Goal: Task Accomplishment & Management: Manage account settings

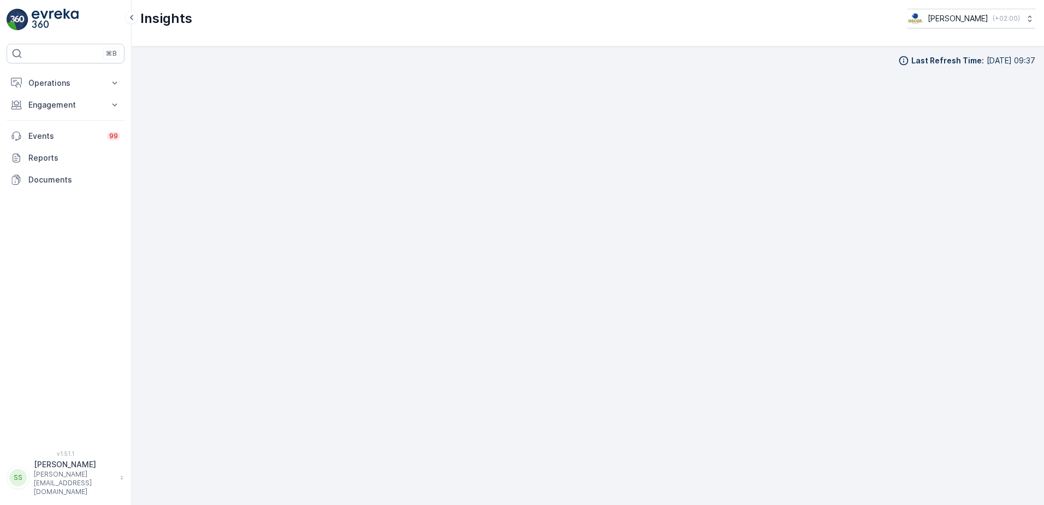
scroll to position [13, 0]
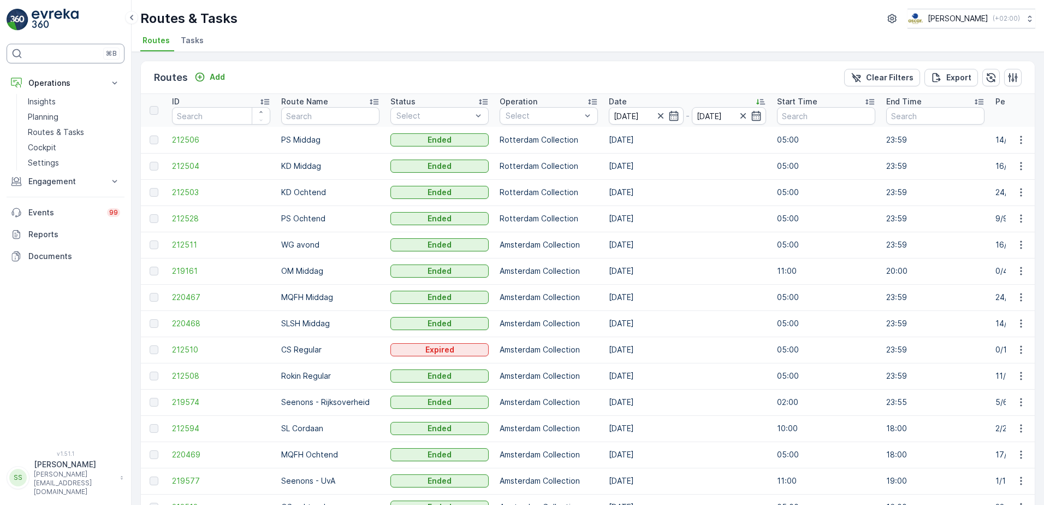
scroll to position [481, 0]
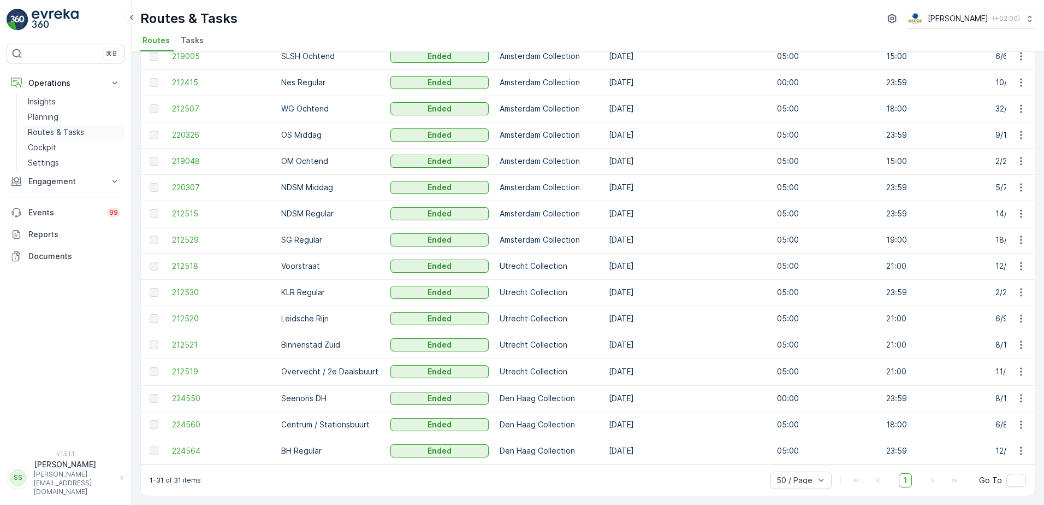
click at [55, 135] on p "Routes & Tasks" at bounding box center [56, 132] width 56 height 11
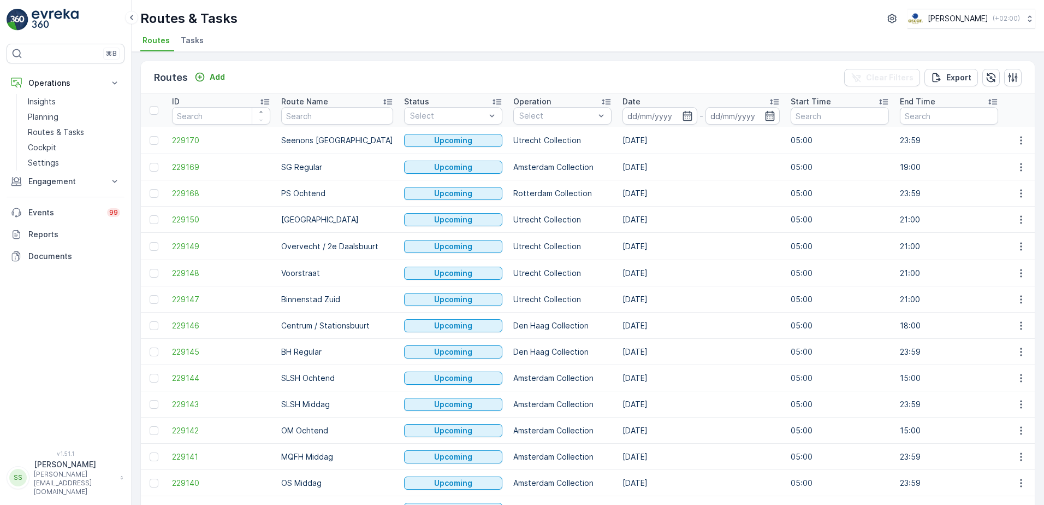
click at [637, 76] on div "Routes Add Clear Filters Export" at bounding box center [588, 77] width 894 height 33
click at [648, 112] on input at bounding box center [660, 115] width 75 height 17
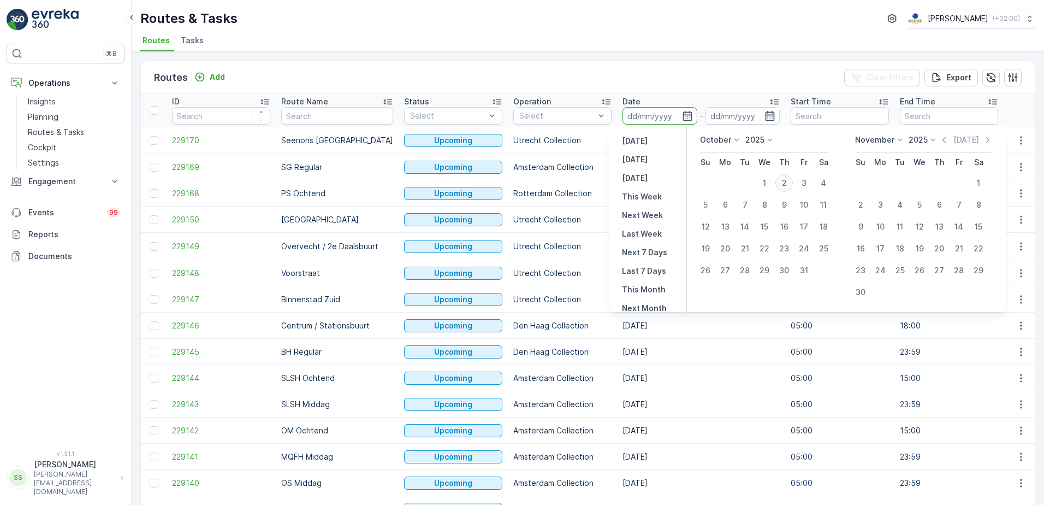
click at [784, 182] on div "2" at bounding box center [784, 182] width 17 height 17
type input "02.10.2025"
click at [774, 70] on div "Routes Add Clear Filters Export" at bounding box center [588, 77] width 894 height 33
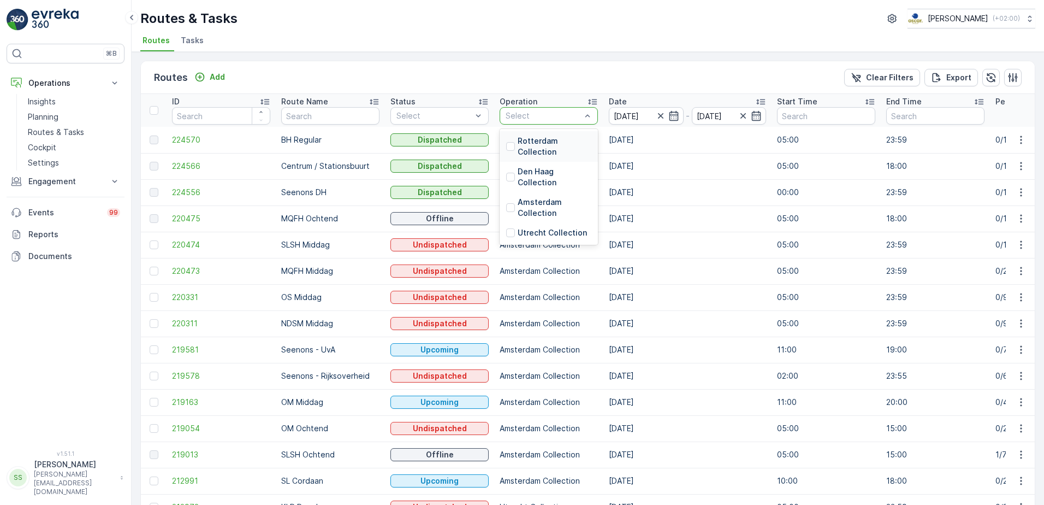
click at [506, 72] on div "Routes Add Clear Filters Export" at bounding box center [588, 77] width 894 height 33
drag, startPoint x: 288, startPoint y: 67, endPoint x: 280, endPoint y: 76, distance: 12.7
click at [288, 67] on div "Routes Add Clear Filters Export" at bounding box center [588, 77] width 894 height 33
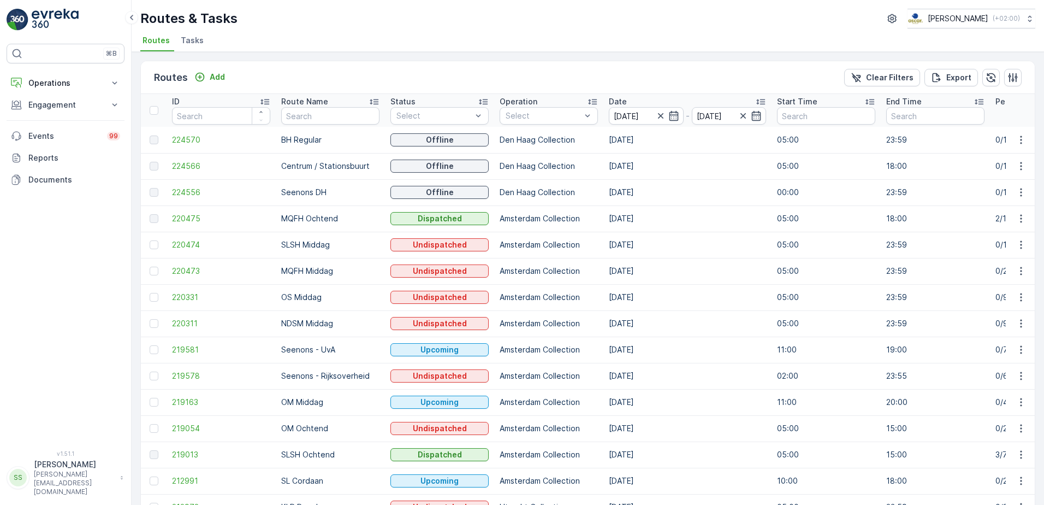
click at [333, 48] on ul "Routes Tasks" at bounding box center [583, 42] width 886 height 19
click at [193, 39] on span "Tasks" at bounding box center [192, 40] width 23 height 11
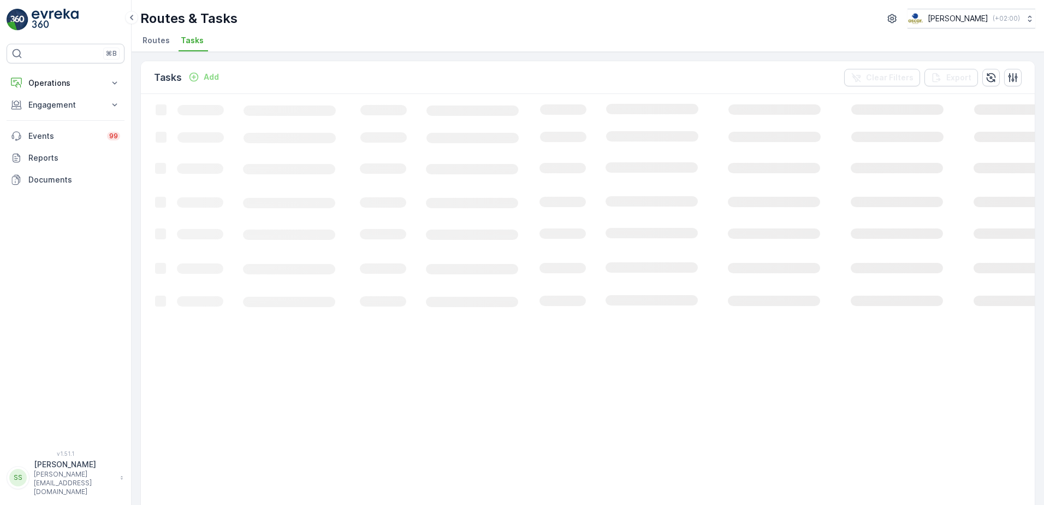
click at [292, 23] on div "Routes & Tasks Oscar Circulair ( +02:00 )" at bounding box center [587, 19] width 895 height 20
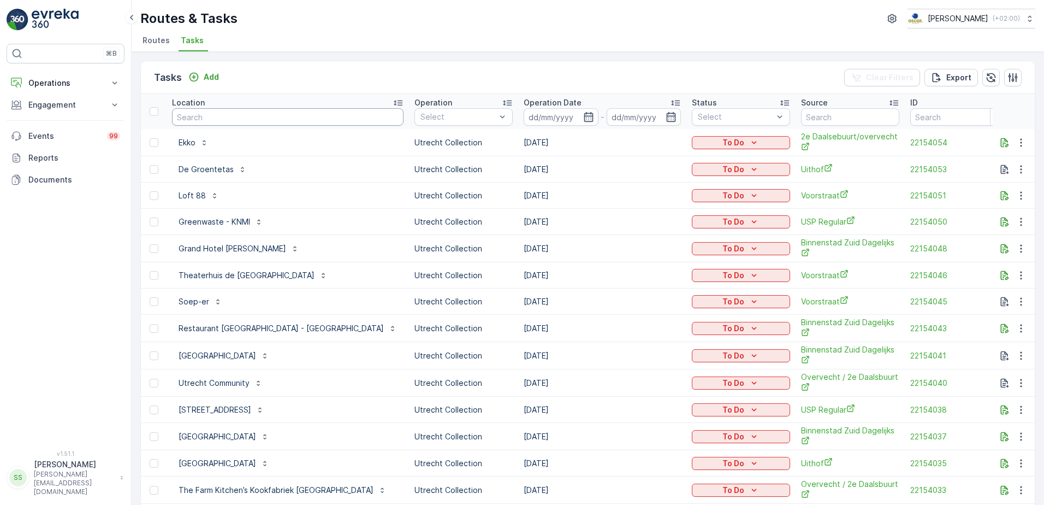
click at [274, 114] on input "text" at bounding box center [288, 116] width 232 height 17
type input "vaars"
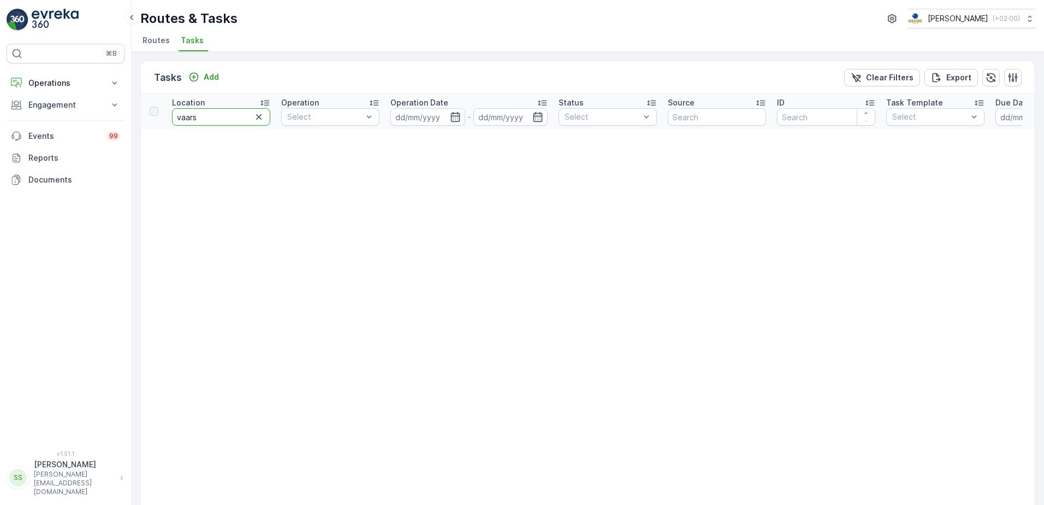
click at [232, 113] on input "vaars" at bounding box center [221, 116] width 98 height 17
type input "vaartse"
click at [209, 119] on input "vaartse" at bounding box center [221, 116] width 98 height 17
type input "v"
click at [352, 64] on div "Tasks Add Clear Filters Export" at bounding box center [588, 77] width 894 height 33
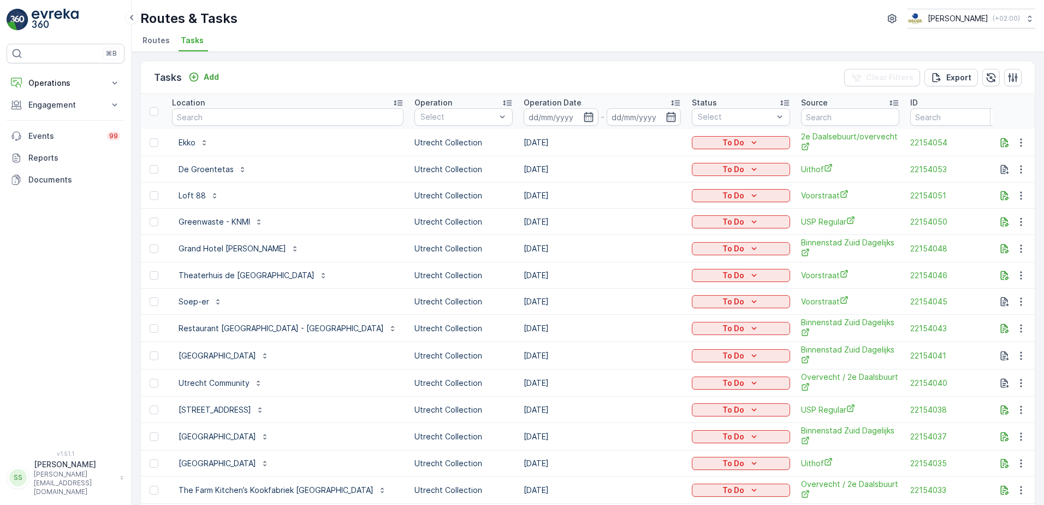
click at [344, 76] on div "Tasks Add Clear Filters Export" at bounding box center [588, 77] width 894 height 33
click at [237, 94] on th "Location" at bounding box center [288, 111] width 242 height 35
click at [221, 116] on input "text" at bounding box center [288, 116] width 232 height 17
type input "vaartswe"
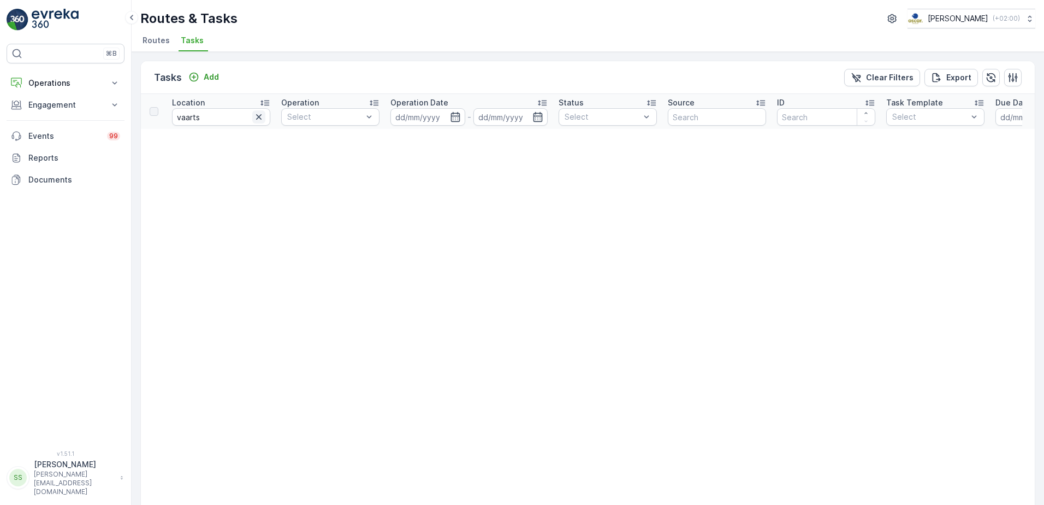
click at [260, 116] on icon "button" at bounding box center [258, 116] width 5 height 5
click at [242, 75] on div "Tasks Add Clear Filters Export" at bounding box center [588, 77] width 894 height 33
click at [160, 40] on span "Routes" at bounding box center [156, 40] width 27 height 11
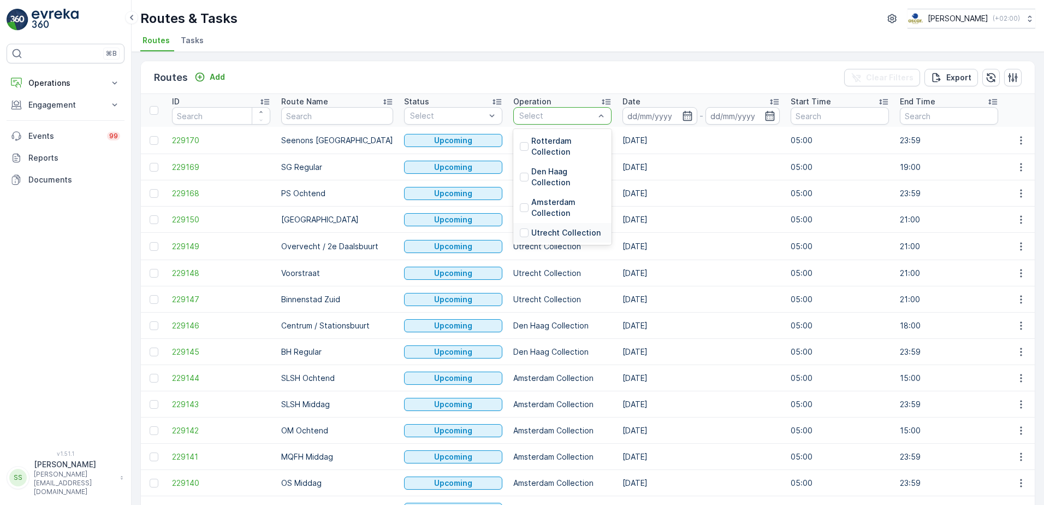
click at [520, 232] on div at bounding box center [524, 232] width 9 height 9
click at [673, 76] on div "Routes Add Clear Filters Export" at bounding box center [588, 77] width 894 height 33
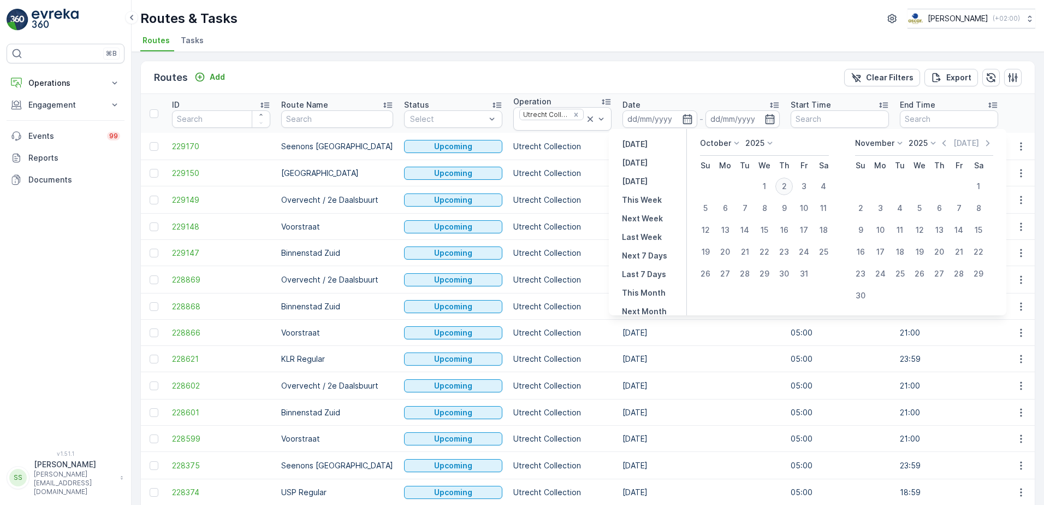
click at [785, 184] on div "2" at bounding box center [784, 185] width 17 height 17
type input "02.10.2025"
click at [695, 87] on div "Routes Add Clear Filters Export" at bounding box center [588, 77] width 894 height 33
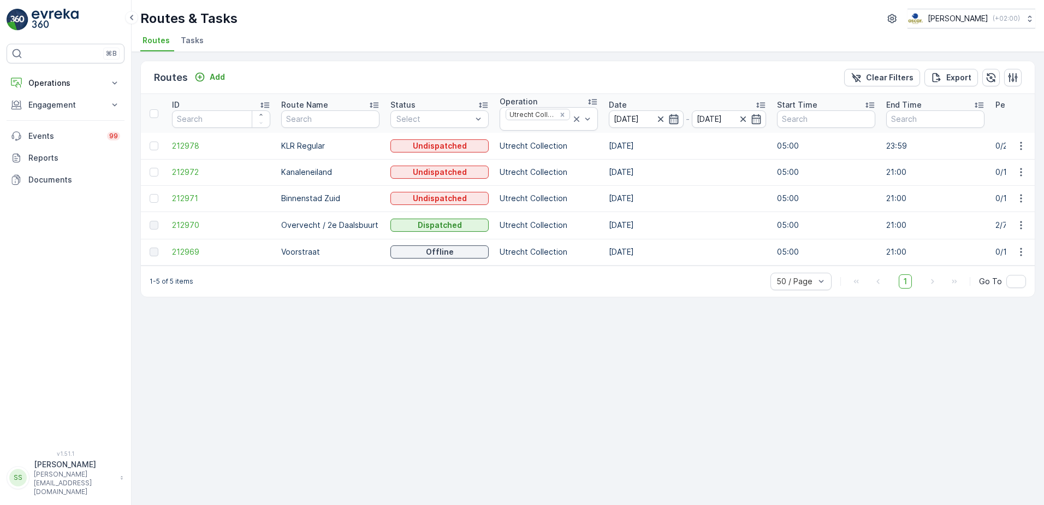
click at [674, 114] on icon "button" at bounding box center [673, 119] width 11 height 11
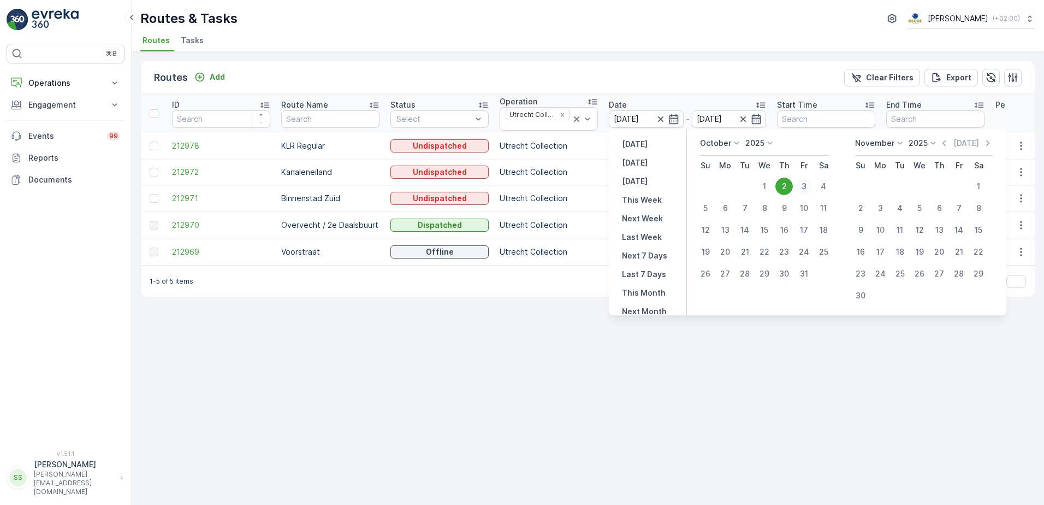
click at [803, 184] on div "3" at bounding box center [803, 185] width 17 height 17
type input "03.10.2025"
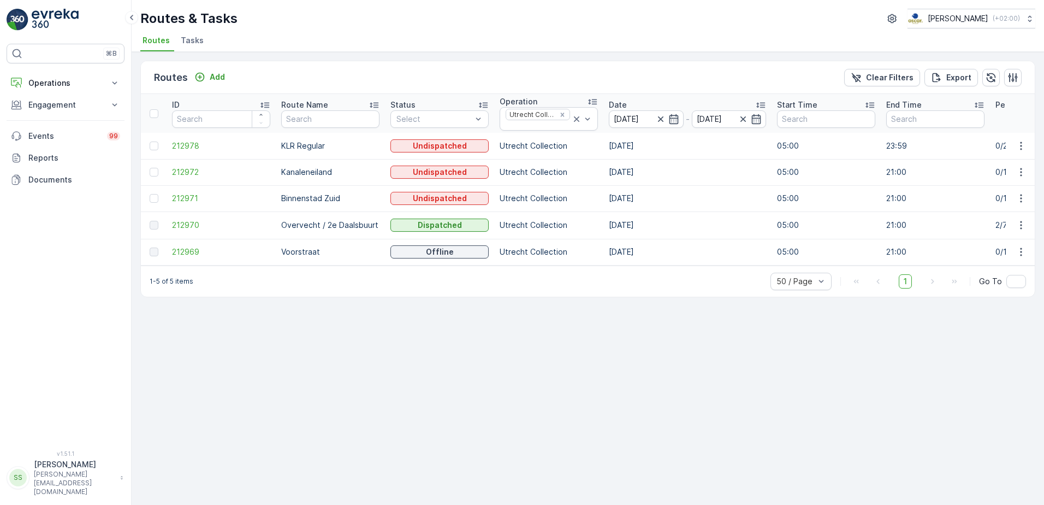
click at [725, 94] on th "Date 02.10.2025 - 03.10.2025" at bounding box center [687, 113] width 168 height 39
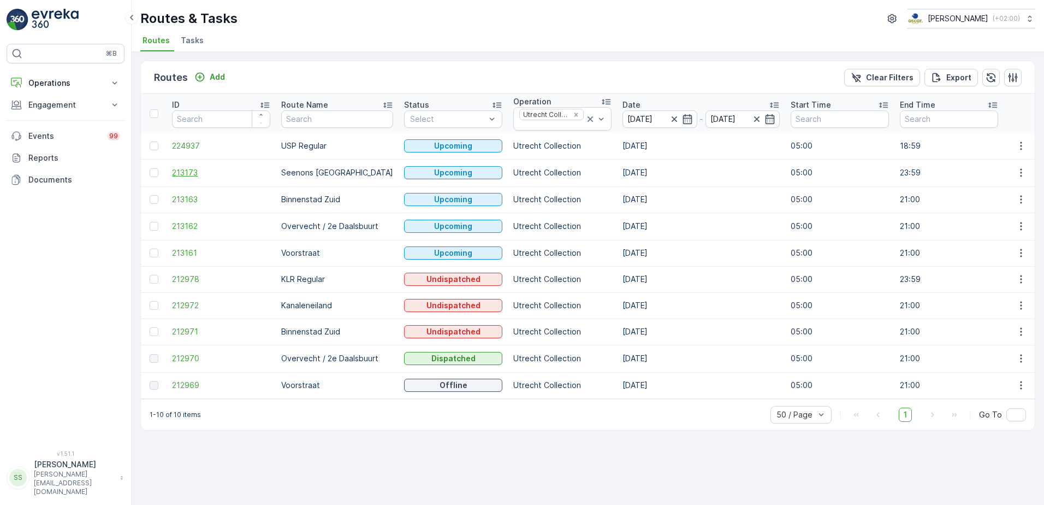
click at [182, 172] on span "213173" at bounding box center [221, 172] width 98 height 11
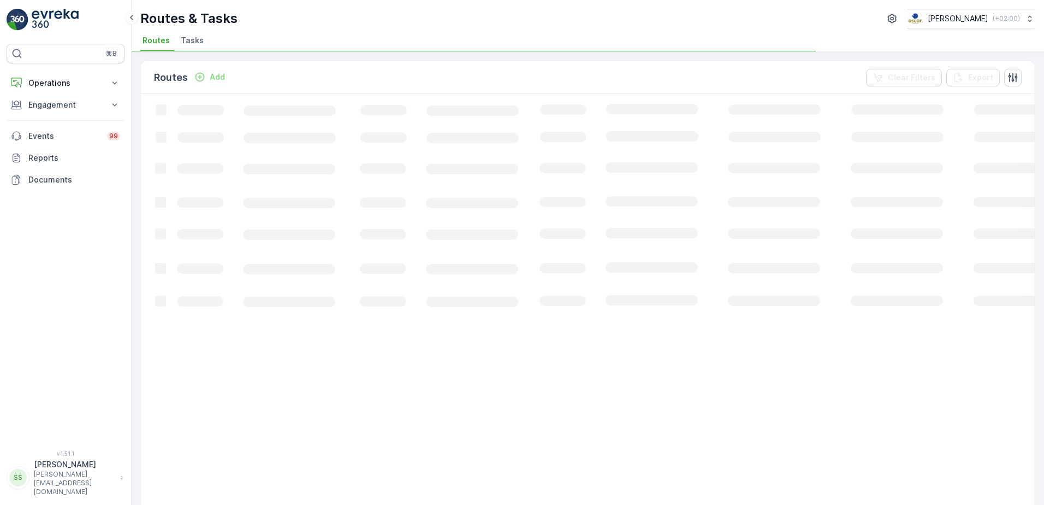
click at [190, 38] on span "Tasks" at bounding box center [192, 40] width 23 height 11
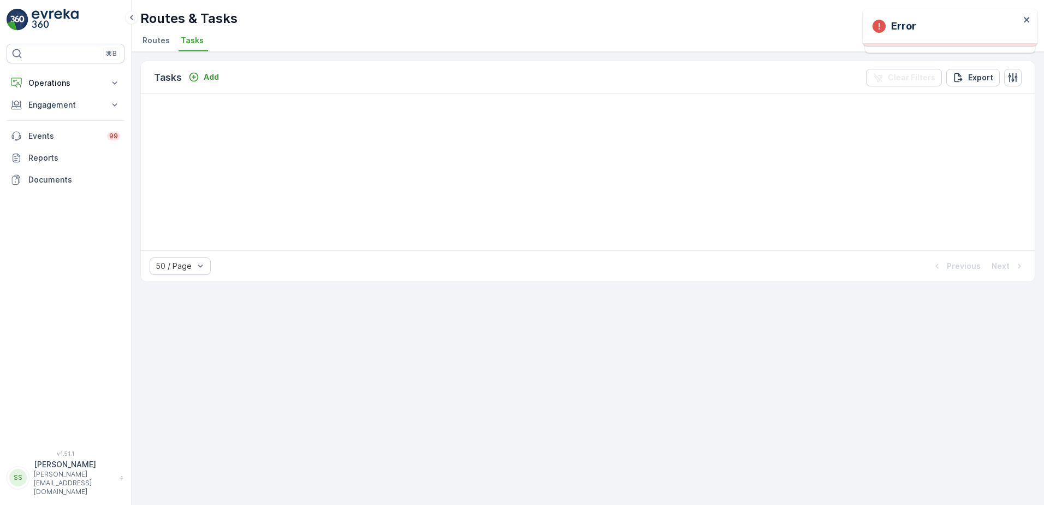
click at [165, 43] on span "Routes" at bounding box center [156, 40] width 27 height 11
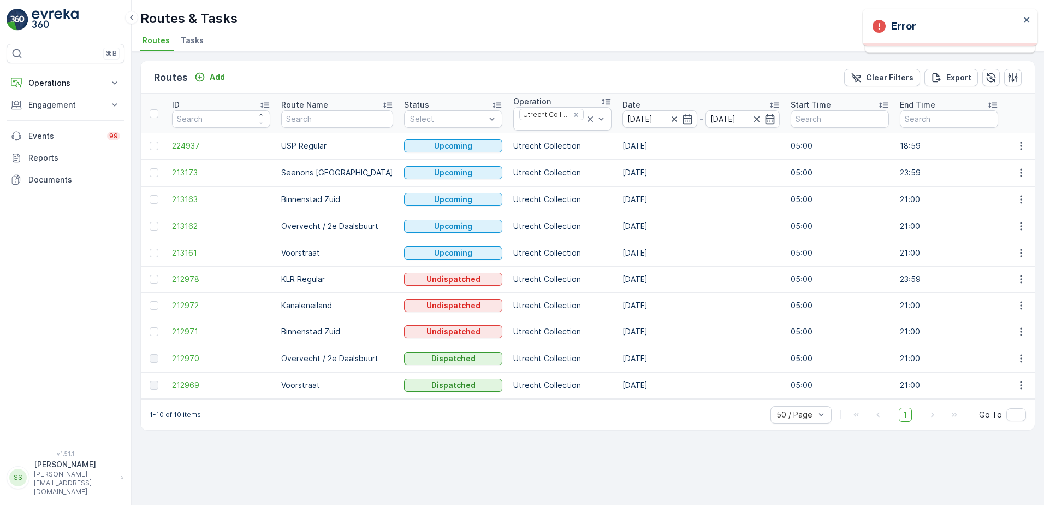
click at [190, 43] on span "Tasks" at bounding box center [192, 40] width 23 height 11
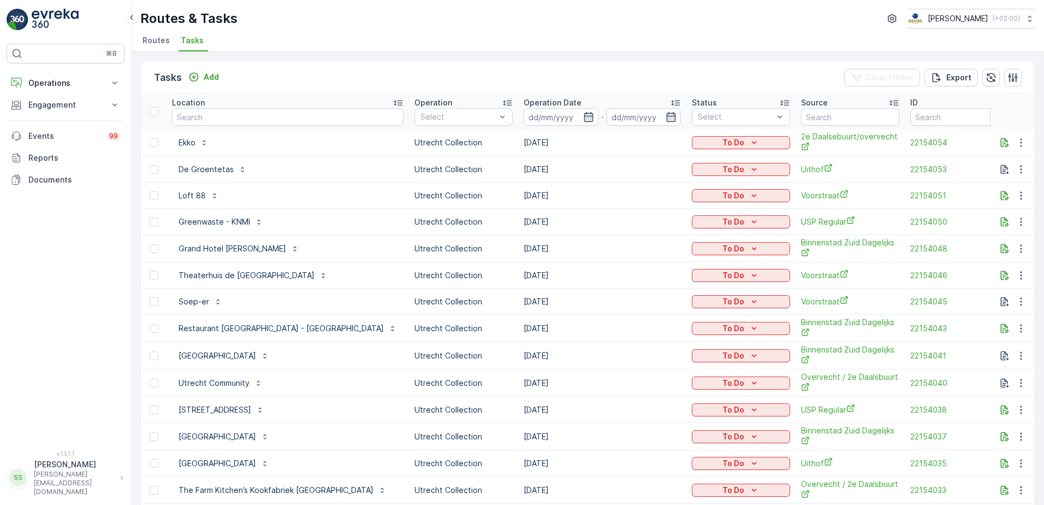
click at [324, 119] on input "text" at bounding box center [288, 116] width 232 height 17
type input "rijnstraat"
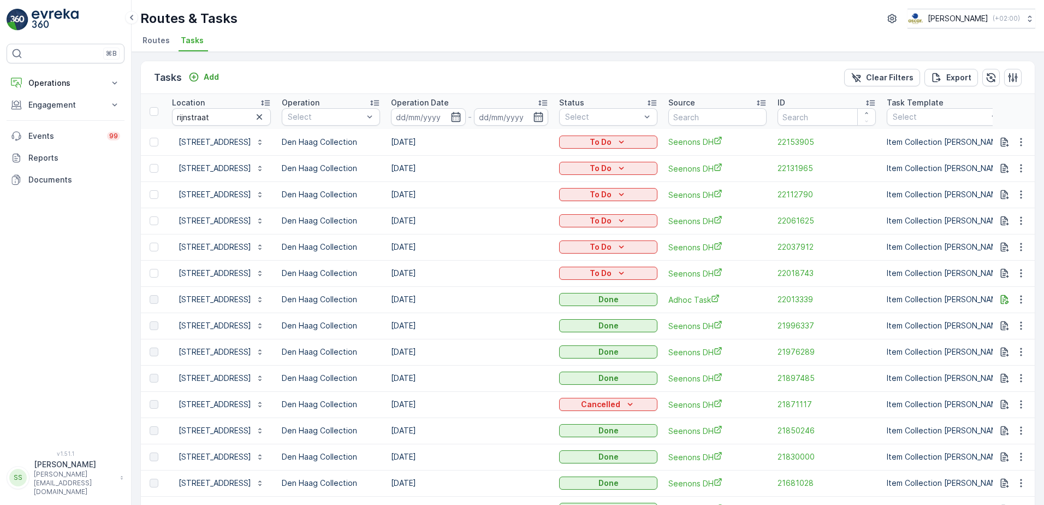
scroll to position [55, 0]
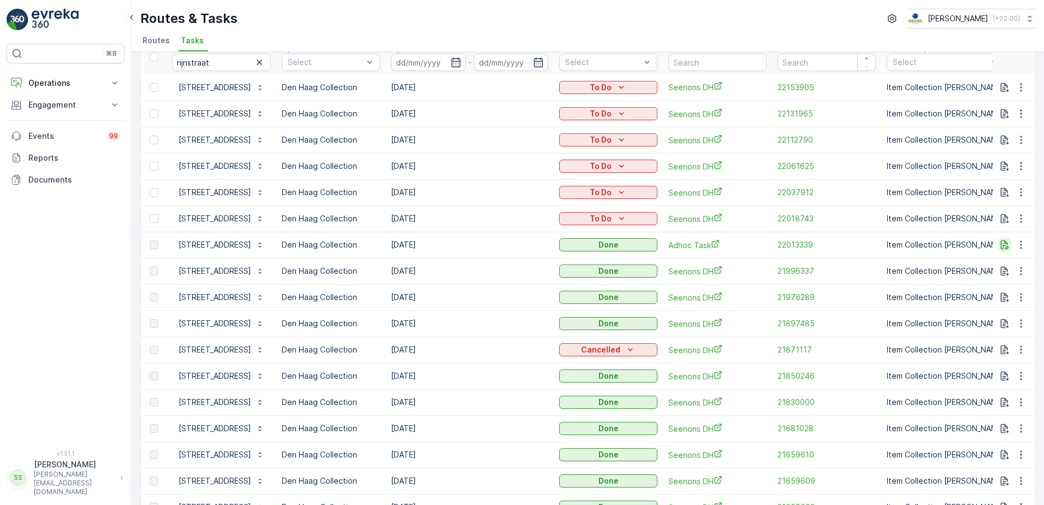
click at [1003, 245] on icon "button" at bounding box center [1005, 244] width 8 height 9
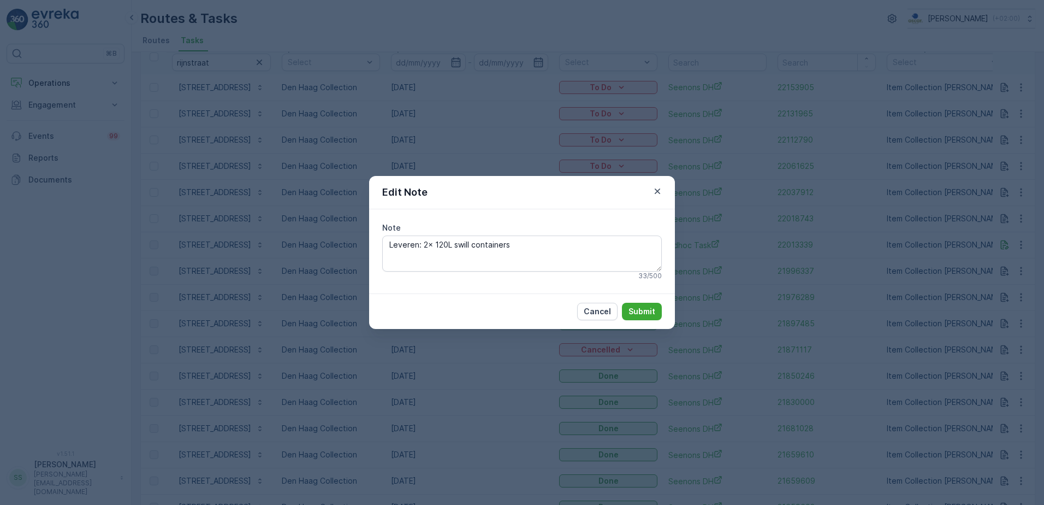
click at [496, 200] on div "Edit Note" at bounding box center [522, 192] width 306 height 33
click at [659, 191] on icon "button" at bounding box center [657, 191] width 11 height 11
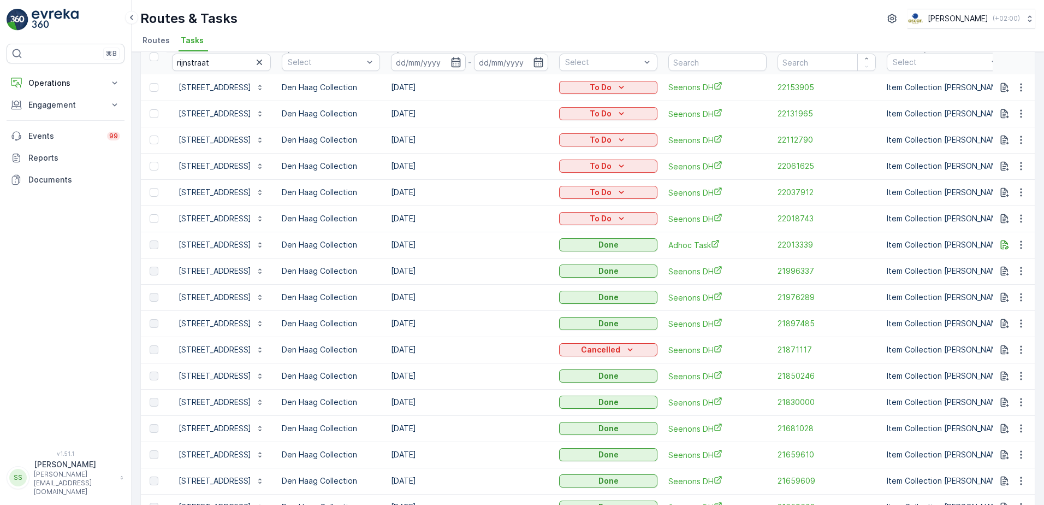
drag, startPoint x: 401, startPoint y: 191, endPoint x: 463, endPoint y: 194, distance: 61.8
click at [463, 194] on td "02.10.2025" at bounding box center [470, 192] width 168 height 26
drag, startPoint x: 463, startPoint y: 194, endPoint x: 457, endPoint y: 194, distance: 6.0
click at [457, 194] on td "02.10.2025" at bounding box center [470, 192] width 168 height 26
click at [159, 37] on span "Routes" at bounding box center [156, 40] width 27 height 11
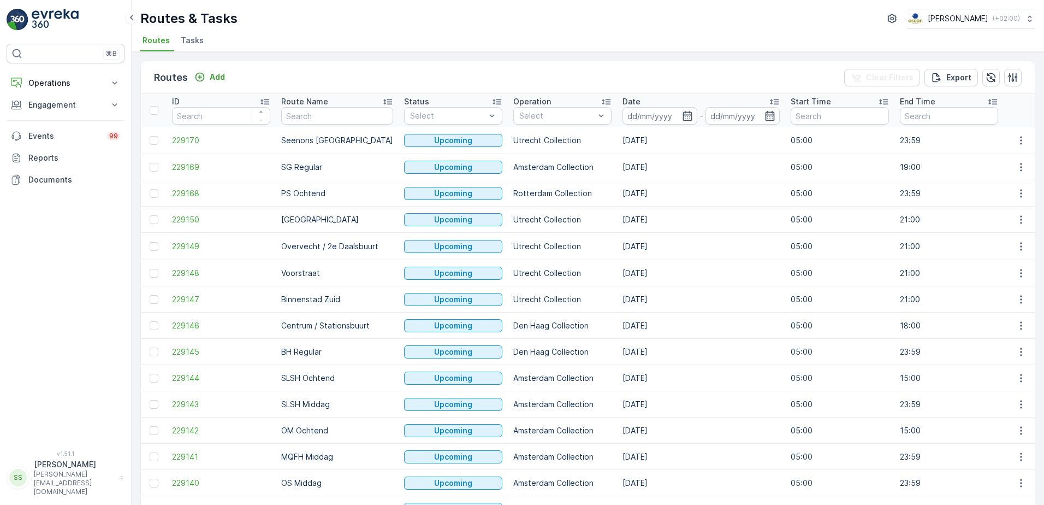
drag, startPoint x: 671, startPoint y: 117, endPoint x: 656, endPoint y: 319, distance: 202.6
click at [682, 117] on icon "button" at bounding box center [687, 115] width 11 height 11
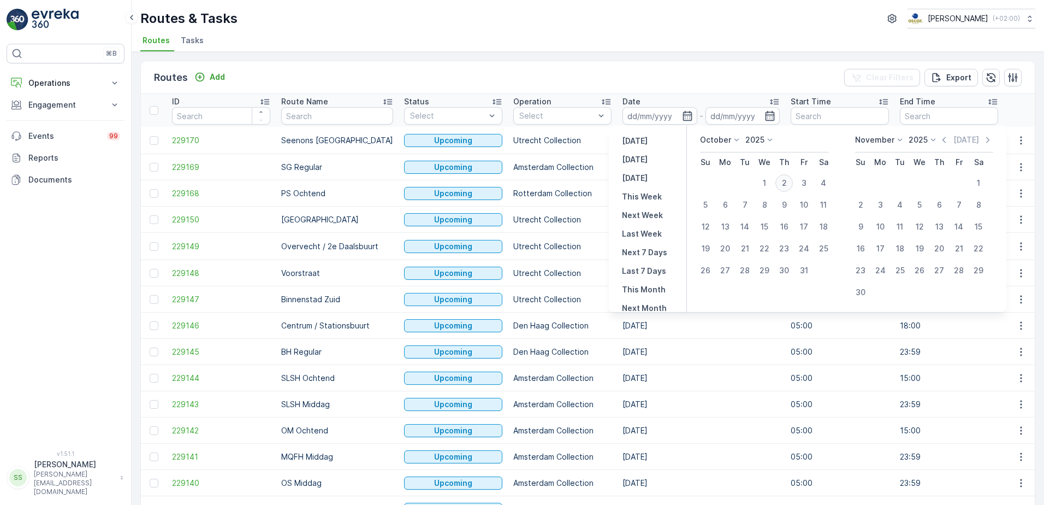
click at [784, 182] on div "2" at bounding box center [784, 182] width 17 height 17
type input "02.10.2025"
click at [670, 77] on div "Routes Add Clear Filters Export" at bounding box center [588, 77] width 894 height 33
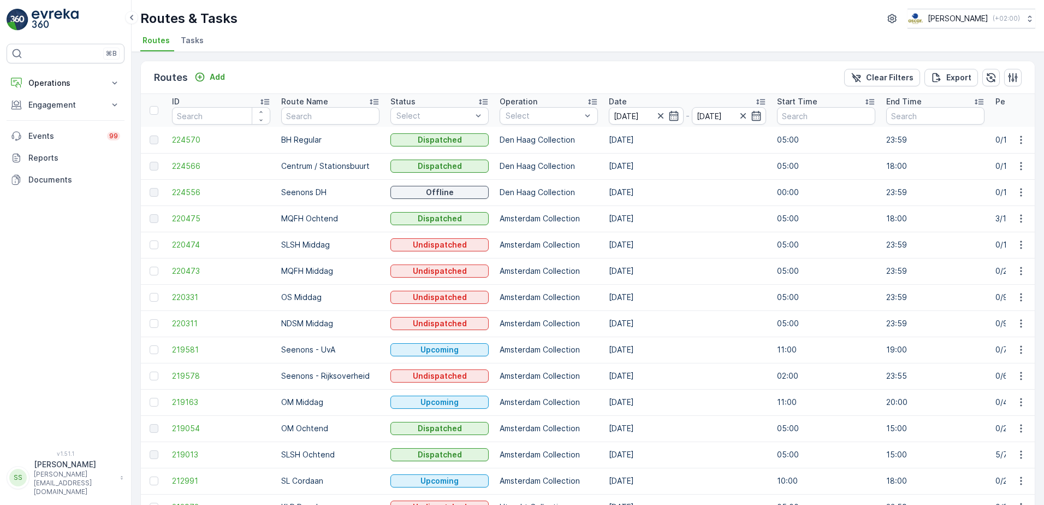
click at [535, 122] on div "Select" at bounding box center [549, 115] width 98 height 17
click at [509, 82] on div "Routes Add Clear Filters Export" at bounding box center [588, 77] width 894 height 33
drag, startPoint x: 281, startPoint y: 192, endPoint x: 356, endPoint y: 191, distance: 74.3
click at [356, 191] on p "Seenons DH" at bounding box center [330, 192] width 98 height 11
click at [434, 31] on div "Routes & Tasks Oscar Circulair ( +02:00 ) Routes Tasks" at bounding box center [588, 26] width 913 height 52
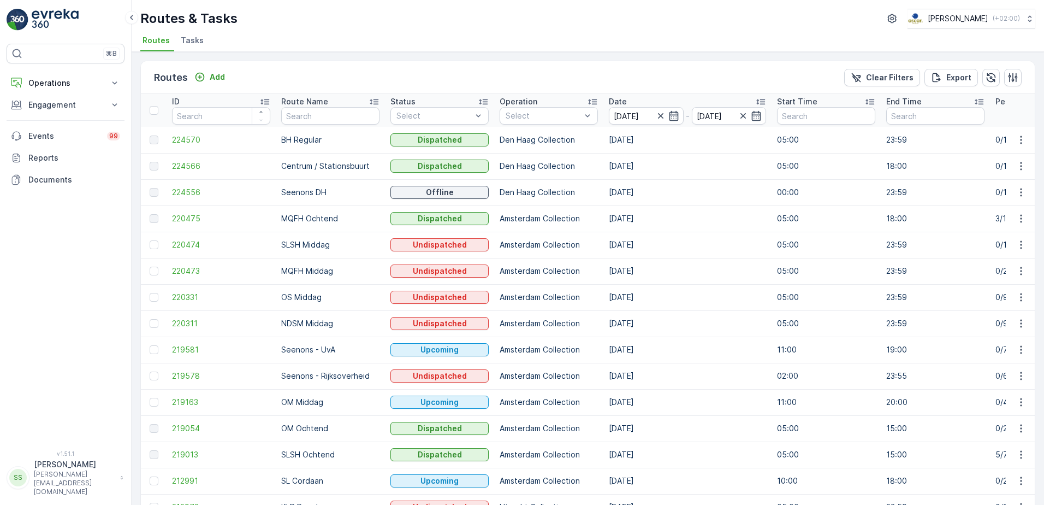
click at [298, 12] on div "Routes & Tasks Oscar Circulair ( +02:00 )" at bounding box center [587, 19] width 895 height 20
click at [192, 194] on span "224556" at bounding box center [221, 192] width 98 height 11
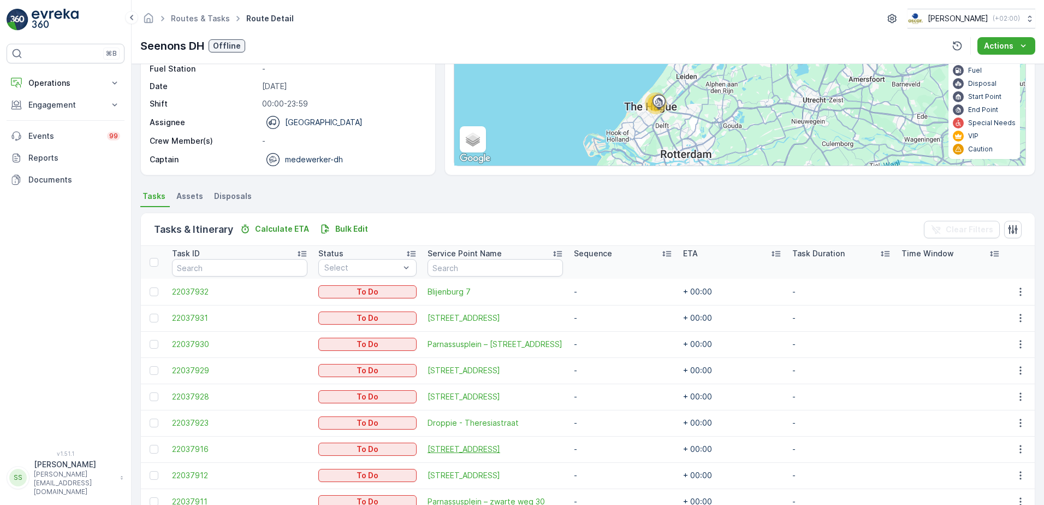
scroll to position [251, 0]
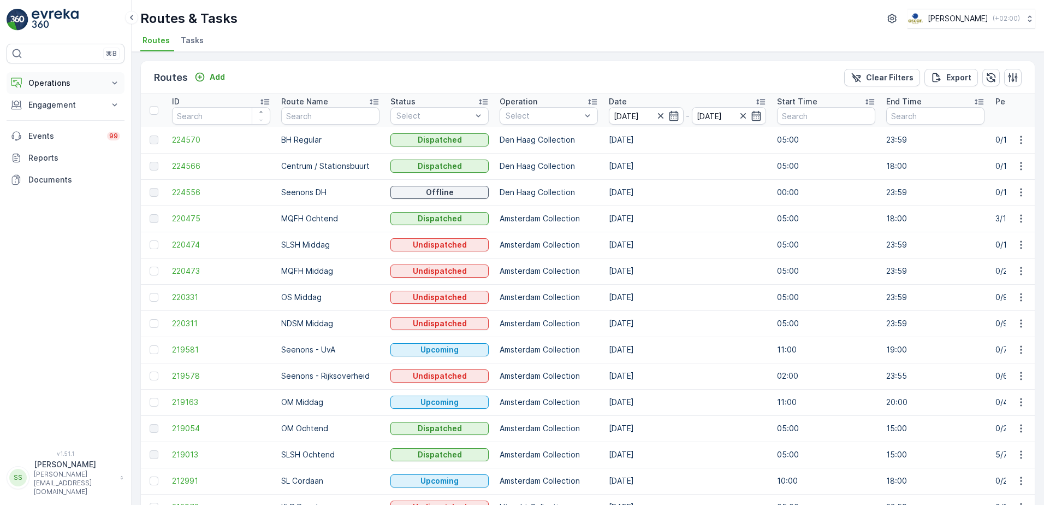
click at [43, 86] on p "Operations" at bounding box center [65, 83] width 74 height 11
drag, startPoint x: 35, startPoint y: 17, endPoint x: 104, endPoint y: 79, distance: 93.2
click at [35, 17] on img at bounding box center [55, 20] width 47 height 22
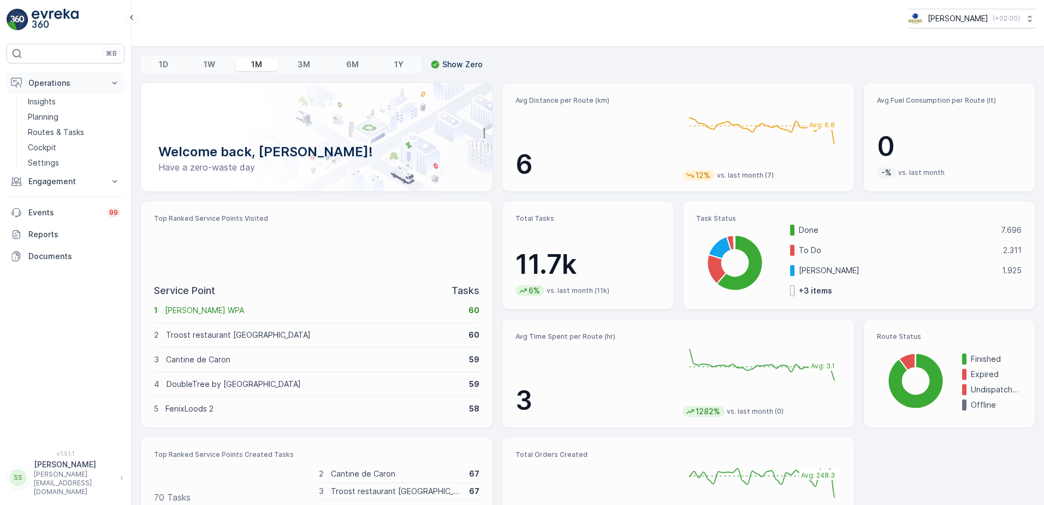
click at [39, 82] on p "Operations" at bounding box center [65, 83] width 74 height 11
click at [52, 78] on p "Operations" at bounding box center [65, 83] width 74 height 11
click at [55, 132] on p "Routes & Tasks" at bounding box center [56, 132] width 56 height 11
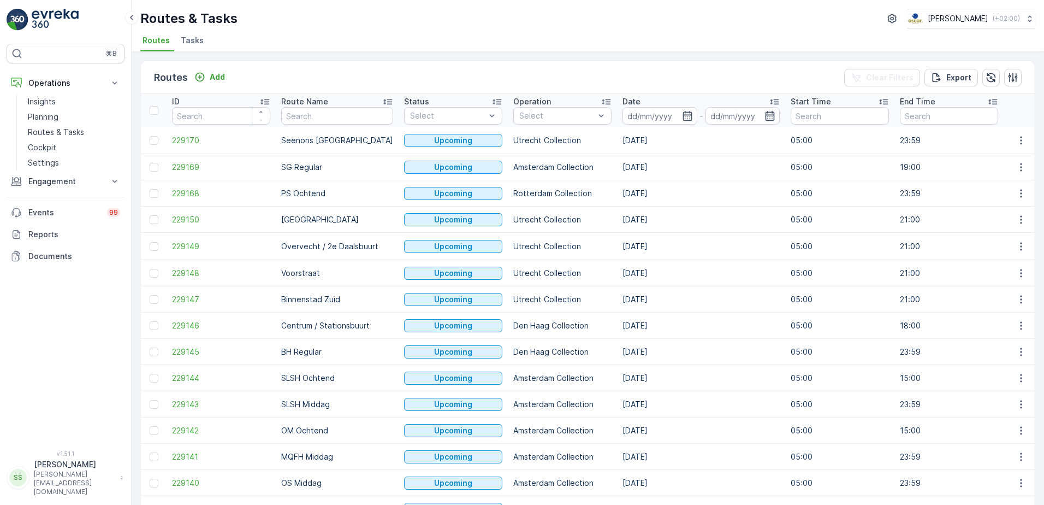
click at [197, 38] on span "Tasks" at bounding box center [192, 40] width 23 height 11
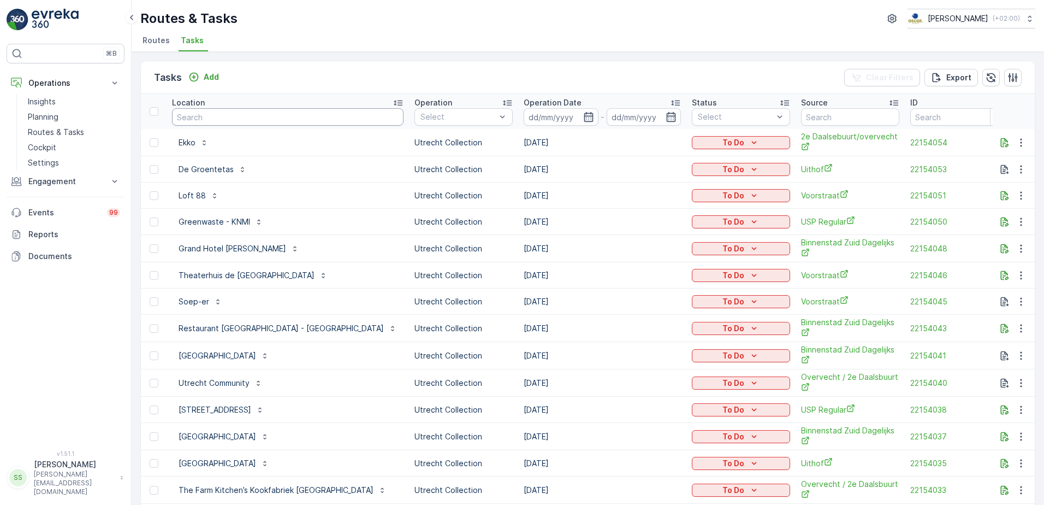
click at [232, 123] on input "text" at bounding box center [288, 116] width 232 height 17
type input "rijnstr"
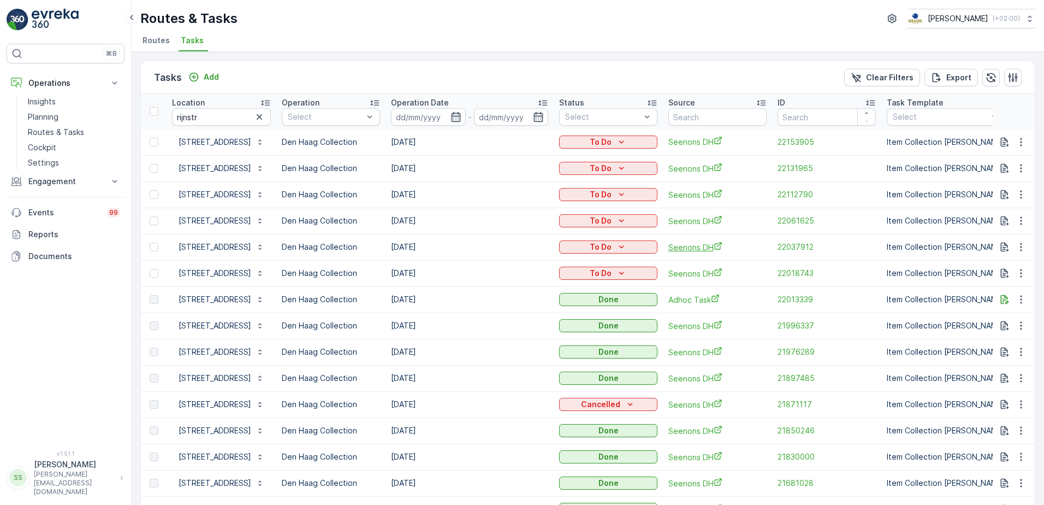
click at [704, 247] on span "Seenons DH" at bounding box center [717, 246] width 98 height 11
click at [814, 245] on span "22037912" at bounding box center [827, 246] width 98 height 11
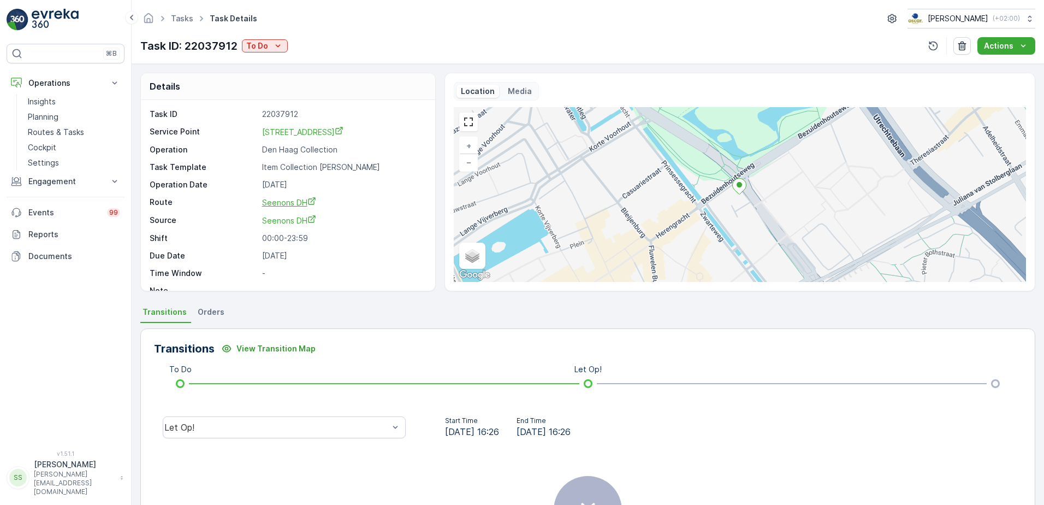
click at [300, 202] on span "Seenons DH" at bounding box center [289, 202] width 54 height 9
click at [188, 19] on link "Tasks" at bounding box center [182, 18] width 22 height 9
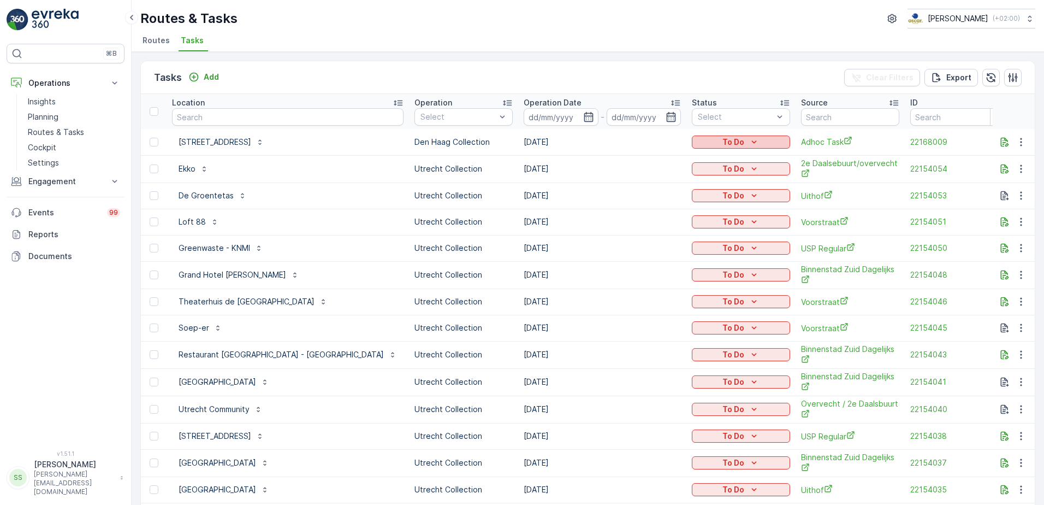
click at [725, 144] on p "To Do" at bounding box center [734, 142] width 22 height 11
click at [733, 75] on div "Tasks Add Clear Filters Export" at bounding box center [588, 77] width 894 height 33
click at [226, 143] on p "Rijnstraat 50 / Hoftoren" at bounding box center [215, 142] width 73 height 11
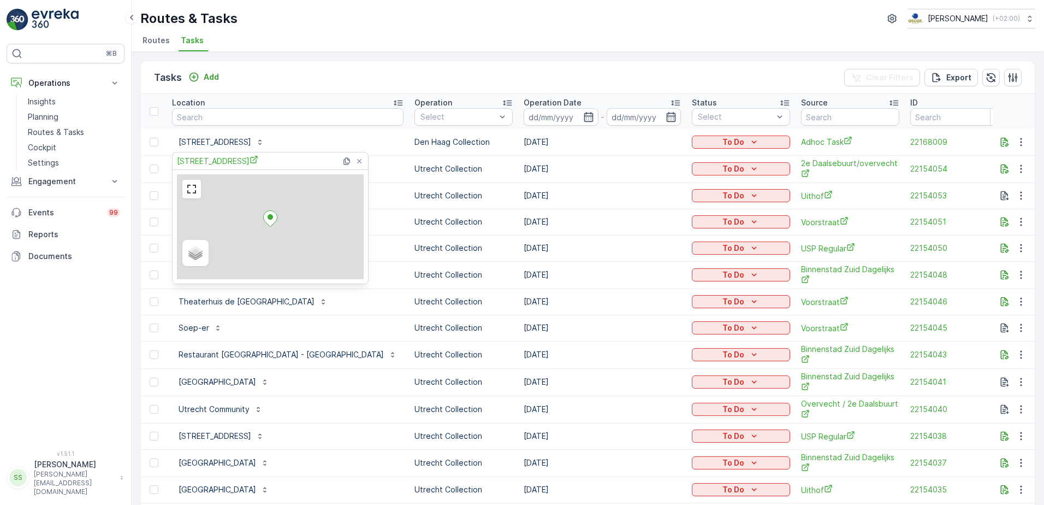
click at [234, 167] on div "Rijnstraat 50 / Hoftoren" at bounding box center [272, 160] width 190 height 17
click at [232, 164] on span "Rijnstraat 50 / Hoftoren" at bounding box center [217, 160] width 81 height 11
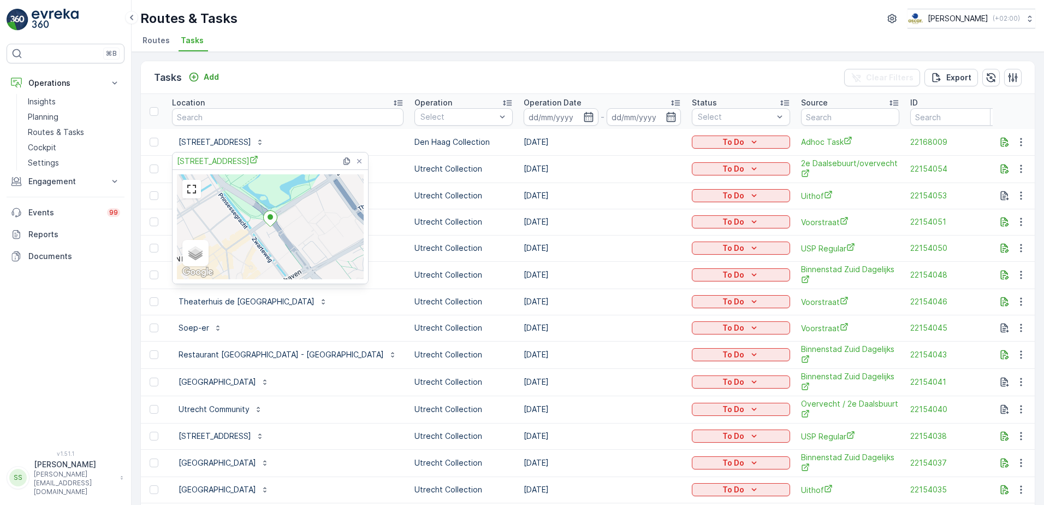
click at [641, 27] on div "Routes & Tasks Oscar Circulair ( +02:00 )" at bounding box center [587, 19] width 895 height 20
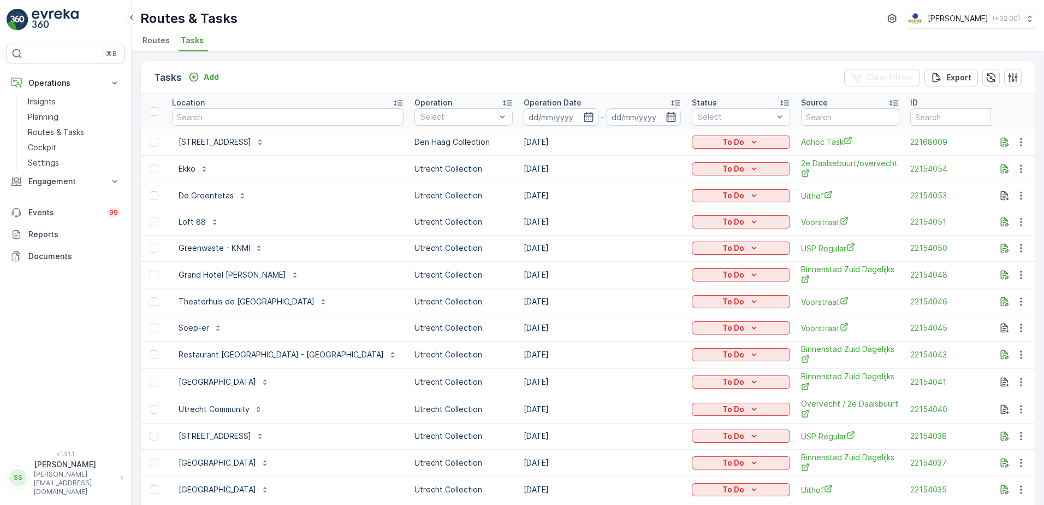
click at [158, 40] on span "Routes" at bounding box center [156, 40] width 27 height 11
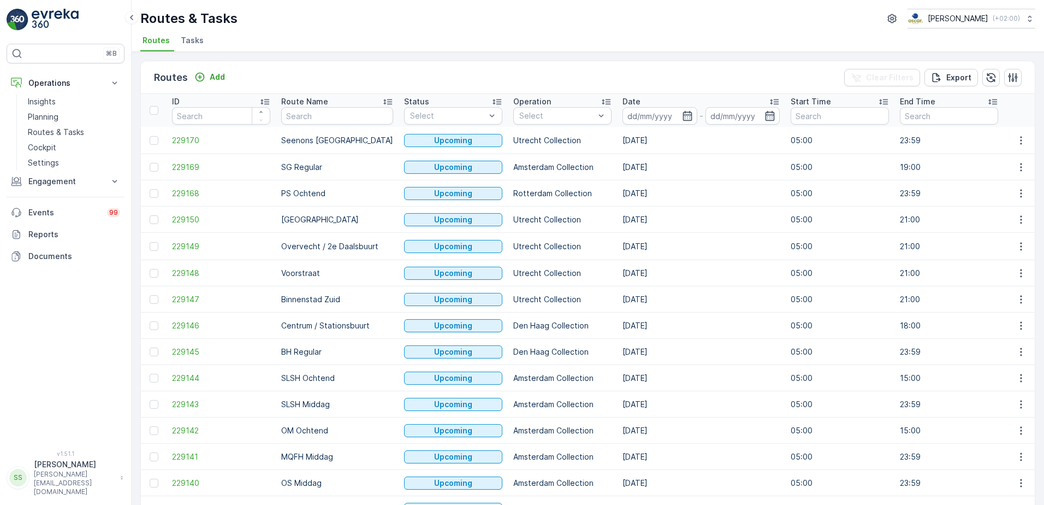
drag, startPoint x: 352, startPoint y: 67, endPoint x: 330, endPoint y: 54, distance: 25.8
click at [352, 67] on div "Routes Add Clear Filters Export" at bounding box center [588, 77] width 894 height 33
click at [261, 26] on div "Routes & Tasks Oscar Circulair ( +02:00 )" at bounding box center [587, 19] width 895 height 20
click at [279, 64] on div "Routes Add Clear Filters Export" at bounding box center [588, 77] width 894 height 33
drag, startPoint x: 47, startPoint y: 114, endPoint x: 72, endPoint y: 108, distance: 25.4
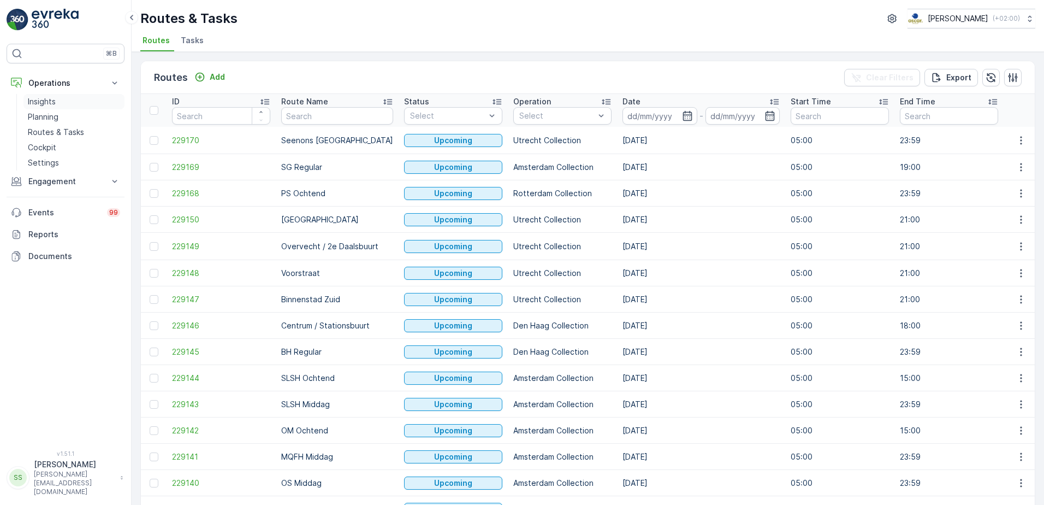
click at [48, 113] on p "Planning" at bounding box center [43, 116] width 31 height 11
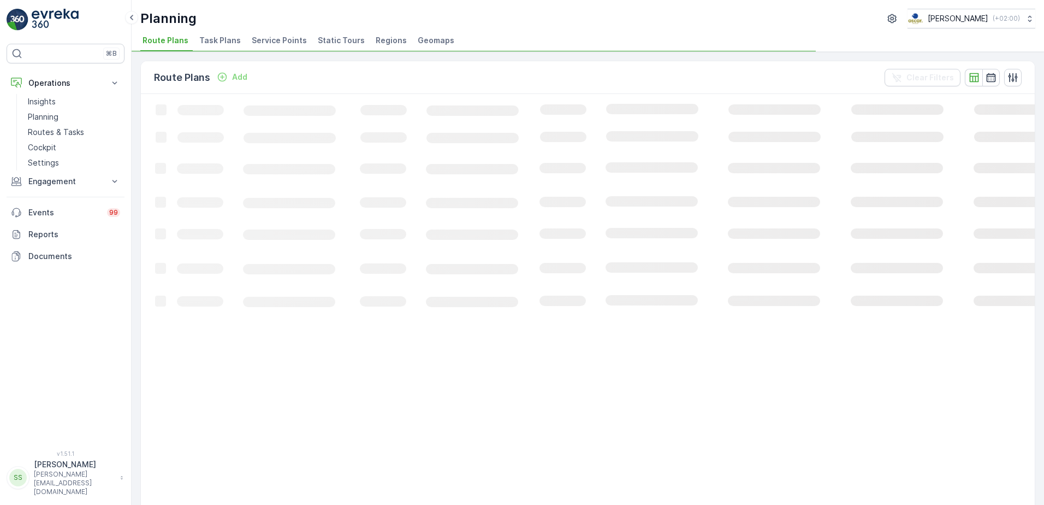
click at [215, 38] on span "Task Plans" at bounding box center [220, 40] width 42 height 11
click at [279, 39] on span "Service Points" at bounding box center [279, 40] width 55 height 11
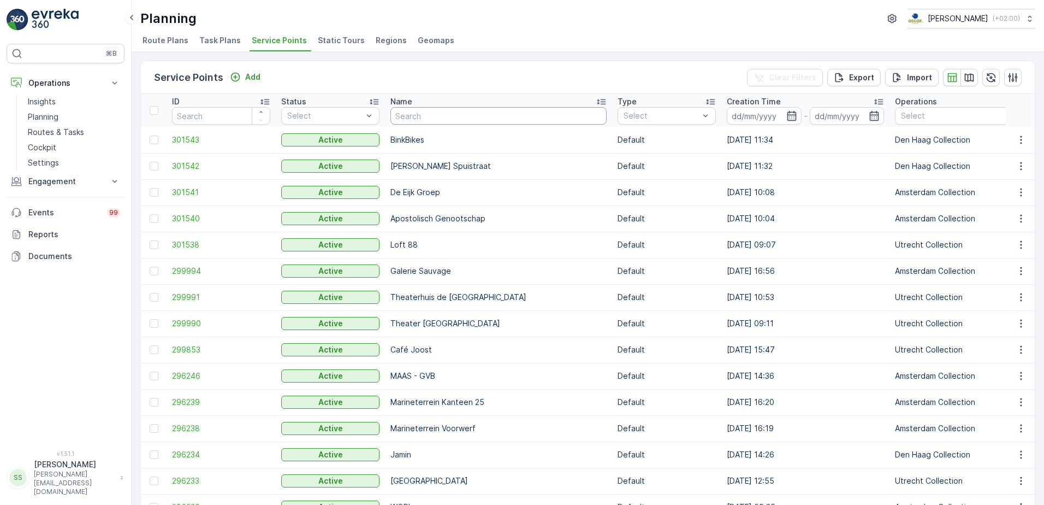
click at [453, 111] on input "text" at bounding box center [498, 115] width 216 height 17
type input "klep"
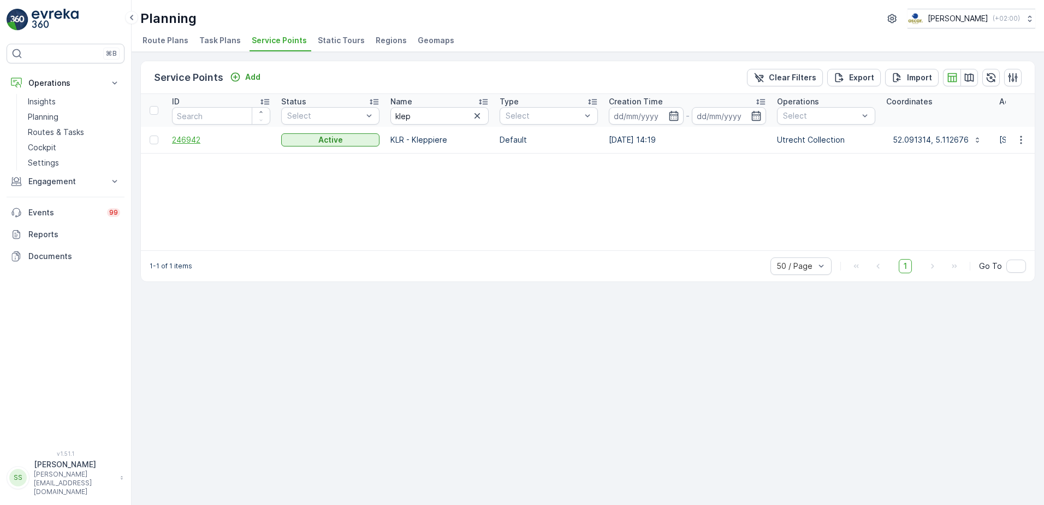
click at [183, 138] on span "246942" at bounding box center [221, 139] width 98 height 11
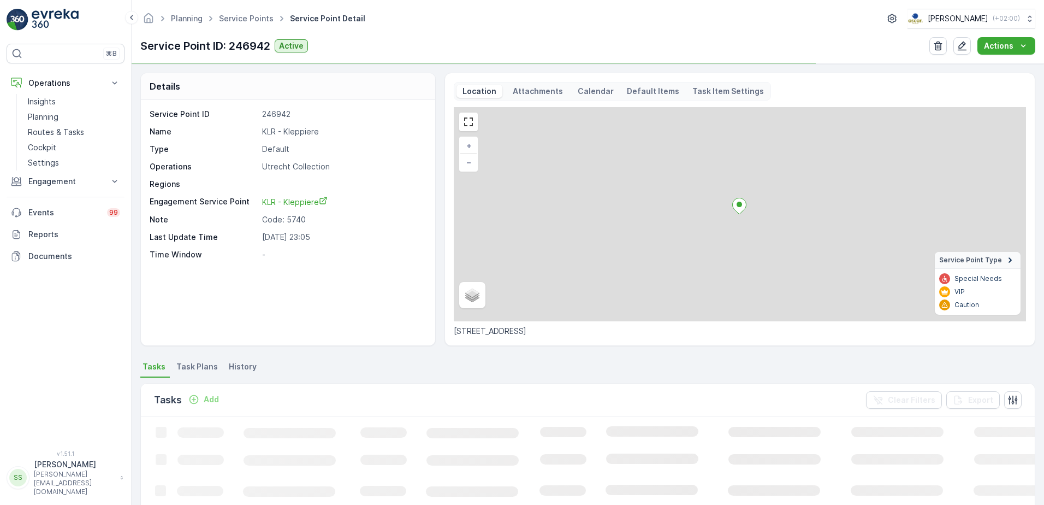
click at [548, 91] on p "Attachments" at bounding box center [538, 91] width 54 height 11
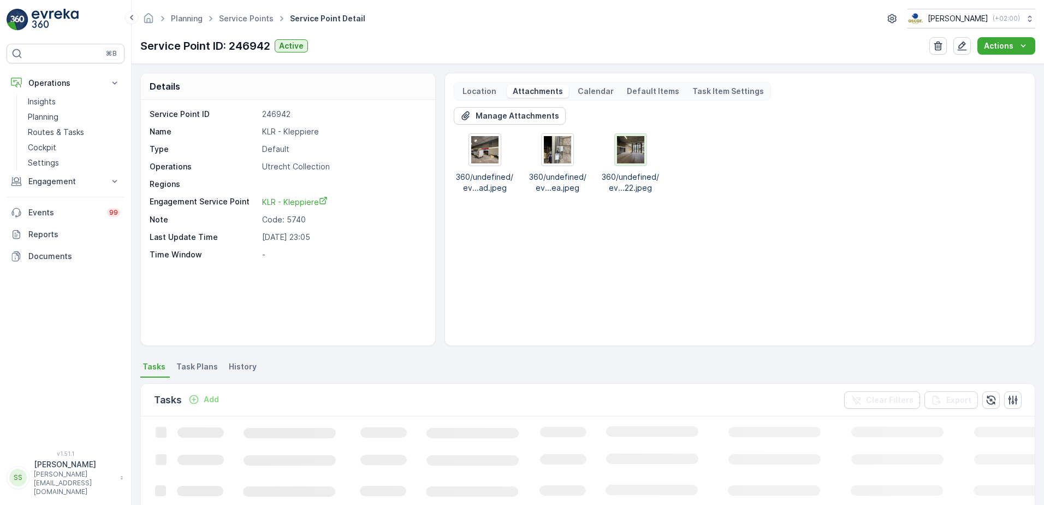
click at [634, 147] on img at bounding box center [630, 149] width 27 height 27
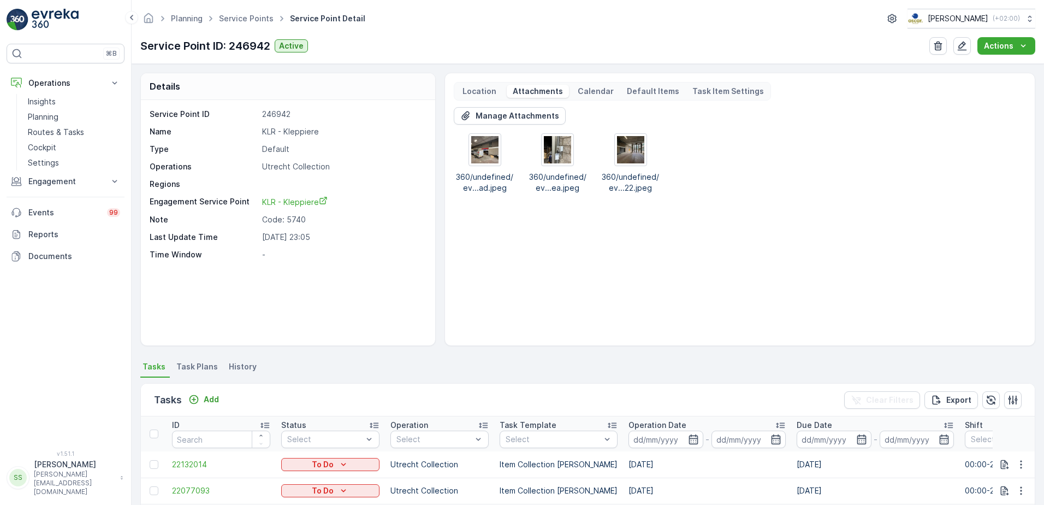
drag, startPoint x: 529, startPoint y: 311, endPoint x: 511, endPoint y: 297, distance: 23.0
click at [528, 310] on div "Manage Attachments 360/undefined/ev...ad.jpeg 360/undefined/ev...ea.jpeg 360/un…" at bounding box center [740, 221] width 572 height 229
click at [476, 141] on img at bounding box center [484, 149] width 27 height 27
drag, startPoint x: 680, startPoint y: 253, endPoint x: 673, endPoint y: 250, distance: 7.8
click at [680, 253] on div "Manage Attachments 360/undefined/ev...ad.jpeg 360/undefined/ev...ea.jpeg 360/un…" at bounding box center [740, 221] width 572 height 229
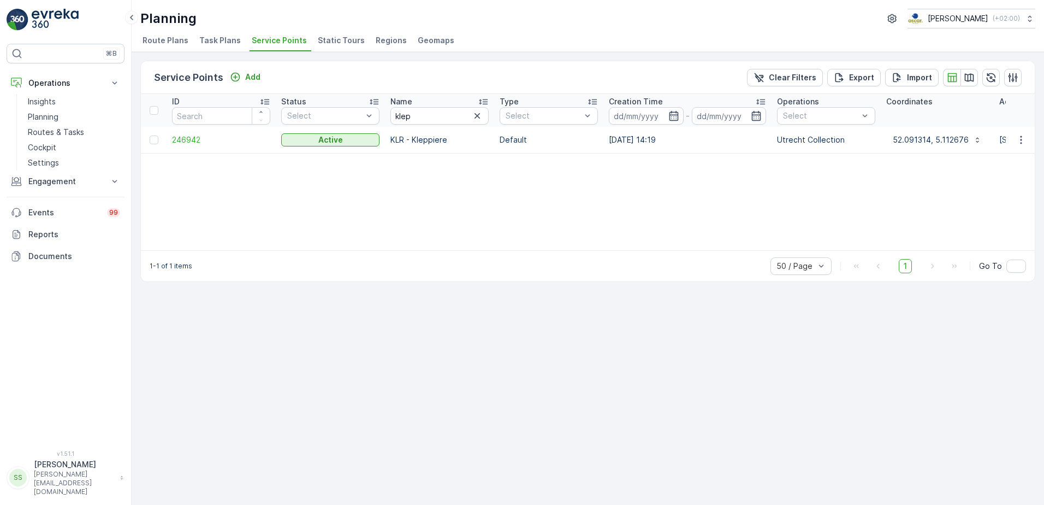
click at [441, 204] on div "ID Status Select Name klep Type Select Creation Time - Operations Select Coordi…" at bounding box center [588, 172] width 894 height 156
click at [60, 130] on p "Routes & Tasks" at bounding box center [56, 132] width 56 height 11
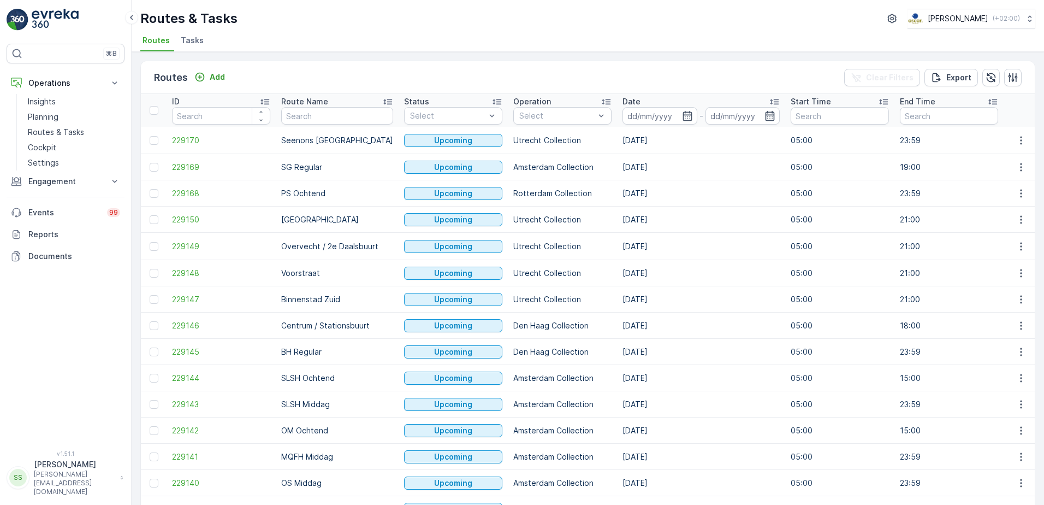
click at [202, 40] on li "Tasks" at bounding box center [193, 42] width 29 height 19
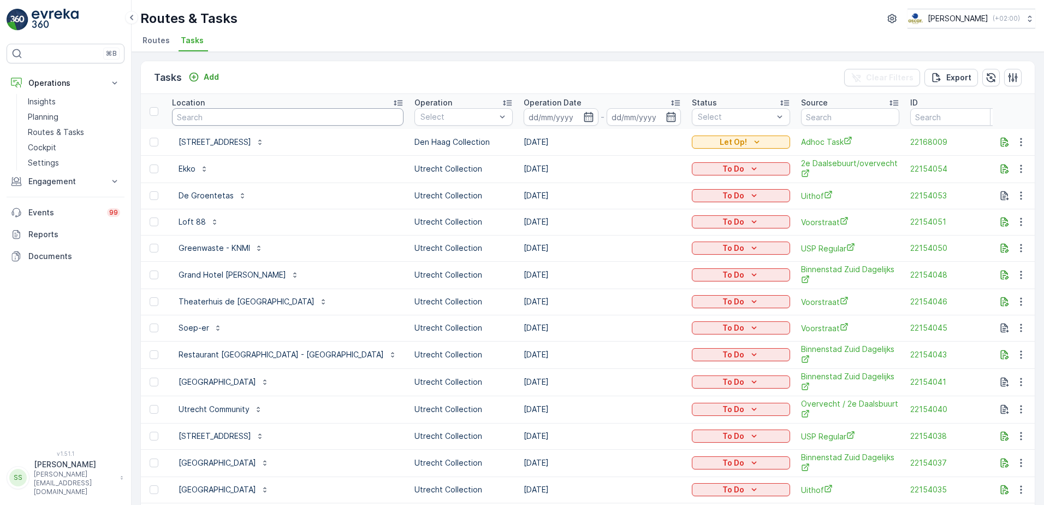
click at [225, 117] on input "text" at bounding box center [288, 116] width 232 height 17
type input "klep"
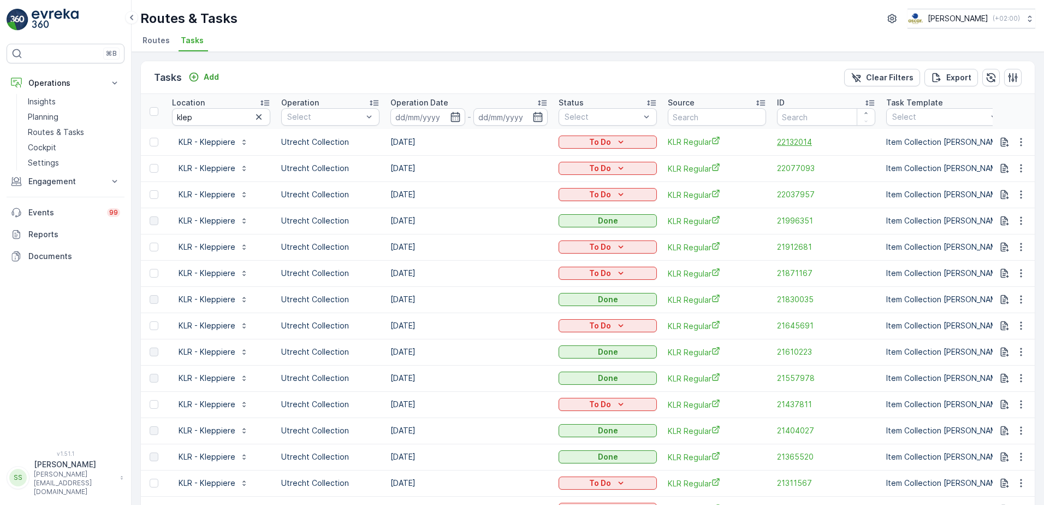
click at [802, 141] on span "22132014" at bounding box center [826, 142] width 98 height 11
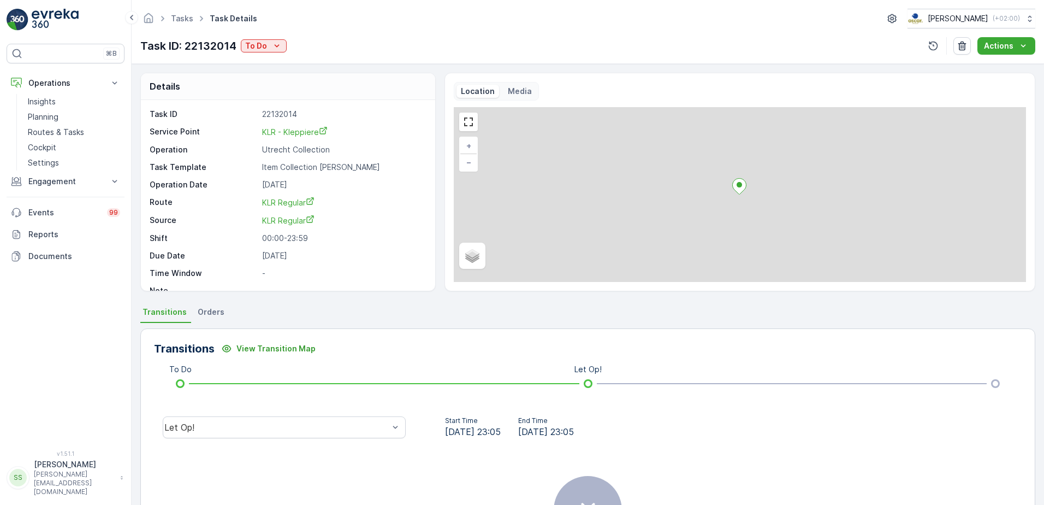
click at [514, 90] on p "Media" at bounding box center [520, 91] width 24 height 11
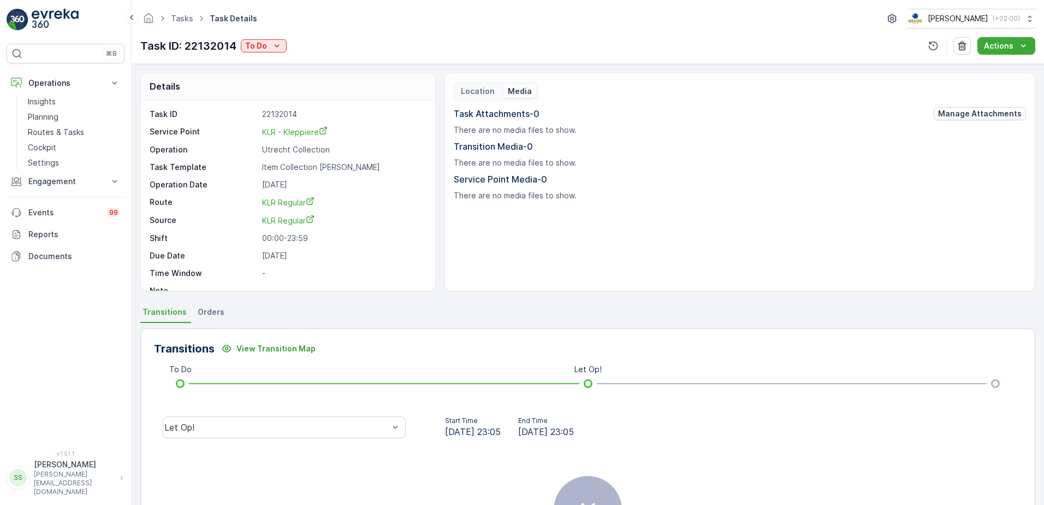
click at [464, 89] on p "Location" at bounding box center [478, 91] width 34 height 11
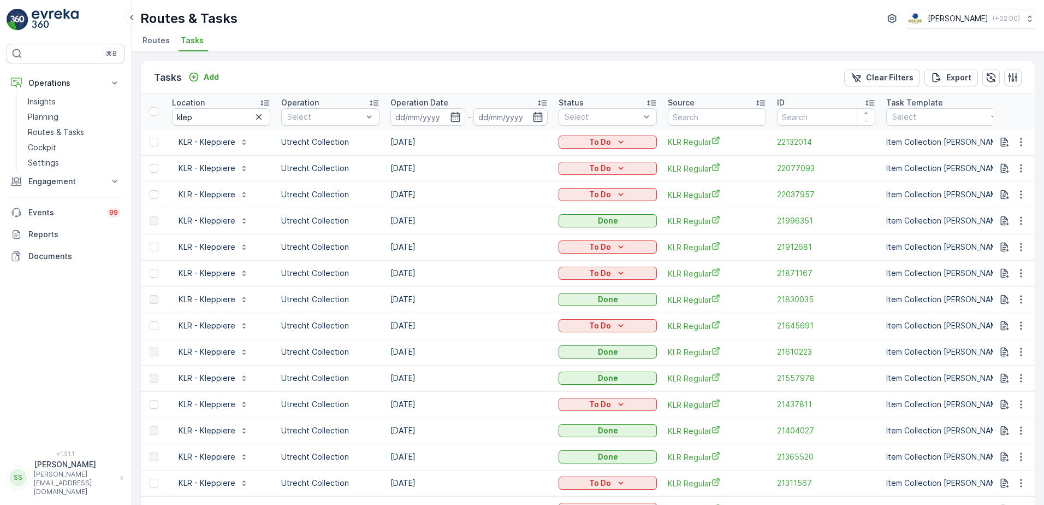
click at [323, 77] on div "Tasks Add Clear Filters Export" at bounding box center [588, 77] width 894 height 33
click at [217, 140] on p "KLR - Kleppiere" at bounding box center [207, 142] width 57 height 11
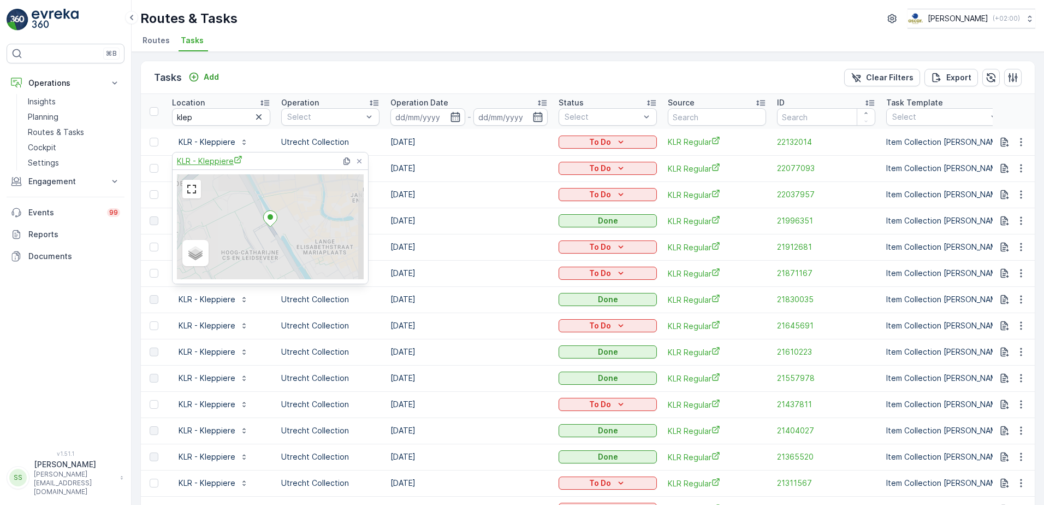
click at [214, 161] on span "KLR - Kleppiere" at bounding box center [210, 160] width 66 height 11
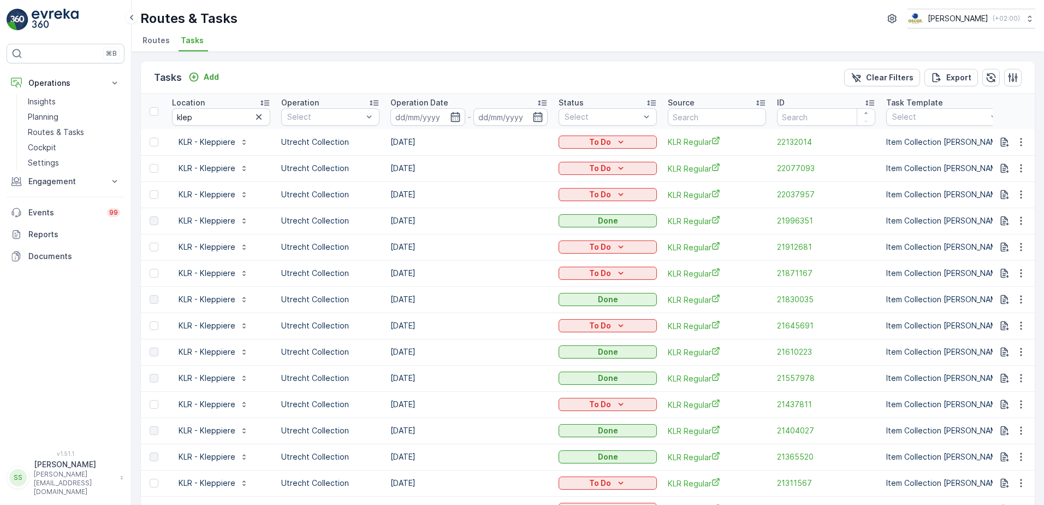
click at [306, 49] on ul "Routes Tasks" at bounding box center [583, 42] width 886 height 19
click at [150, 37] on span "Routes" at bounding box center [156, 40] width 27 height 11
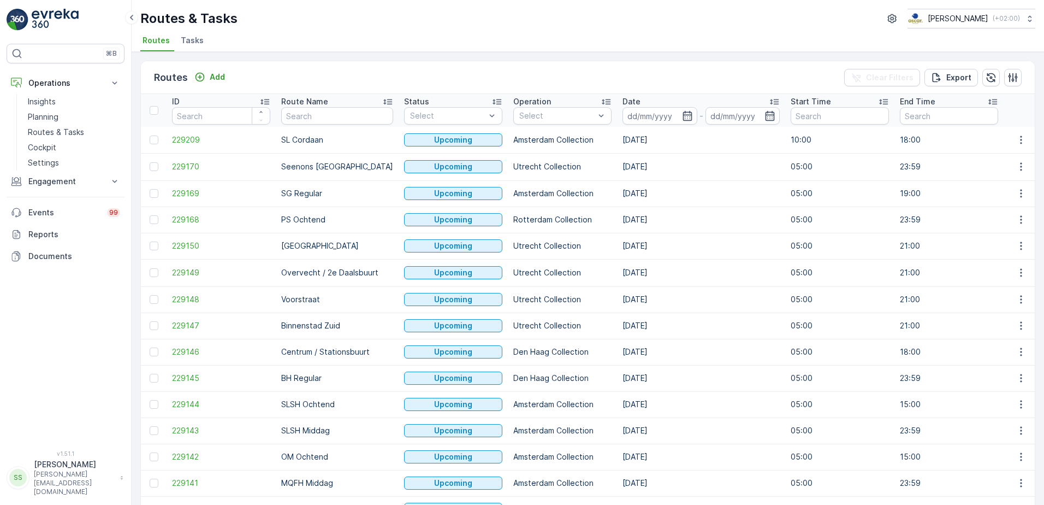
click at [281, 33] on ul "Routes Tasks" at bounding box center [583, 42] width 886 height 19
click at [271, 65] on div "Routes Add Clear Filters Export" at bounding box center [588, 77] width 894 height 33
drag, startPoint x: 197, startPoint y: 40, endPoint x: 221, endPoint y: 60, distance: 30.7
click at [197, 40] on span "Tasks" at bounding box center [192, 40] width 23 height 11
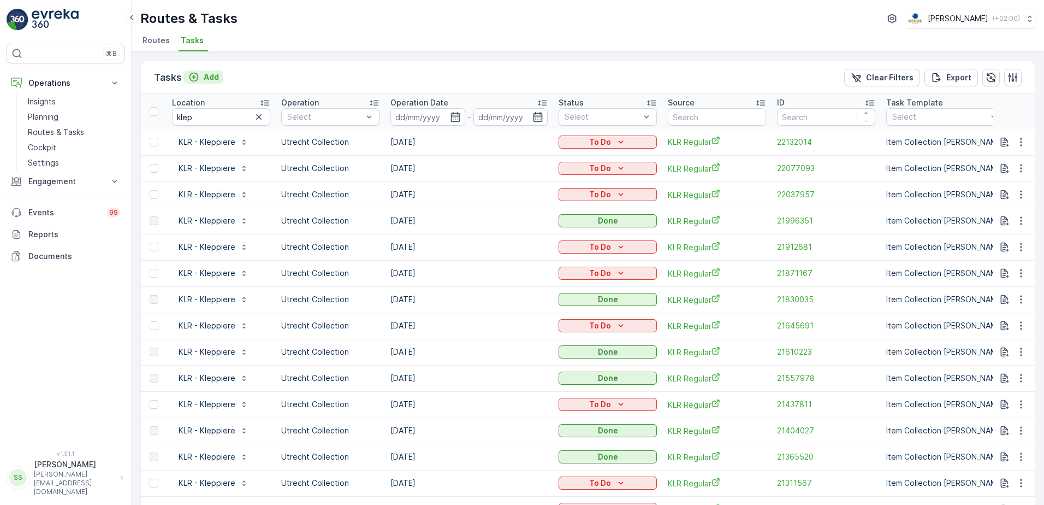
click at [220, 78] on button "Add" at bounding box center [203, 76] width 39 height 13
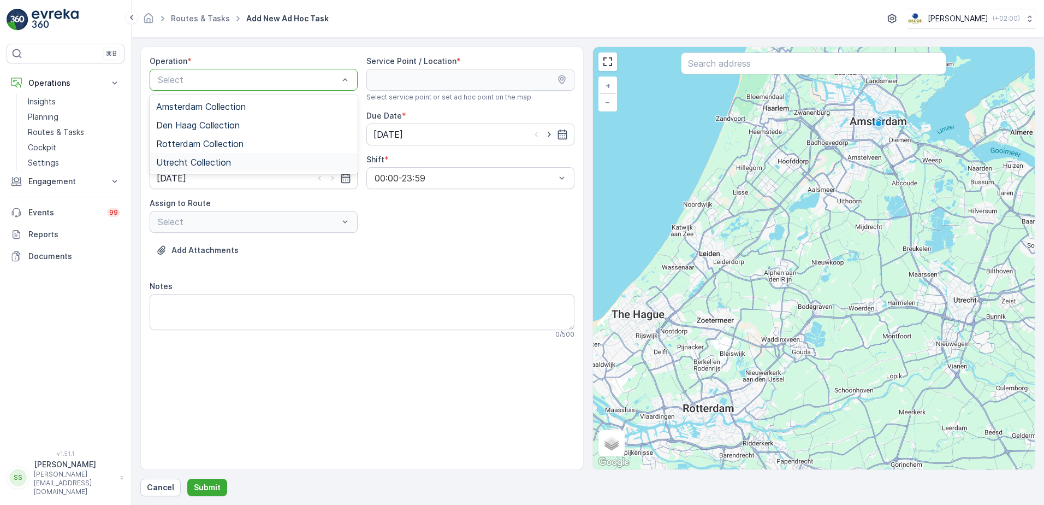
click at [196, 164] on span "Utrecht Collection" at bounding box center [193, 162] width 75 height 10
click at [455, 239] on div "Operation * option Utrecht Collection, selected. Utrecht Collection Service Poi…" at bounding box center [362, 202] width 425 height 292
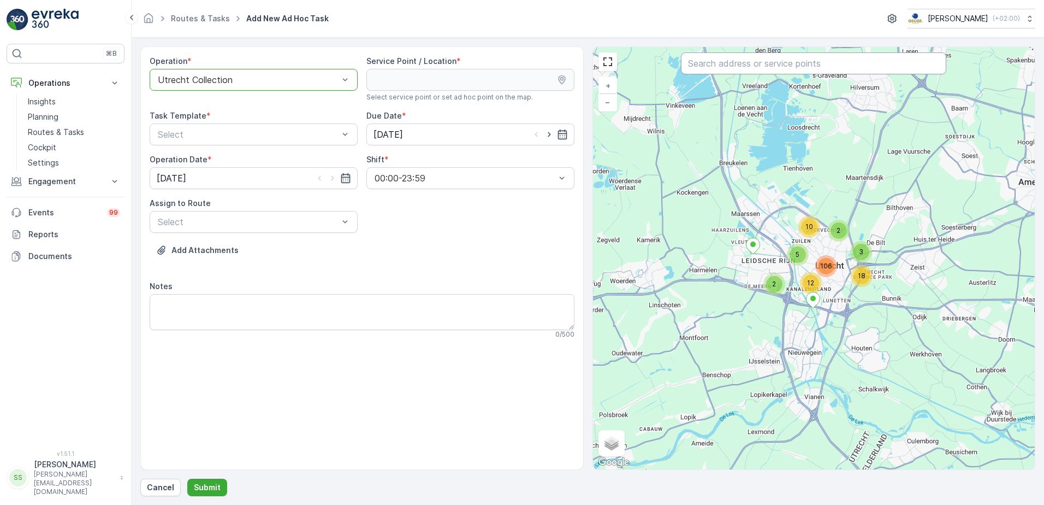
click at [731, 67] on input "text" at bounding box center [813, 63] width 265 height 22
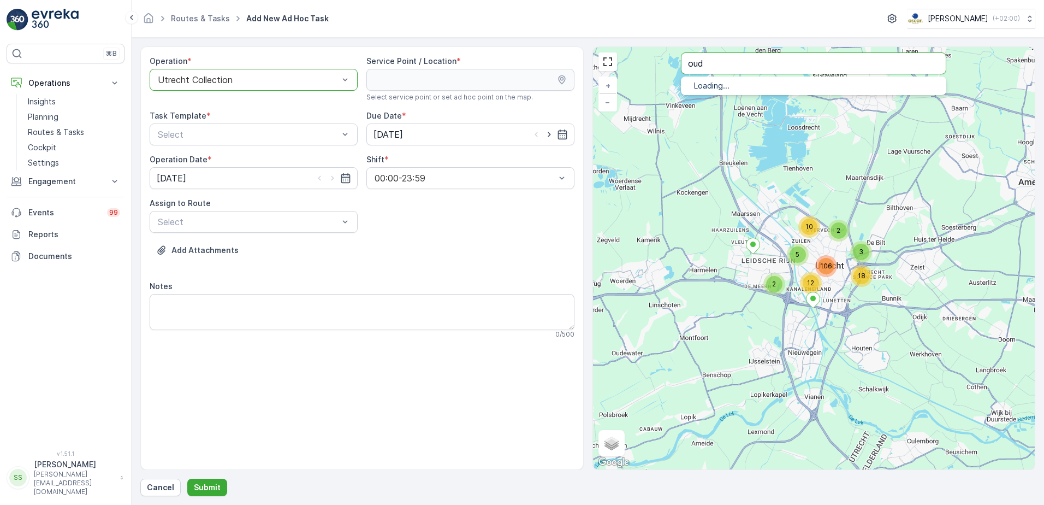
type input "oud"
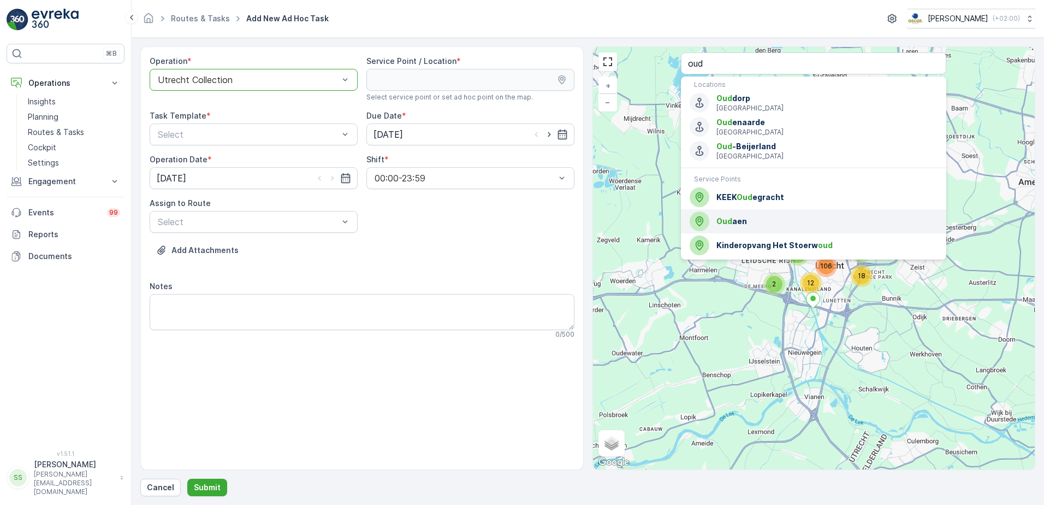
click at [738, 227] on div "Oud aen" at bounding box center [814, 221] width 248 height 20
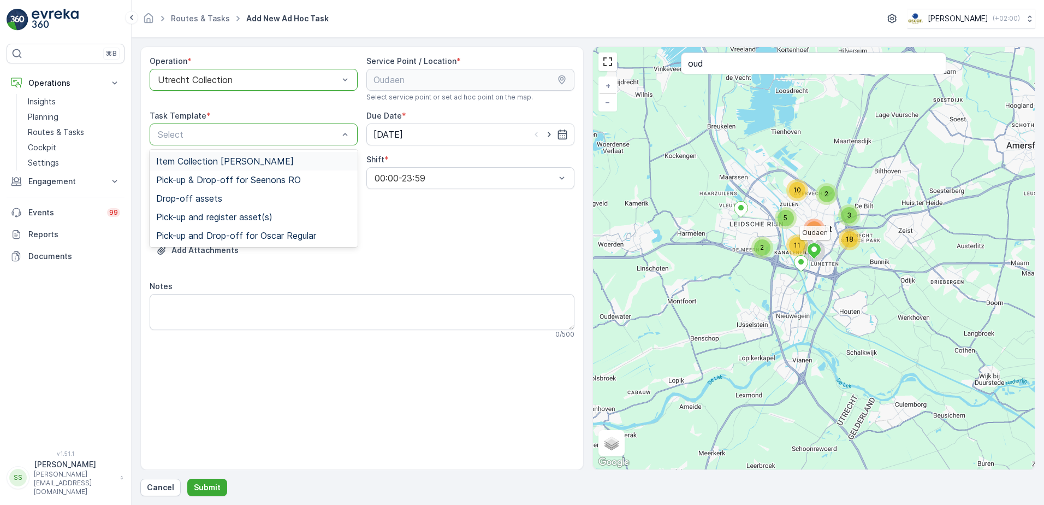
drag, startPoint x: 193, startPoint y: 157, endPoint x: 206, endPoint y: 159, distance: 13.3
click at [194, 157] on span "Item Collection [PERSON_NAME]" at bounding box center [225, 161] width 138 height 10
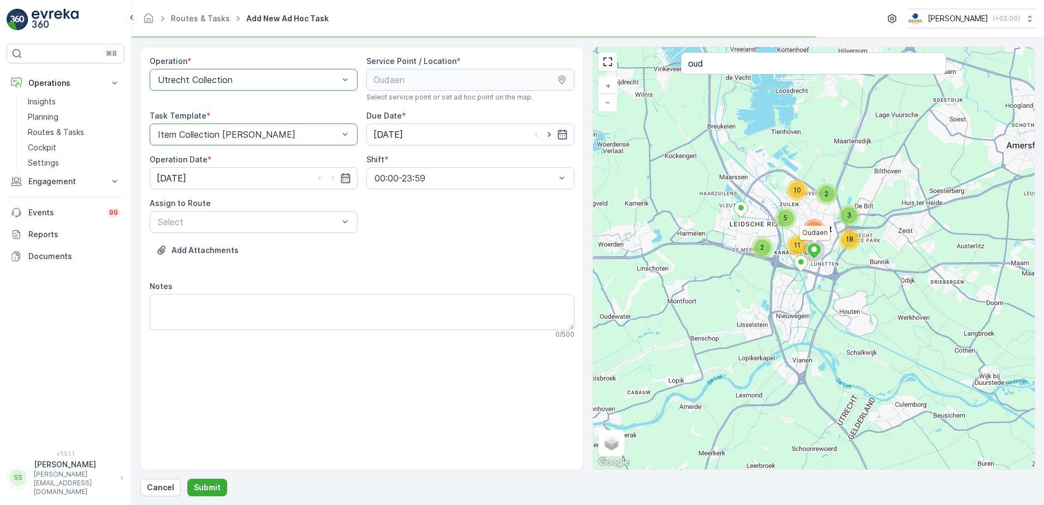
click at [450, 212] on div "Operation * option Utrecht Collection, selected. Utrecht Collection Service Poi…" at bounding box center [362, 202] width 425 height 292
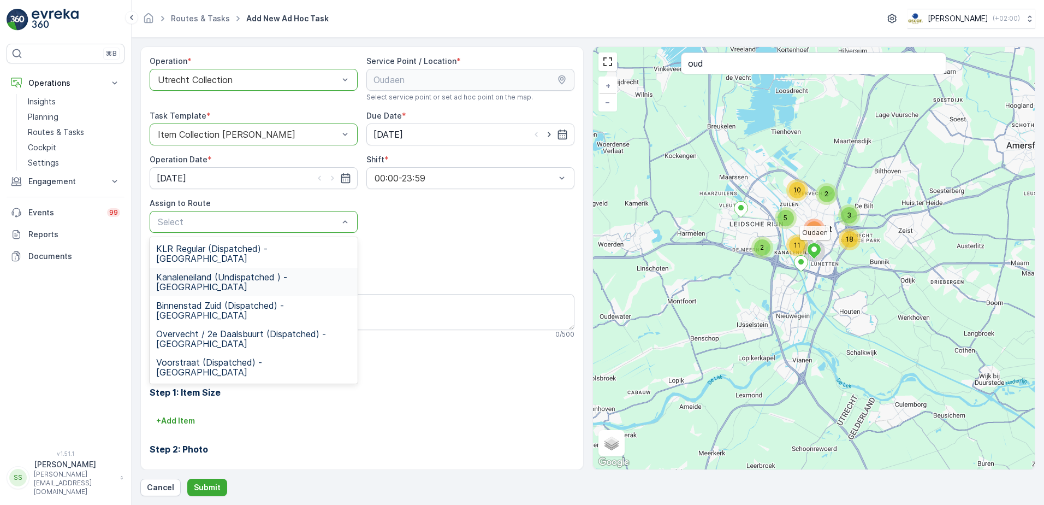
click at [195, 272] on span "Kanaleneiland (Undispatched ) - Utrecht" at bounding box center [253, 282] width 195 height 20
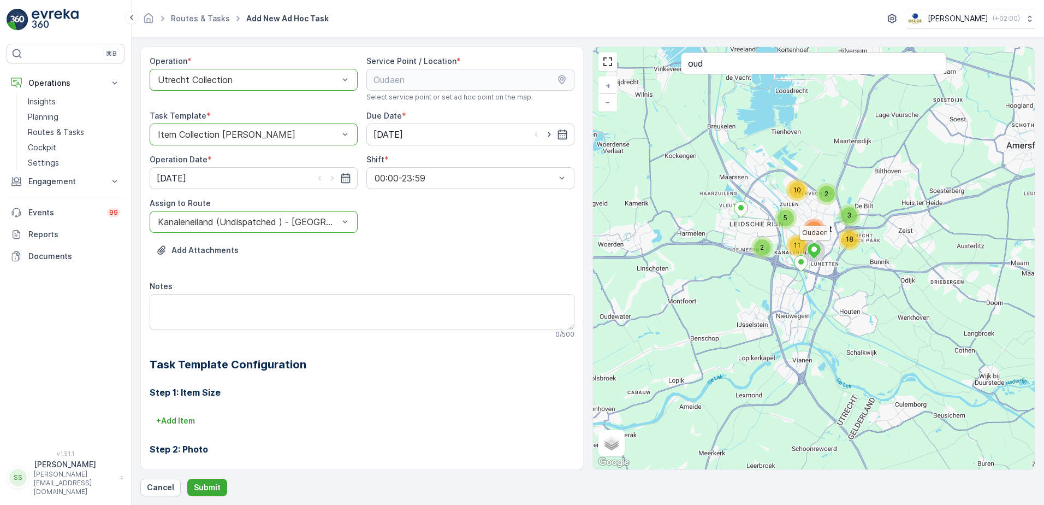
drag, startPoint x: 453, startPoint y: 228, endPoint x: 276, endPoint y: 292, distance: 187.9
click at [452, 228] on div "Operation * option Utrecht Collection, selected. Utrecht Collection Service Poi…" at bounding box center [362, 327] width 425 height 542
click at [238, 307] on textarea "Notes" at bounding box center [362, 312] width 425 height 36
type textarea "Graag klant als eerste doen met 4x lege Swill 120L"
click at [210, 483] on p "Submit" at bounding box center [207, 487] width 27 height 11
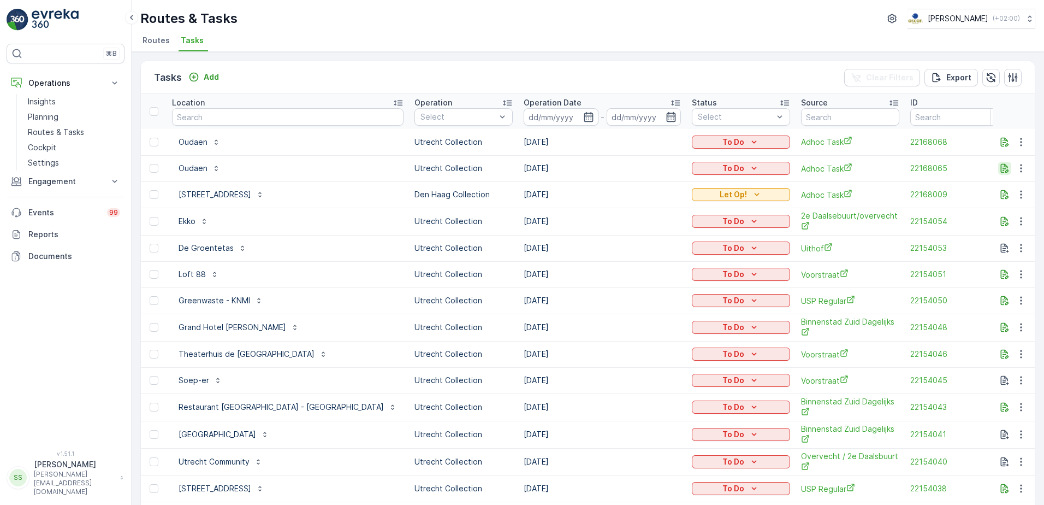
click at [1001, 169] on icon "button" at bounding box center [1005, 168] width 8 height 9
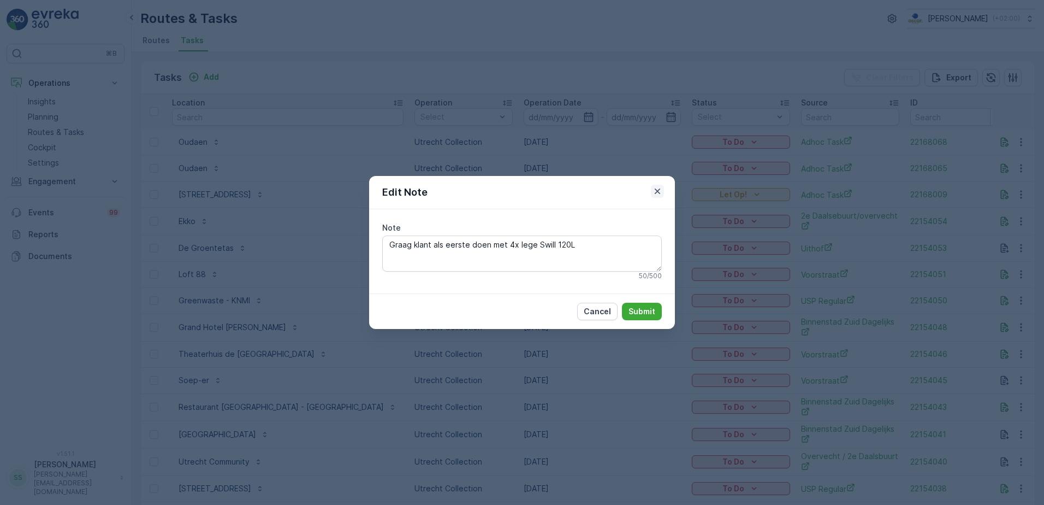
click at [658, 190] on icon "button" at bounding box center [657, 191] width 11 height 11
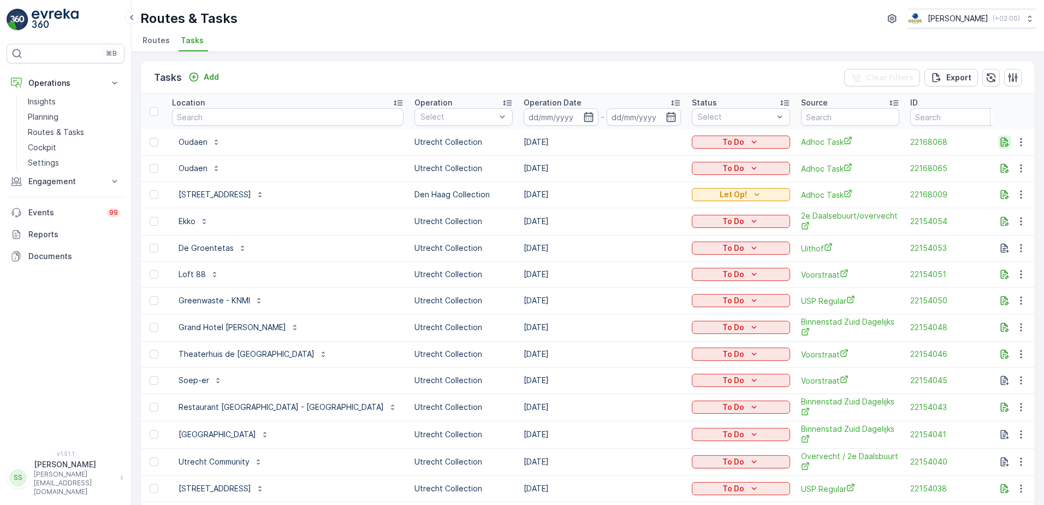
click at [1003, 142] on icon "button" at bounding box center [1005, 141] width 8 height 9
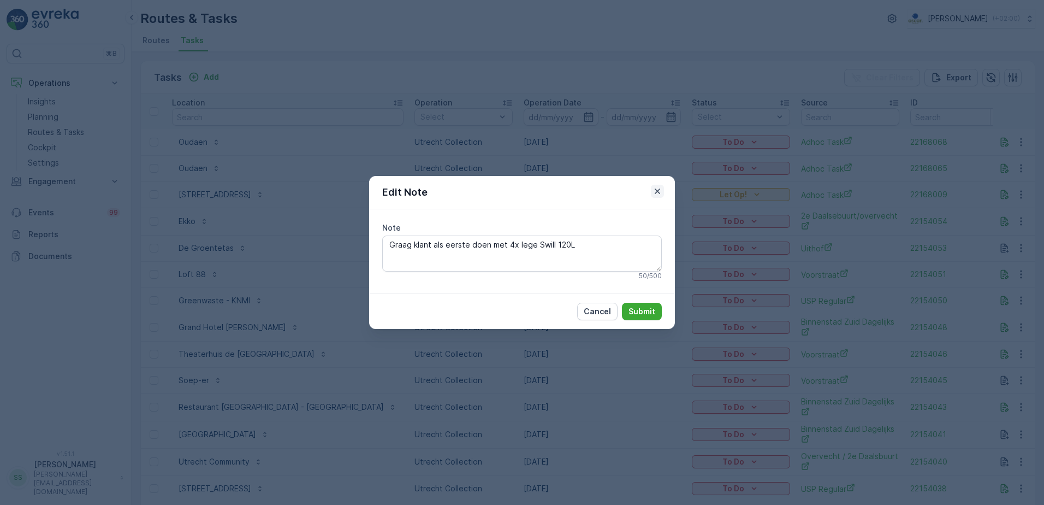
click at [658, 193] on icon "button" at bounding box center [657, 191] width 11 height 11
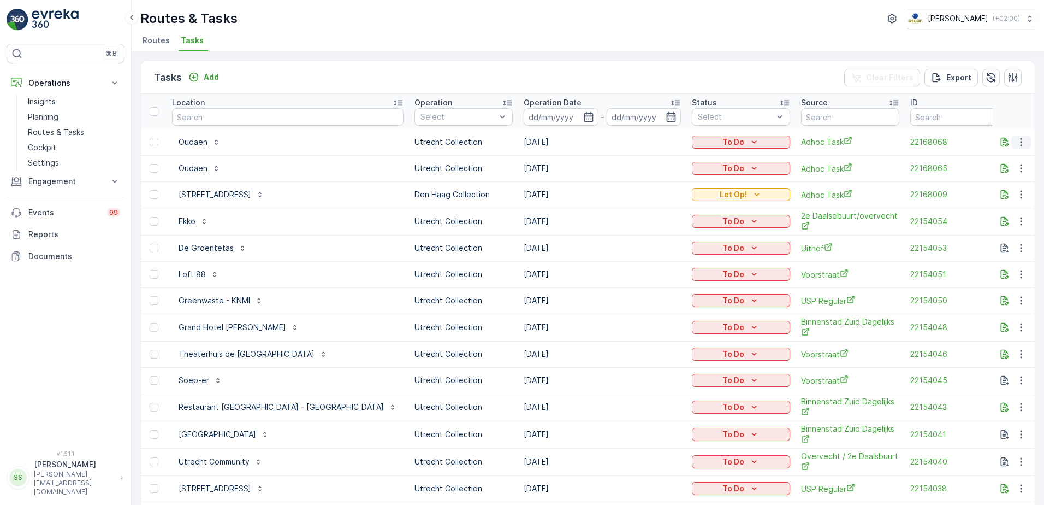
click at [1021, 144] on icon "button" at bounding box center [1021, 142] width 11 height 11
click at [990, 222] on span "Delete" at bounding box center [979, 224] width 25 height 11
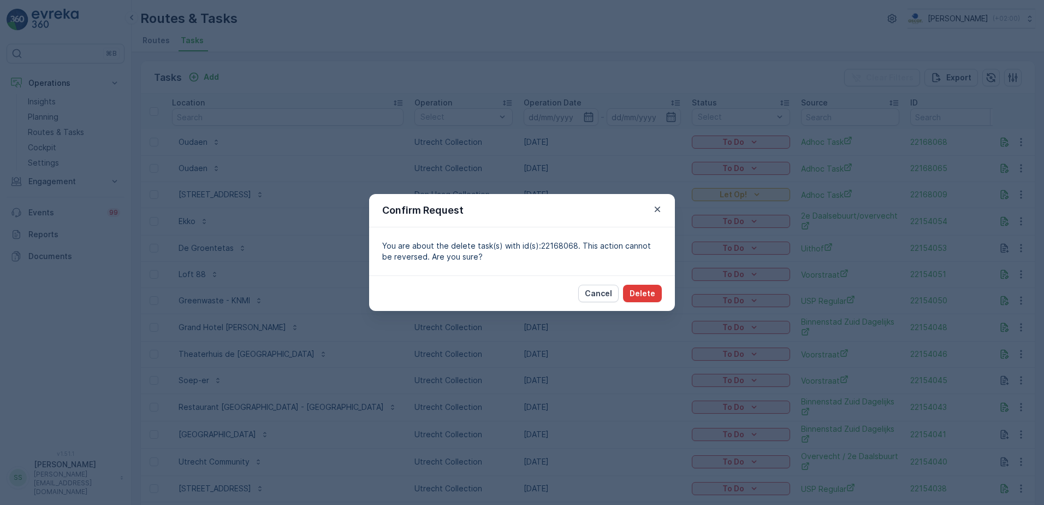
click at [648, 292] on p "Delete" at bounding box center [643, 293] width 26 height 11
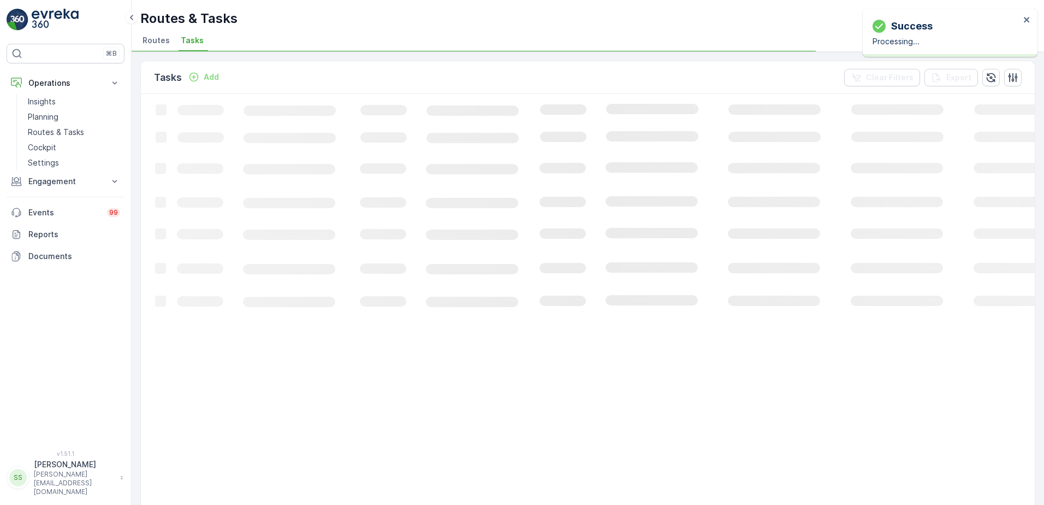
click at [665, 71] on div "Tasks Add Clear Filters Export" at bounding box center [588, 77] width 894 height 33
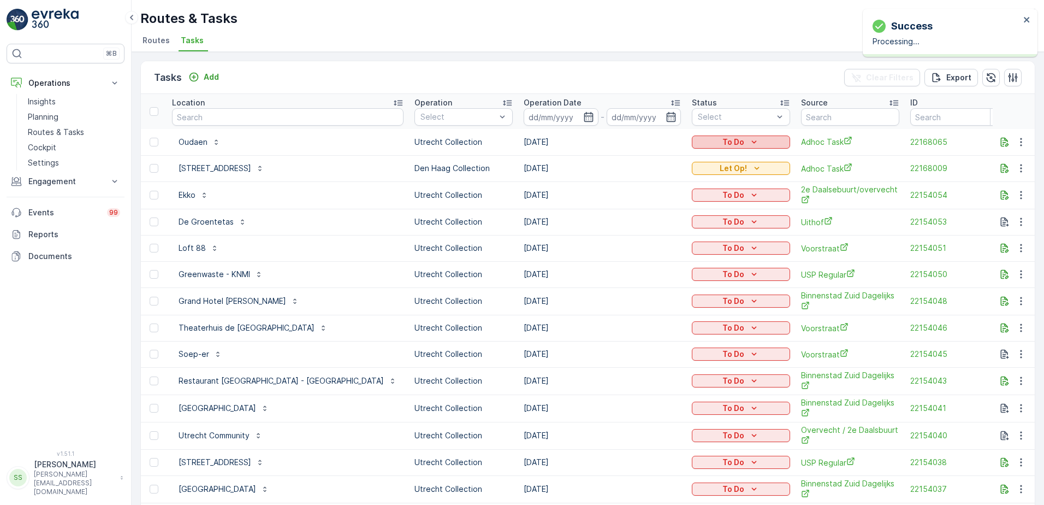
click at [745, 144] on div "To Do" at bounding box center [741, 142] width 90 height 11
click at [705, 189] on span "Let Op!" at bounding box center [696, 189] width 27 height 11
click at [154, 39] on span "Routes" at bounding box center [156, 40] width 27 height 11
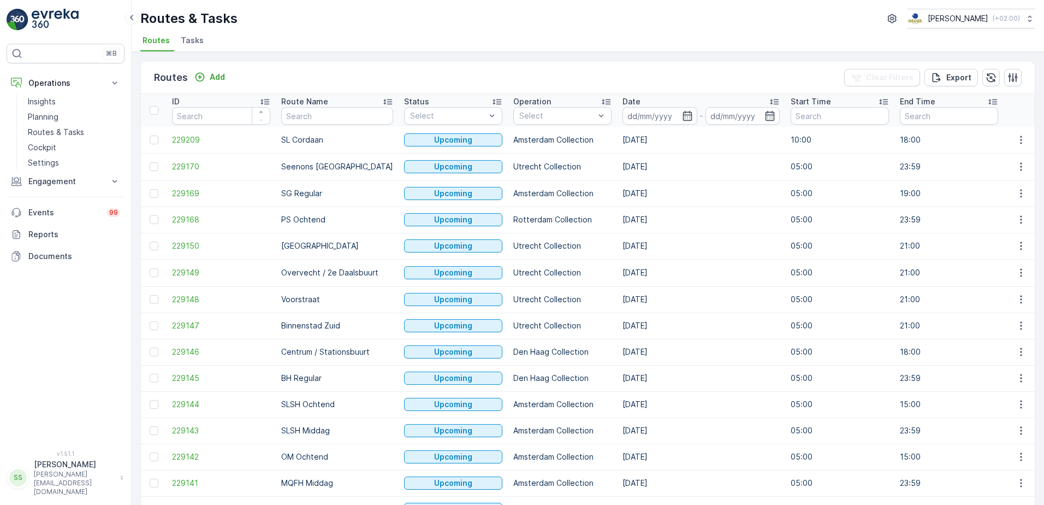
click at [267, 70] on div "Routes Add Clear Filters Export" at bounding box center [588, 77] width 894 height 33
click at [683, 117] on icon "button" at bounding box center [687, 116] width 9 height 10
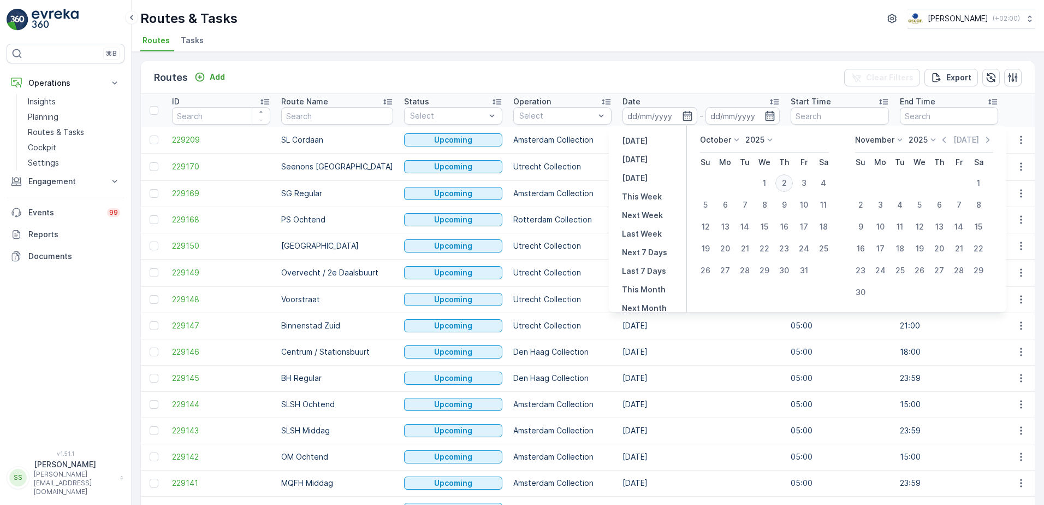
click at [784, 185] on div "2" at bounding box center [784, 182] width 17 height 17
type input "02.10.2025"
click at [736, 79] on div "Routes Add Clear Filters Export" at bounding box center [588, 77] width 894 height 33
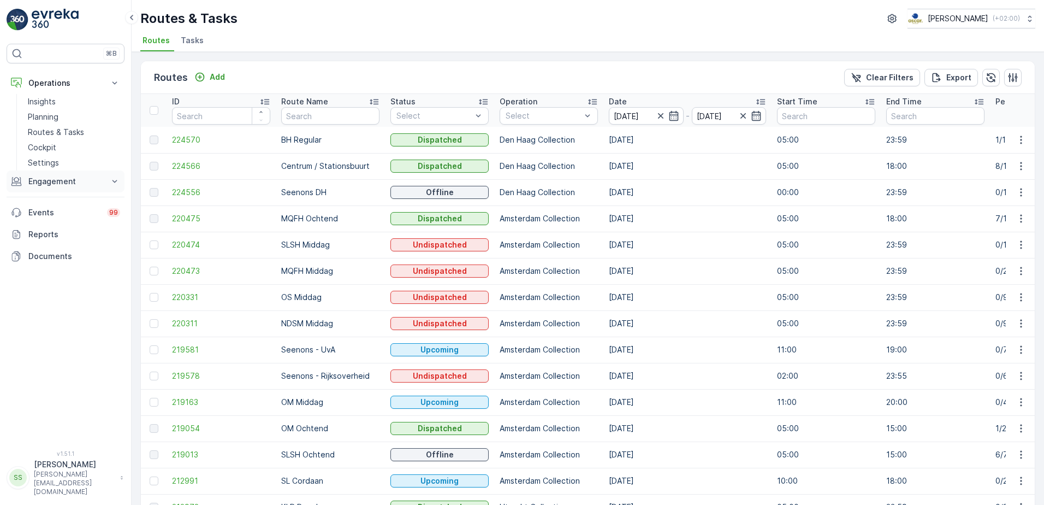
click at [68, 177] on p "Engagement" at bounding box center [65, 181] width 74 height 11
click at [61, 183] on p "Engagement" at bounding box center [65, 181] width 74 height 11
click at [71, 184] on p "Engagement" at bounding box center [65, 181] width 74 height 11
click at [196, 43] on span "Tasks" at bounding box center [192, 40] width 23 height 11
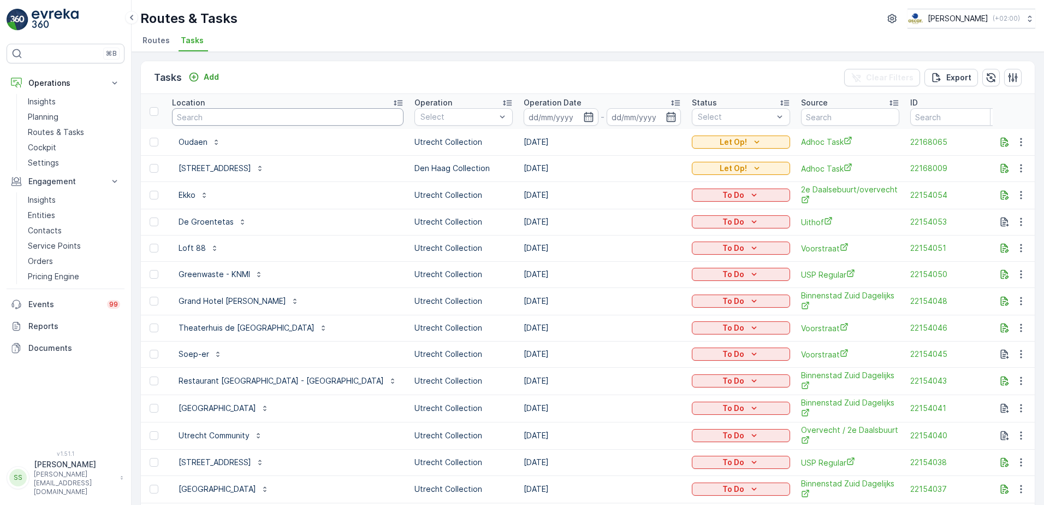
click at [259, 117] on input "text" at bounding box center [288, 116] width 232 height 17
type input "wild"
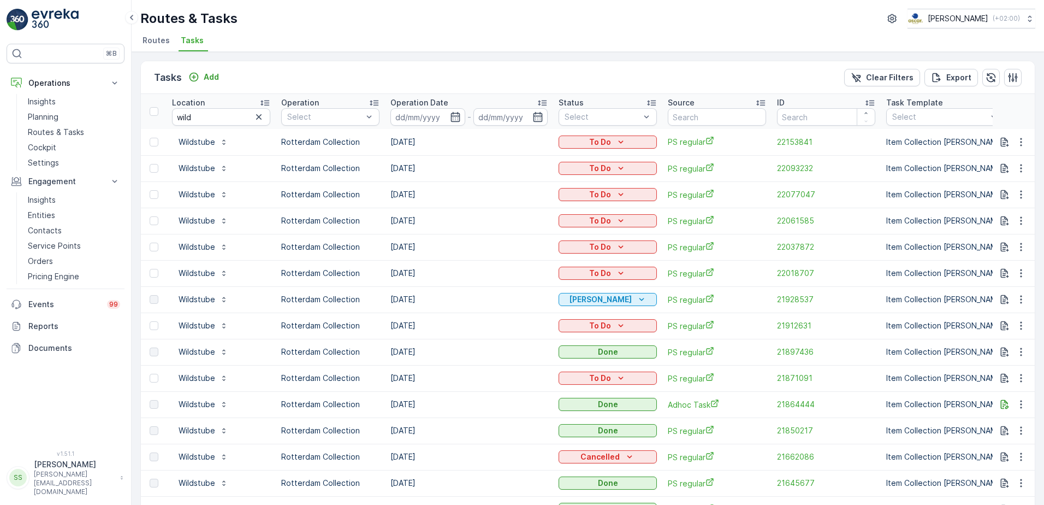
drag, startPoint x: 396, startPoint y: 300, endPoint x: 447, endPoint y: 300, distance: 51.3
click at [447, 300] on td "[DATE]" at bounding box center [469, 299] width 168 height 26
drag, startPoint x: 447, startPoint y: 300, endPoint x: 528, endPoint y: 299, distance: 80.8
click at [528, 299] on td "[DATE]" at bounding box center [469, 299] width 168 height 26
drag, startPoint x: 388, startPoint y: 299, endPoint x: 455, endPoint y: 298, distance: 67.2
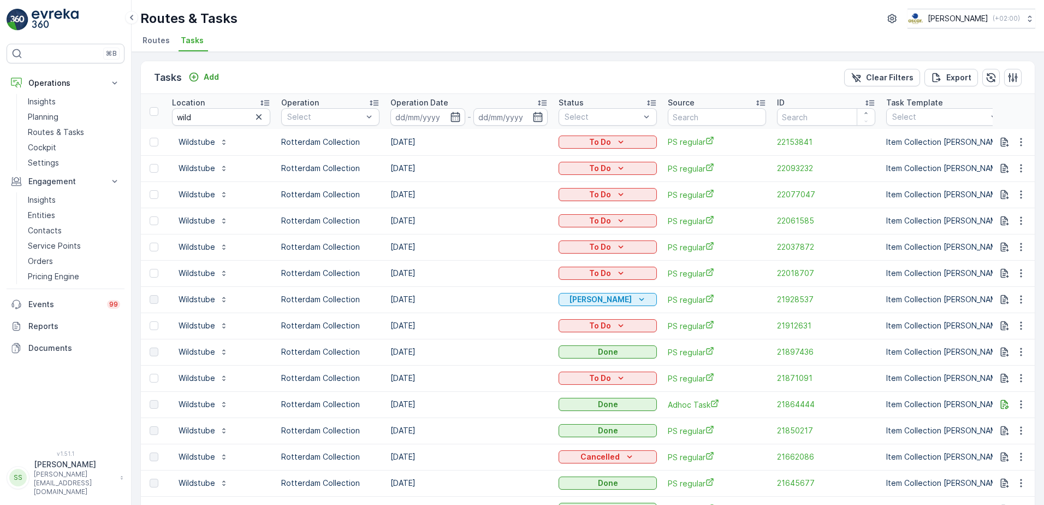
click at [455, 298] on td "[DATE]" at bounding box center [469, 299] width 168 height 26
drag, startPoint x: 455, startPoint y: 298, endPoint x: 436, endPoint y: 301, distance: 20.0
click at [436, 301] on td "[DATE]" at bounding box center [469, 299] width 168 height 26
click at [801, 299] on span "21928537" at bounding box center [826, 299] width 98 height 11
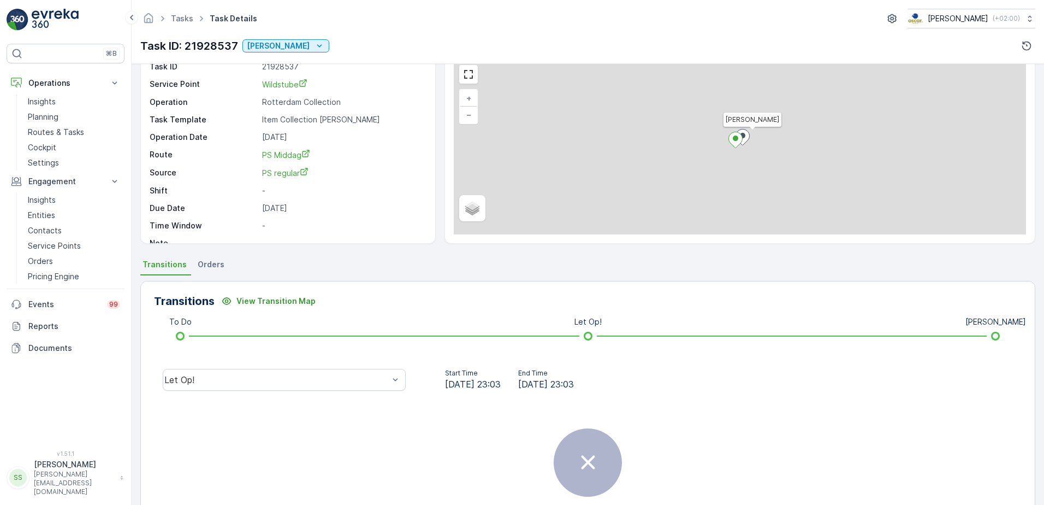
scroll to position [55, 0]
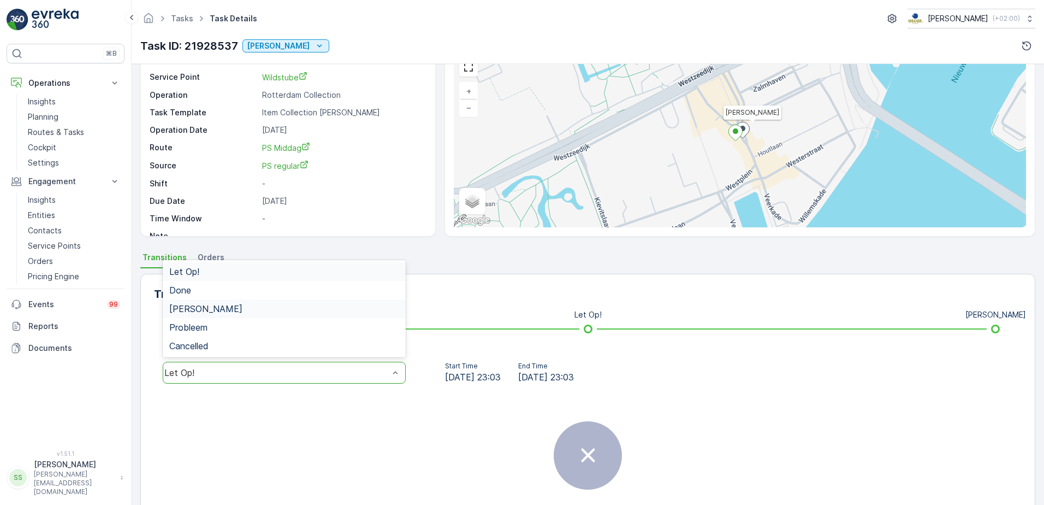
click at [195, 312] on span "Geen Afval" at bounding box center [205, 309] width 73 height 10
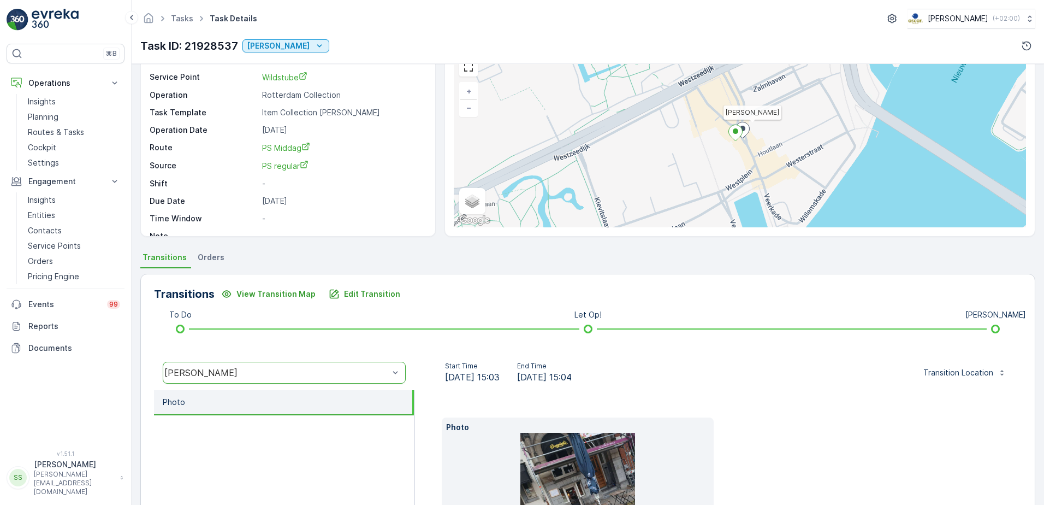
drag, startPoint x: 436, startPoint y: 386, endPoint x: 412, endPoint y: 353, distance: 40.6
click at [436, 386] on div "Start Time 29.09.2025 15:03 End Time 29.09.2025 15:04 Transition Location" at bounding box center [718, 372] width 607 height 35
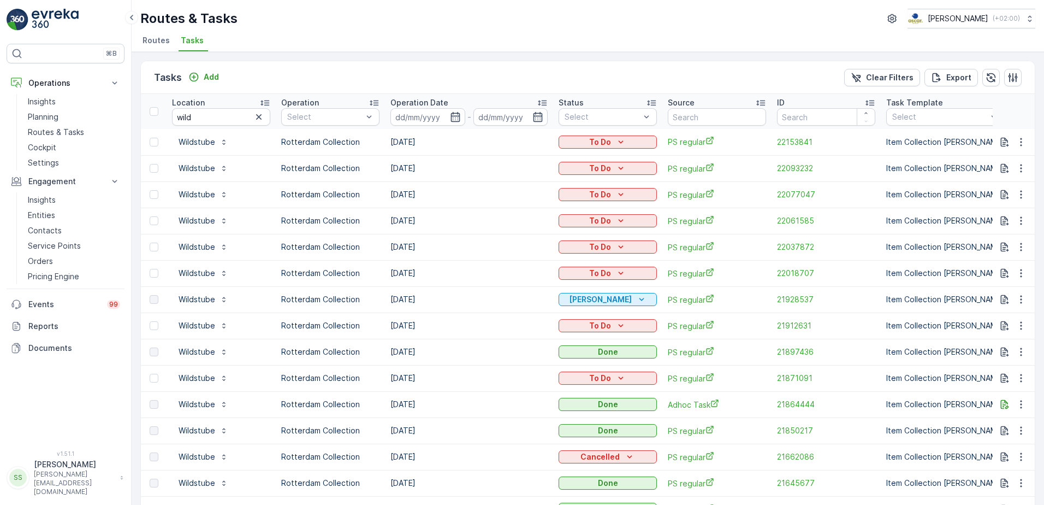
click at [542, 103] on icon at bounding box center [542, 102] width 9 height 5
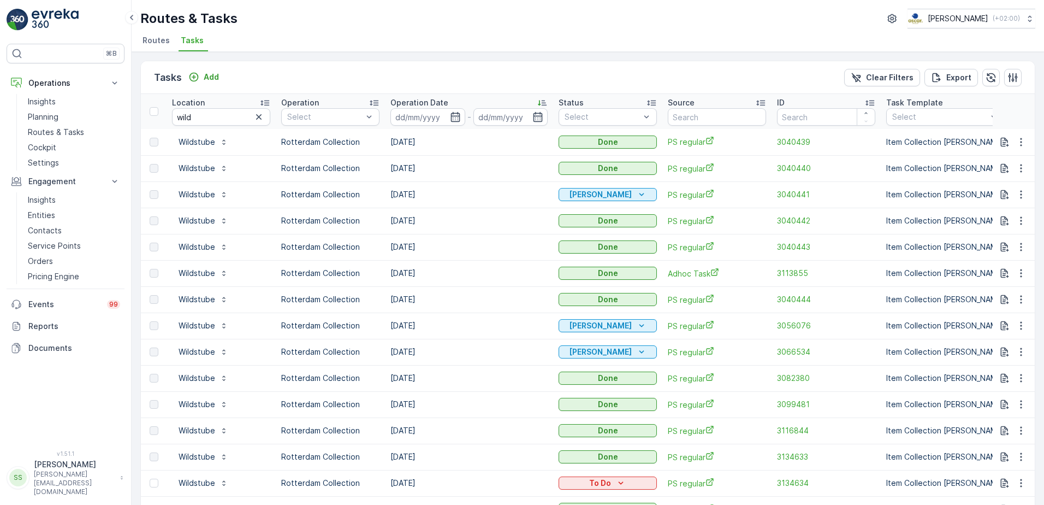
click at [540, 101] on icon at bounding box center [539, 102] width 3 height 5
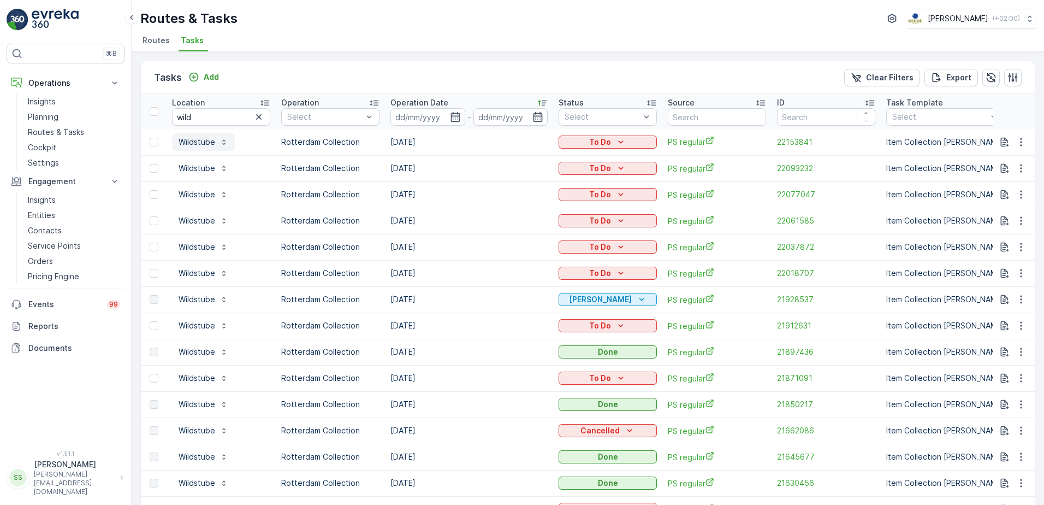
click at [191, 140] on p "Wildstube" at bounding box center [197, 142] width 37 height 11
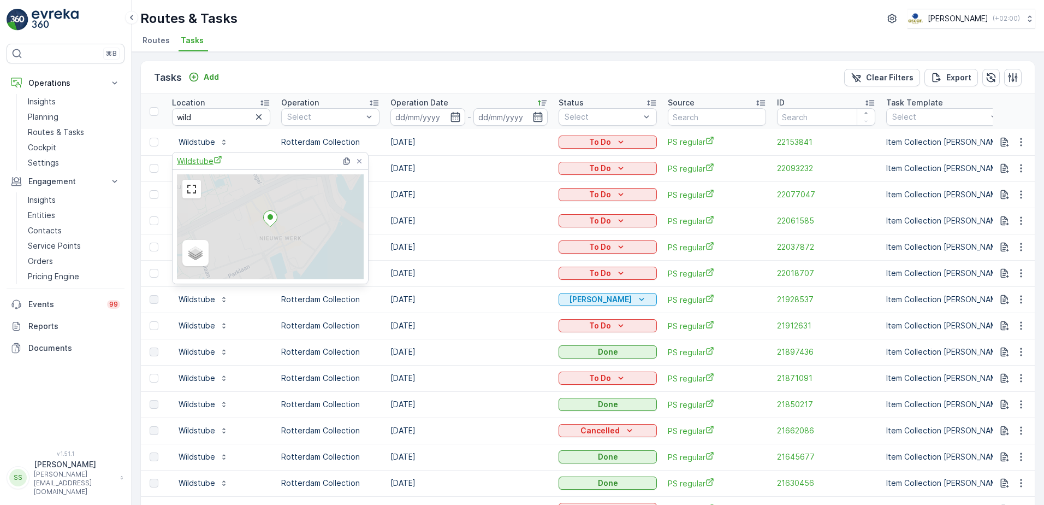
click at [202, 162] on span "Wildstube" at bounding box center [199, 160] width 45 height 11
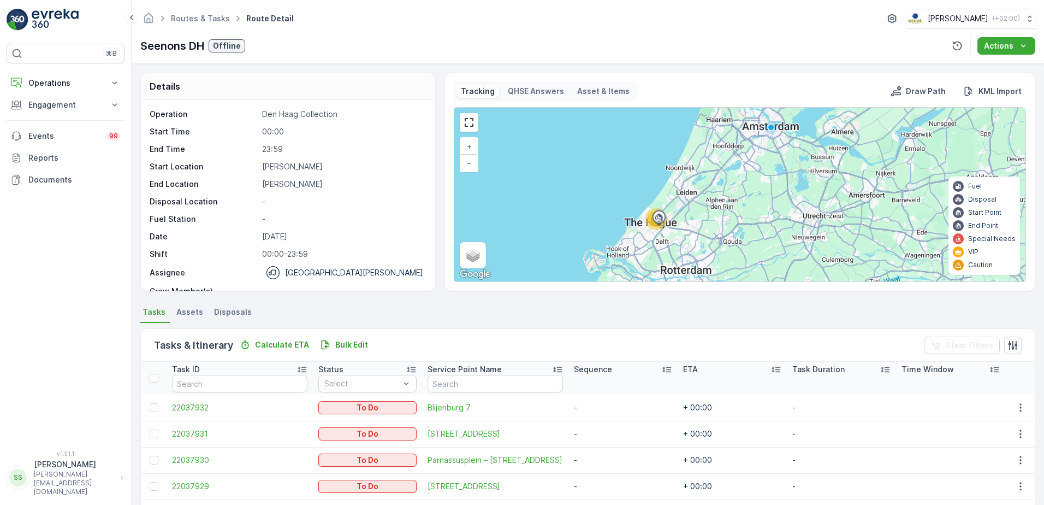
drag, startPoint x: 265, startPoint y: 232, endPoint x: 324, endPoint y: 242, distance: 60.4
click at [324, 242] on div "Operation Den Haag Collection Start Time 00:00 End Time 23:59 Start Location Hu…" at bounding box center [287, 213] width 274 height 208
drag, startPoint x: 324, startPoint y: 242, endPoint x: 360, endPoint y: 236, distance: 36.5
click at [360, 236] on p "[DATE]" at bounding box center [343, 236] width 162 height 11
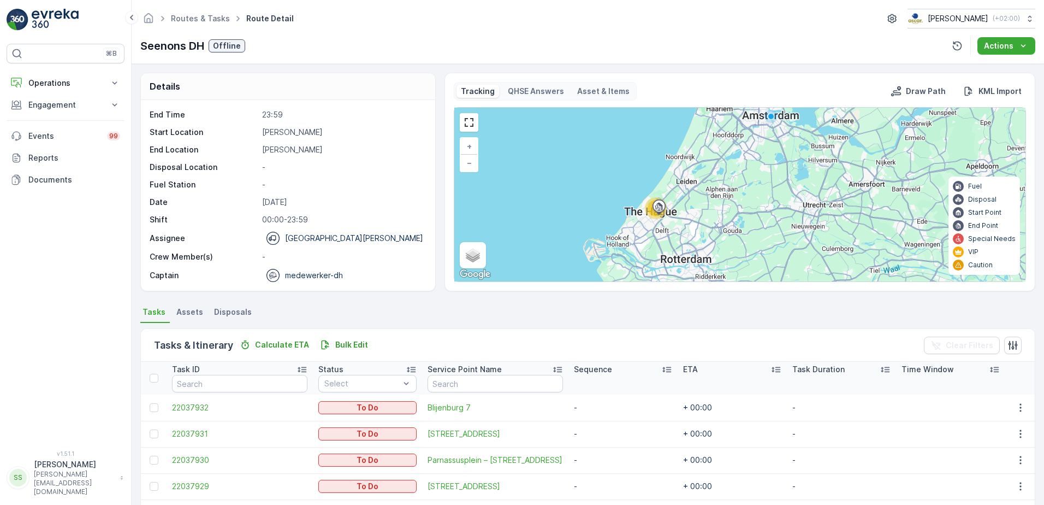
drag, startPoint x: 737, startPoint y: 241, endPoint x: 737, endPoint y: 235, distance: 6.6
click at [737, 235] on div "12 + − Satellite Roadmap Terrain Hybrid Leaflet Keyboard shortcuts Map Data Map…" at bounding box center [739, 195] width 571 height 174
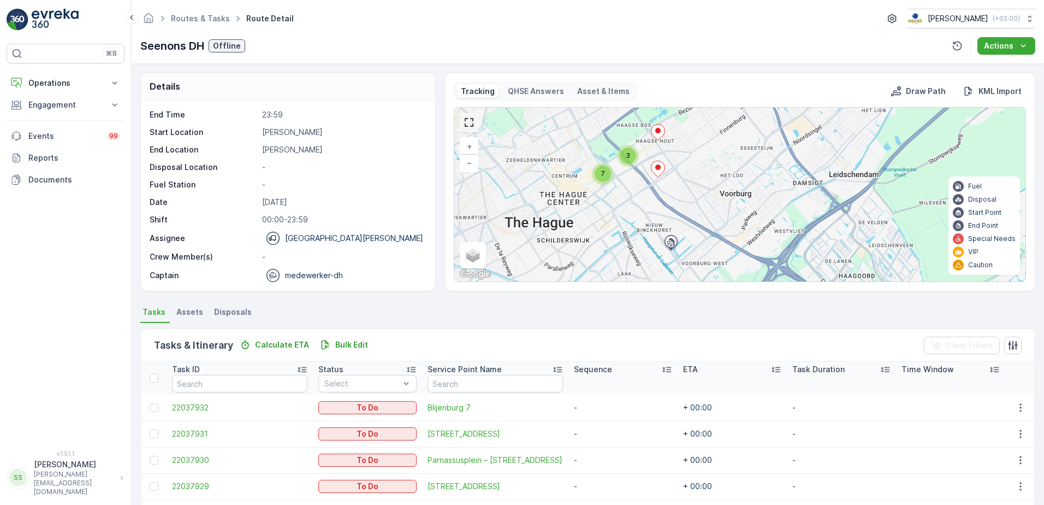
click at [470, 116] on link at bounding box center [469, 122] width 16 height 16
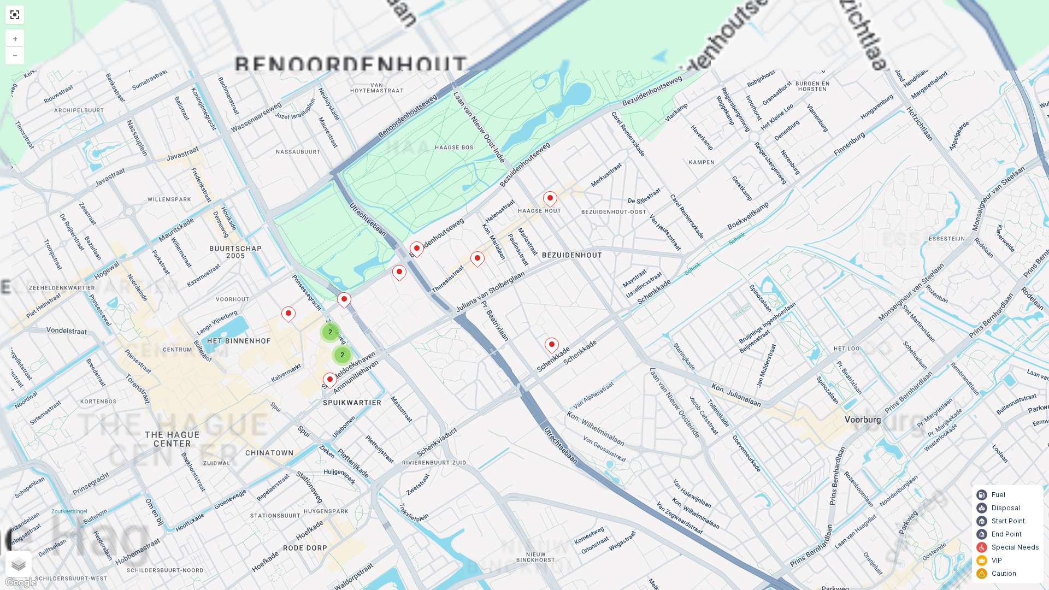
drag, startPoint x: 452, startPoint y: 250, endPoint x: 459, endPoint y: 315, distance: 65.4
click at [459, 315] on div "2 2 + − Satellite Roadmap Terrain Hybrid Leaflet Keyboard shortcuts Map Data Ma…" at bounding box center [524, 295] width 1049 height 590
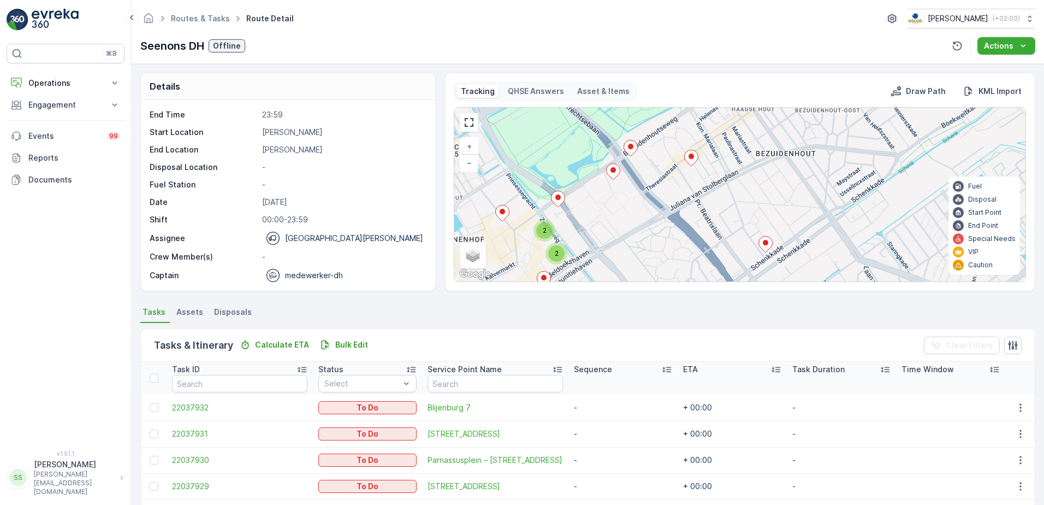
click at [661, 224] on div "2 2 + − Satellite Roadmap Terrain Hybrid Leaflet Keyboard shortcuts Map Data Ma…" at bounding box center [739, 195] width 571 height 174
click at [471, 120] on link at bounding box center [469, 122] width 16 height 16
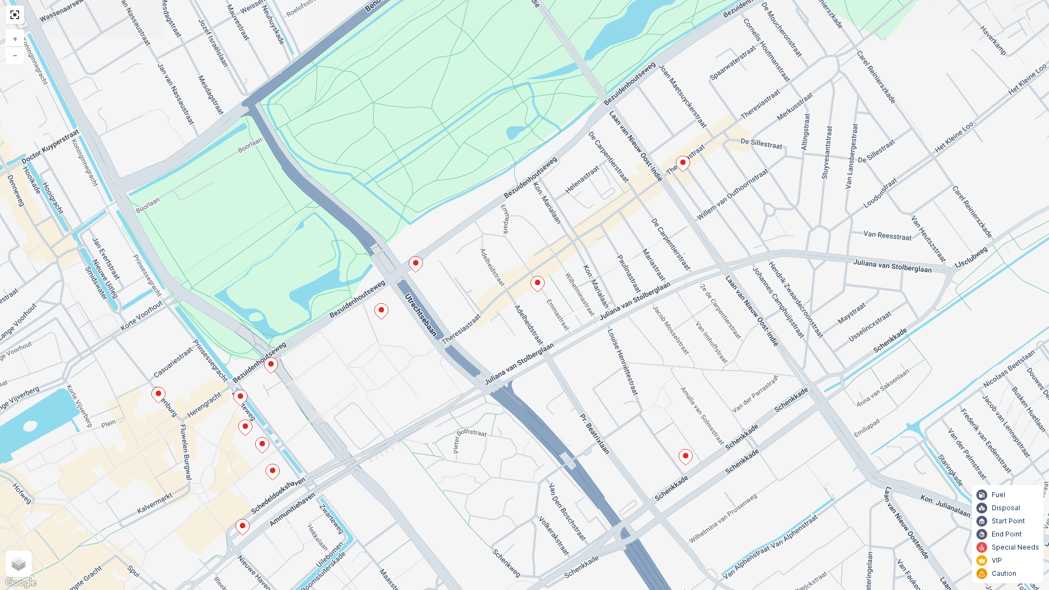
drag, startPoint x: 455, startPoint y: 401, endPoint x: 554, endPoint y: 428, distance: 102.9
click at [435, 457] on div "+ − Satellite Roadmap Terrain Hybrid Leaflet Keyboard shortcuts Map Data Map da…" at bounding box center [524, 295] width 1049 height 590
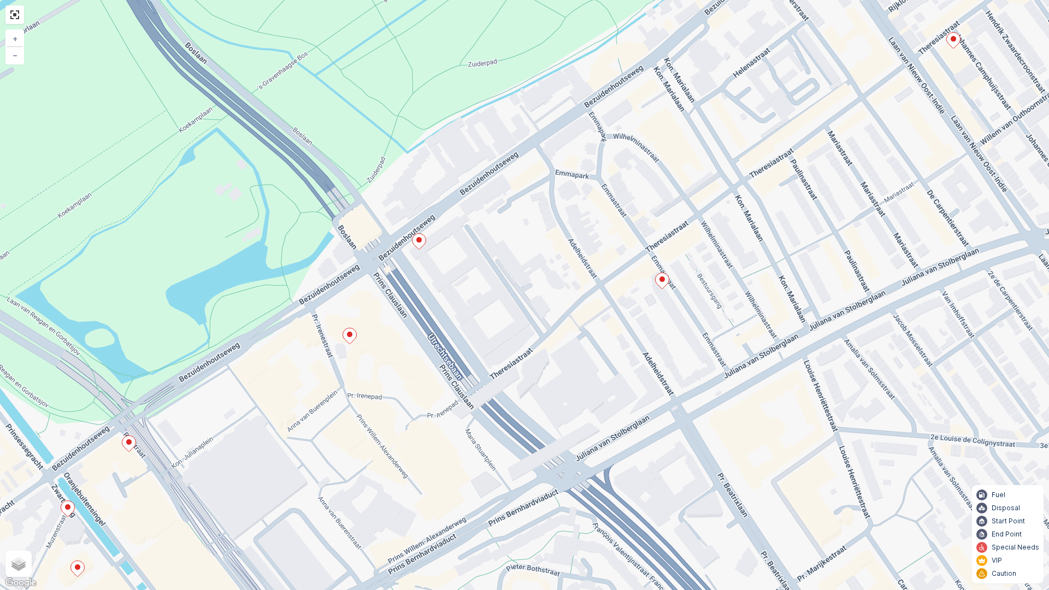
click at [418, 244] on icon at bounding box center [419, 242] width 14 height 16
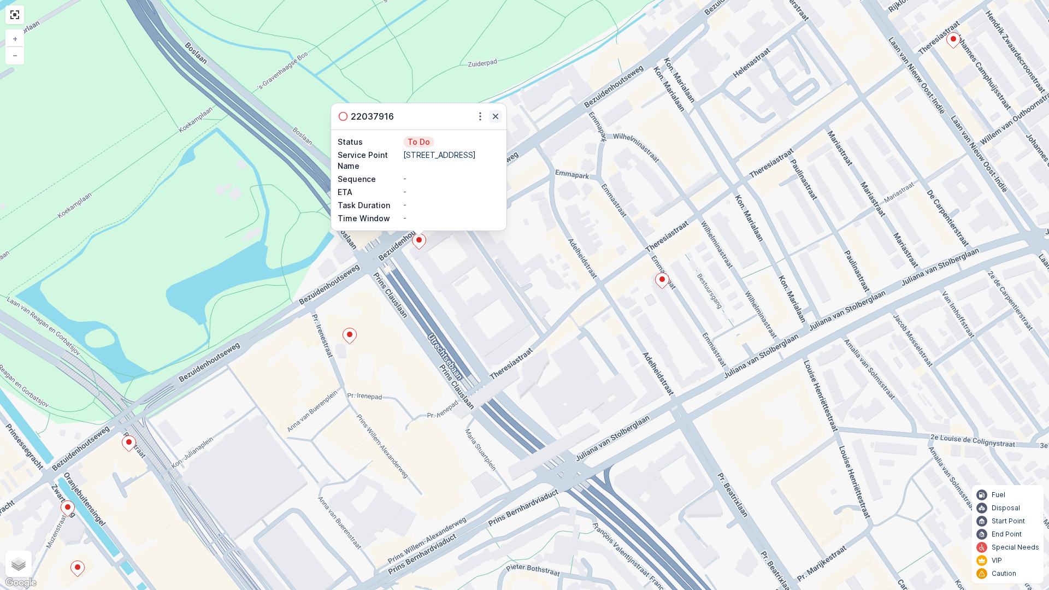
click at [498, 121] on icon "button" at bounding box center [495, 116] width 11 height 11
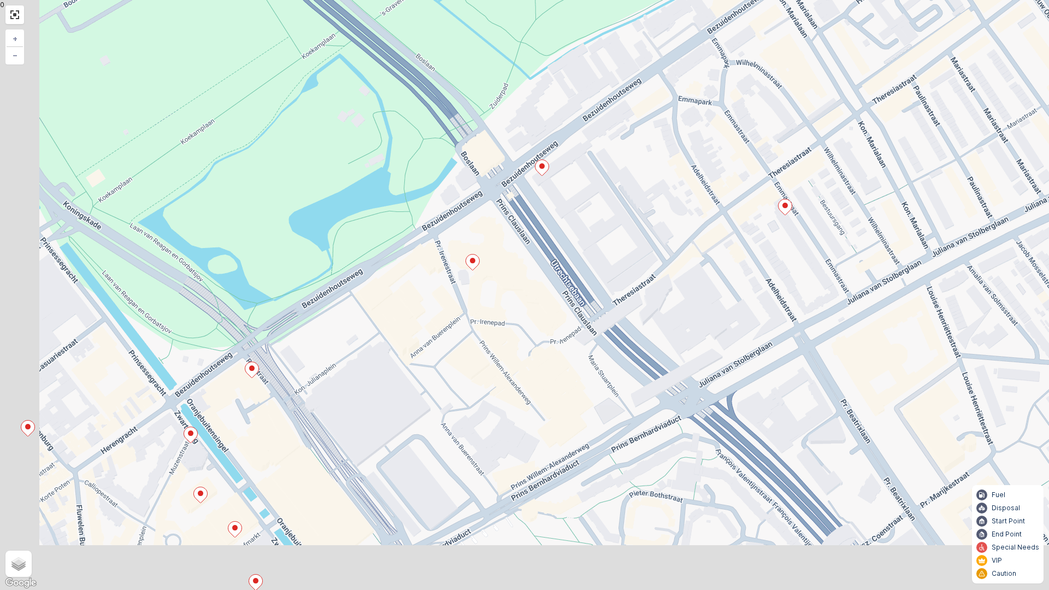
drag, startPoint x: 420, startPoint y: 351, endPoint x: 528, endPoint y: 274, distance: 132.3
click at [531, 275] on div "+ − Satellite Roadmap Terrain Hybrid Leaflet Keyboard shortcuts Map Data Map da…" at bounding box center [524, 295] width 1049 height 590
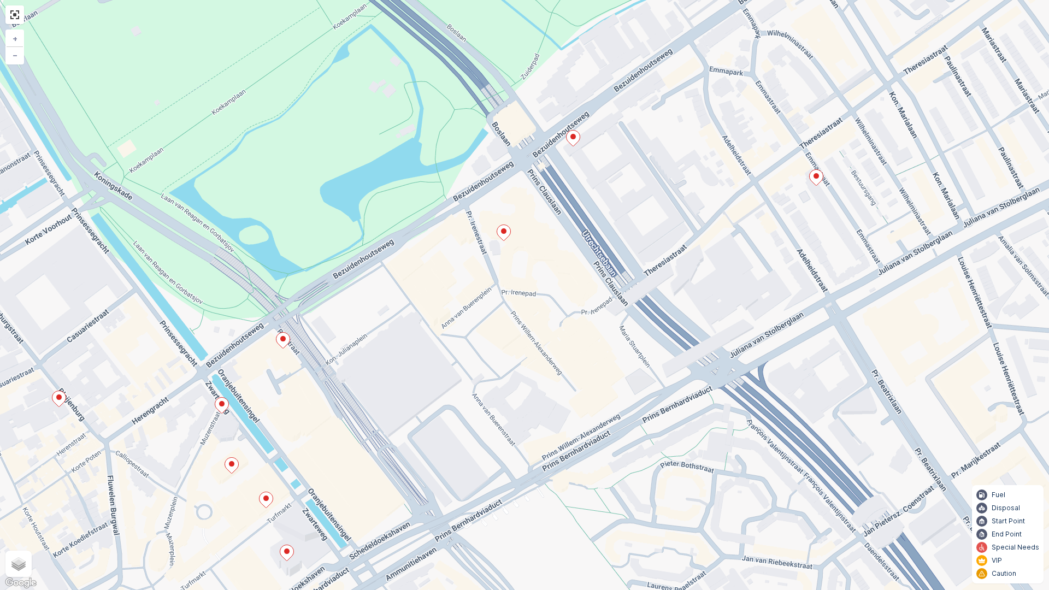
click at [287, 342] on icon at bounding box center [283, 341] width 14 height 16
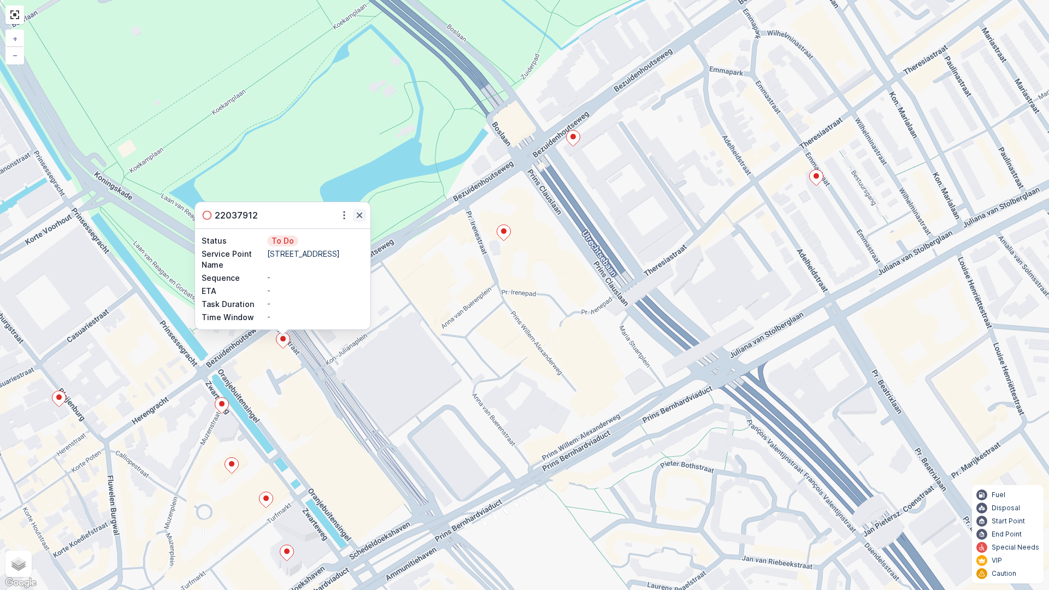
click at [362, 210] on icon "button" at bounding box center [359, 215] width 11 height 11
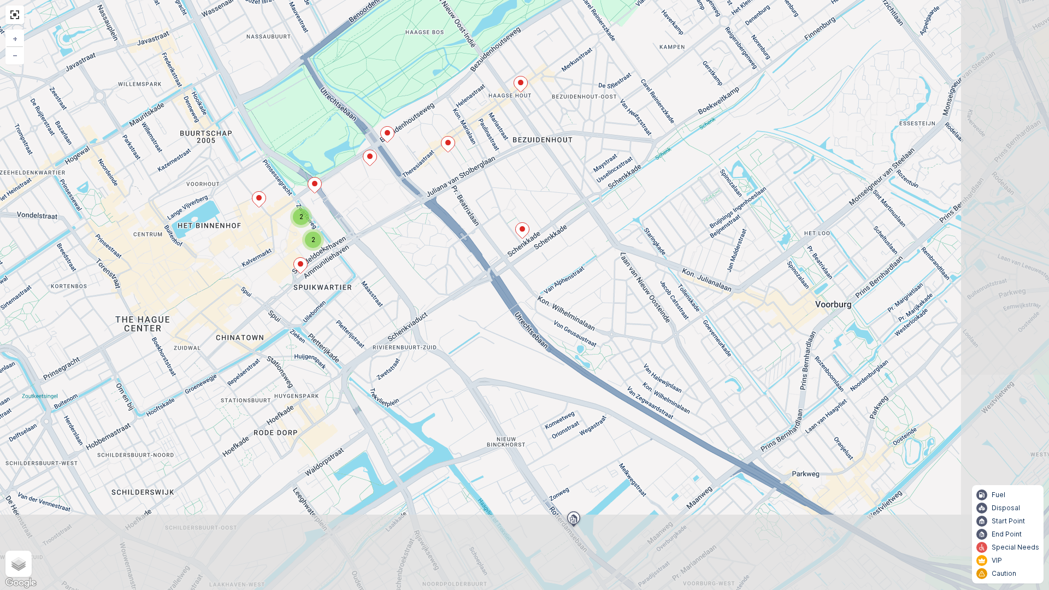
drag, startPoint x: 514, startPoint y: 429, endPoint x: 405, endPoint y: 251, distance: 208.7
click at [400, 245] on div "2 2 + − Satellite Roadmap Terrain Hybrid Leaflet Keyboard shortcuts Map Data Ma…" at bounding box center [524, 295] width 1049 height 590
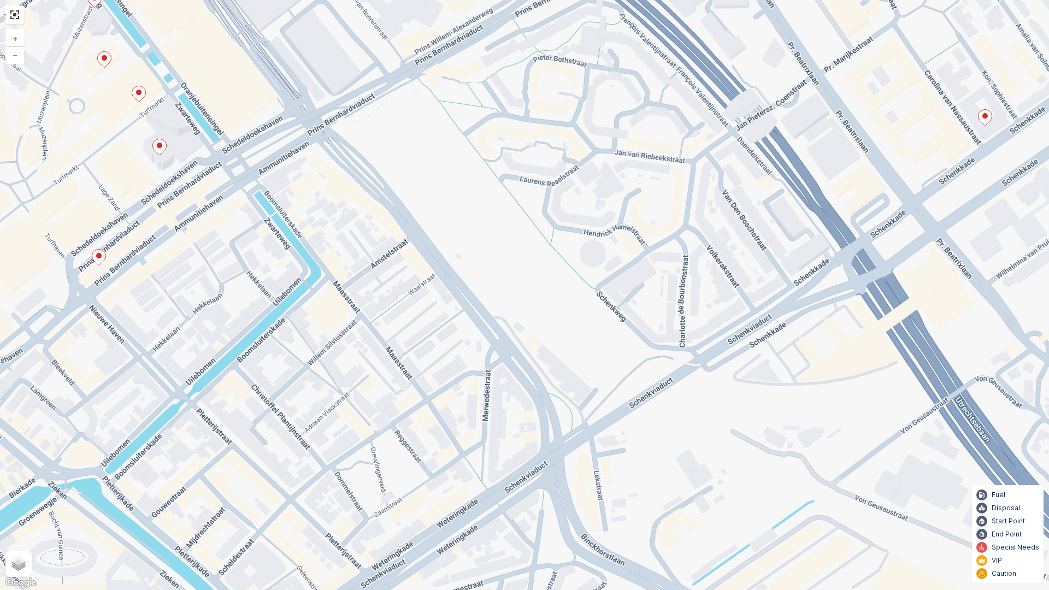
click at [535, 408] on div "+ − Satellite Roadmap Terrain Hybrid Leaflet Keyboard shortcuts Map Data Map da…" at bounding box center [524, 295] width 1049 height 590
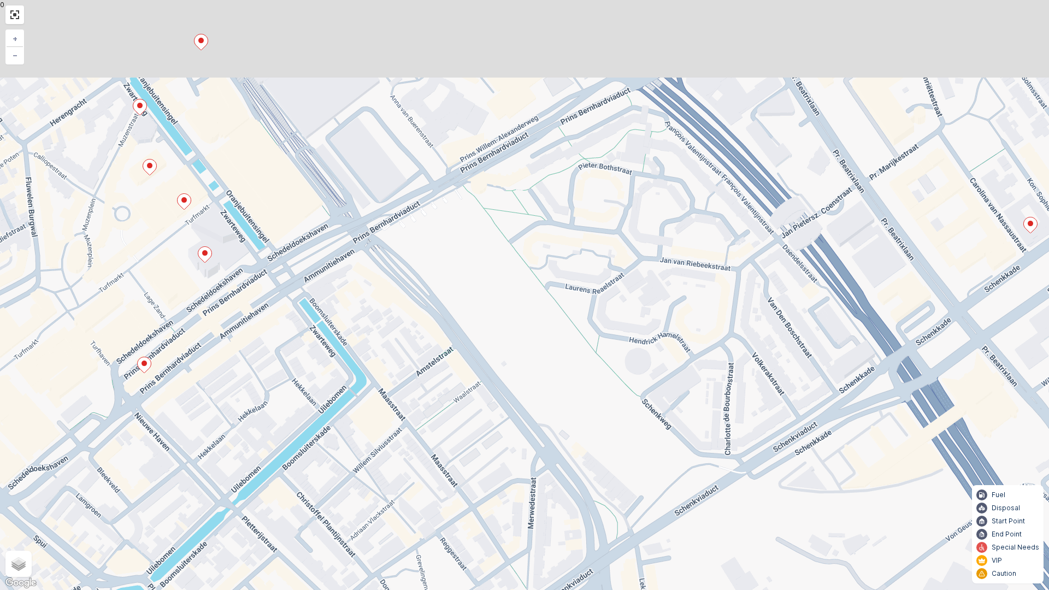
drag, startPoint x: 288, startPoint y: 196, endPoint x: 282, endPoint y: 142, distance: 54.5
click at [295, 208] on div "+ − Satellite Roadmap Terrain Hybrid Leaflet Keyboard shortcuts Map Data Map da…" at bounding box center [524, 295] width 1049 height 590
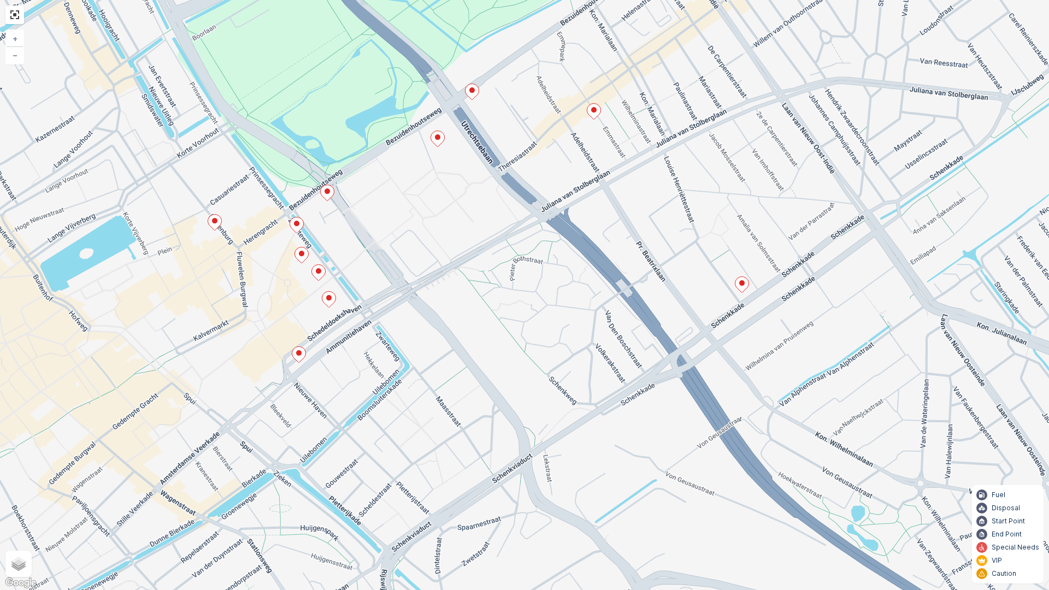
drag, startPoint x: 439, startPoint y: 358, endPoint x: 427, endPoint y: 335, distance: 26.4
click at [427, 335] on div "+ − Satellite Roadmap Terrain Hybrid Leaflet Keyboard shortcuts Map Data Map da…" at bounding box center [524, 295] width 1049 height 590
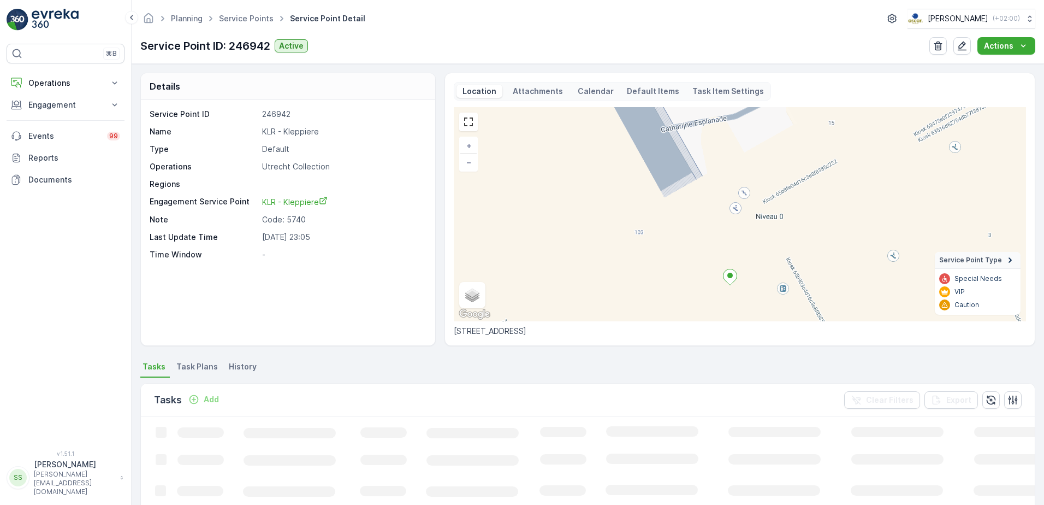
drag, startPoint x: 706, startPoint y: 273, endPoint x: 658, endPoint y: 155, distance: 127.6
click at [660, 154] on div "+ − Satellite Roadmap Terrain Hybrid Leaflet Keyboard shortcuts Map Data Map da…" at bounding box center [740, 214] width 572 height 214
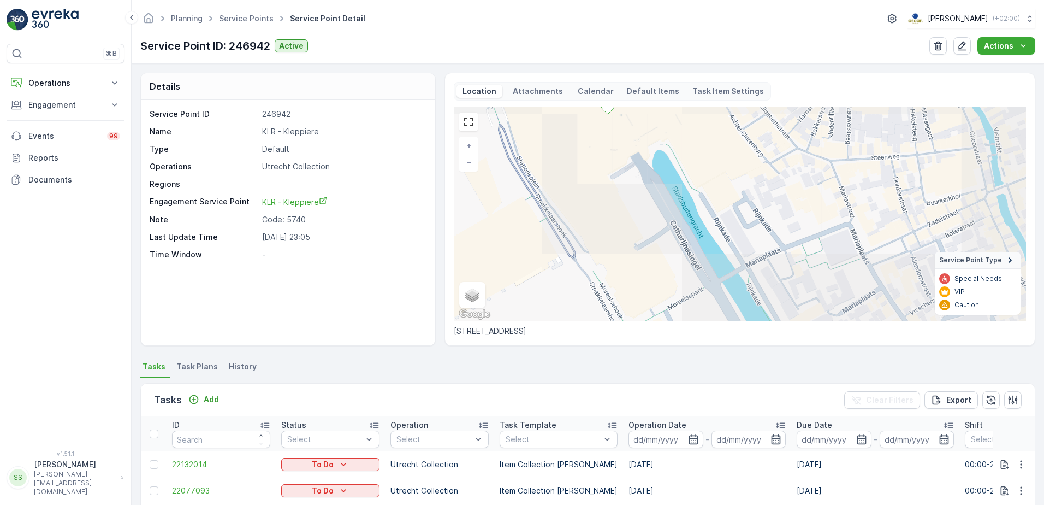
drag, startPoint x: 659, startPoint y: 209, endPoint x: 548, endPoint y: 103, distance: 152.6
click at [548, 103] on div "Location Attachments Calendar Default Items Task Item Settings + − Satellite Ro…" at bounding box center [740, 209] width 572 height 254
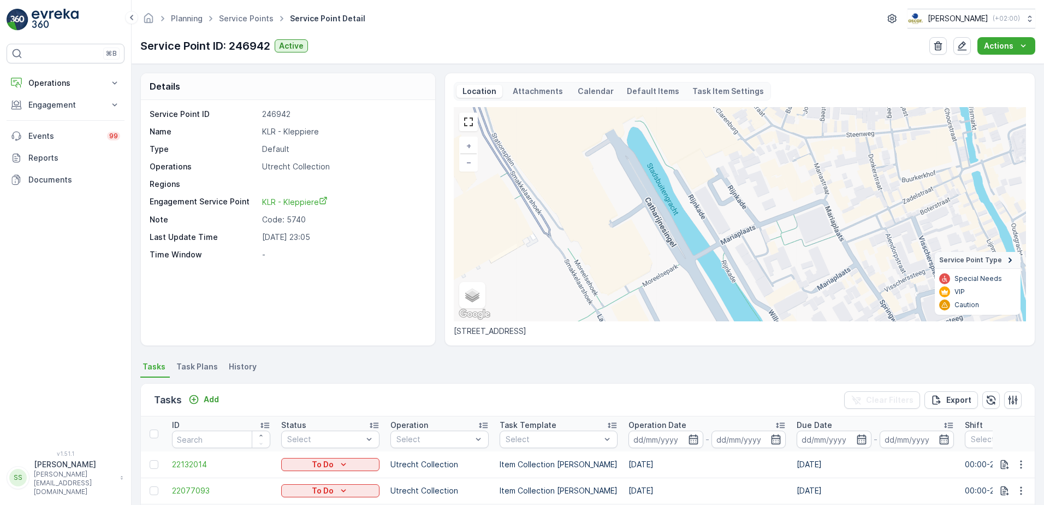
drag, startPoint x: 608, startPoint y: 169, endPoint x: 644, endPoint y: 205, distance: 50.6
click at [644, 205] on div "+ − Satellite Roadmap Terrain Hybrid Leaflet Keyboard shortcuts Map Data Map da…" at bounding box center [740, 214] width 572 height 214
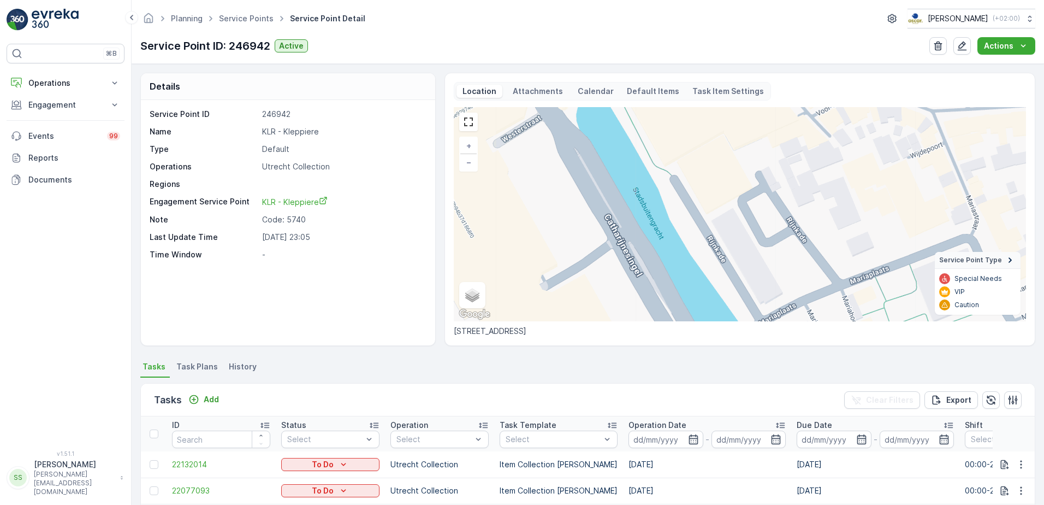
drag, startPoint x: 675, startPoint y: 228, endPoint x: 644, endPoint y: 273, distance: 54.2
click at [644, 273] on div "+ − Satellite Roadmap Terrain Hybrid Leaflet Keyboard shortcuts Map Data Map da…" at bounding box center [740, 214] width 572 height 214
click at [289, 203] on span "KLR - Kleppiere" at bounding box center [295, 201] width 66 height 9
click at [392, 174] on div "Service Point ID 246942 Name KLR - Kleppiere Type Default Operations Utrecht Co…" at bounding box center [287, 184] width 274 height 151
click at [39, 82] on p "Operations" at bounding box center [65, 83] width 74 height 11
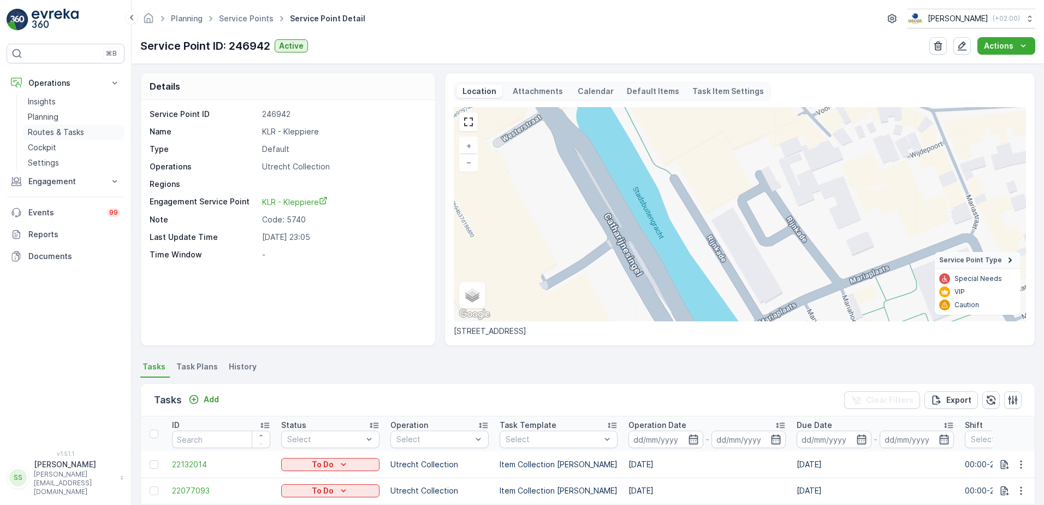
click at [57, 126] on link "Routes & Tasks" at bounding box center [73, 132] width 101 height 15
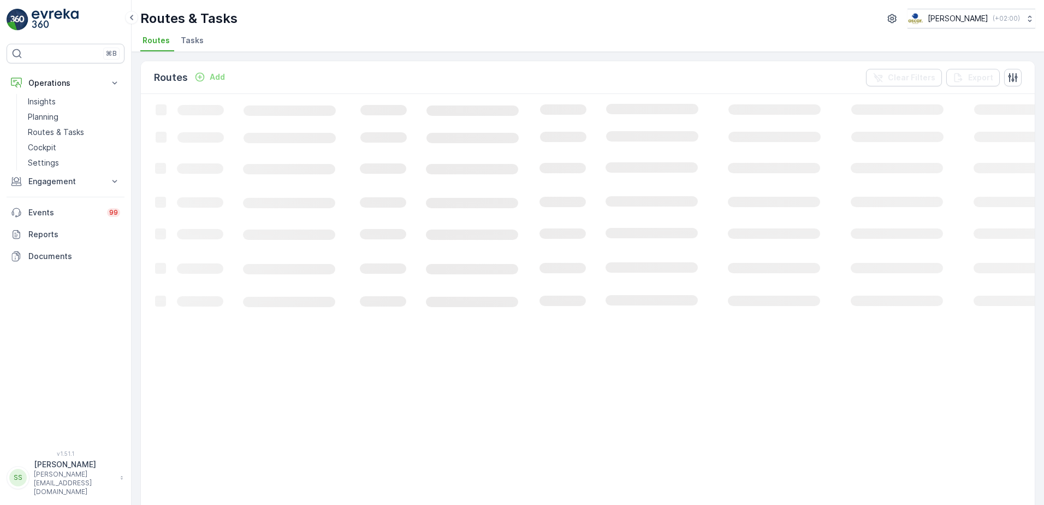
click at [202, 42] on li "Tasks" at bounding box center [193, 42] width 29 height 19
click at [317, 75] on div "Tasks Add Clear Filters Export" at bounding box center [588, 77] width 894 height 33
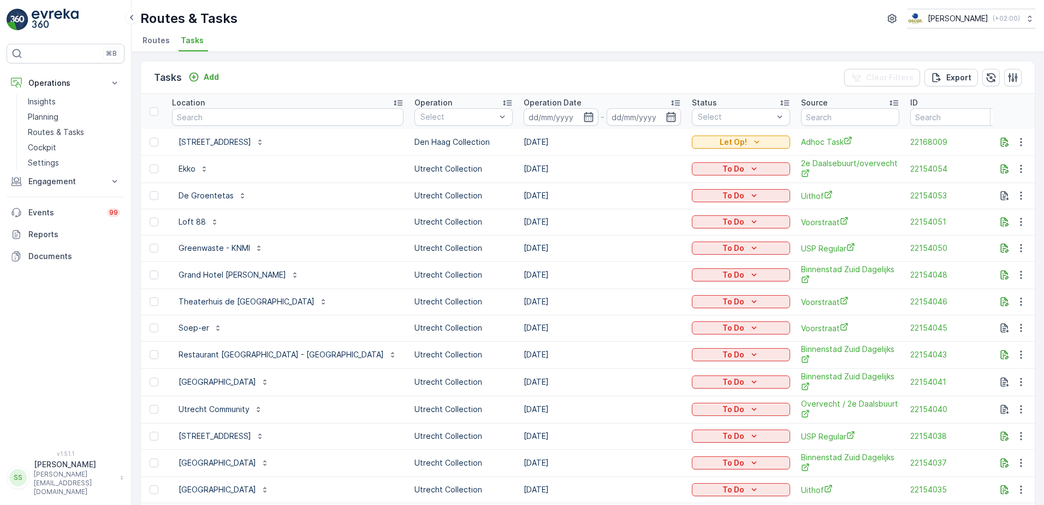
click at [240, 106] on div "Location" at bounding box center [288, 102] width 232 height 11
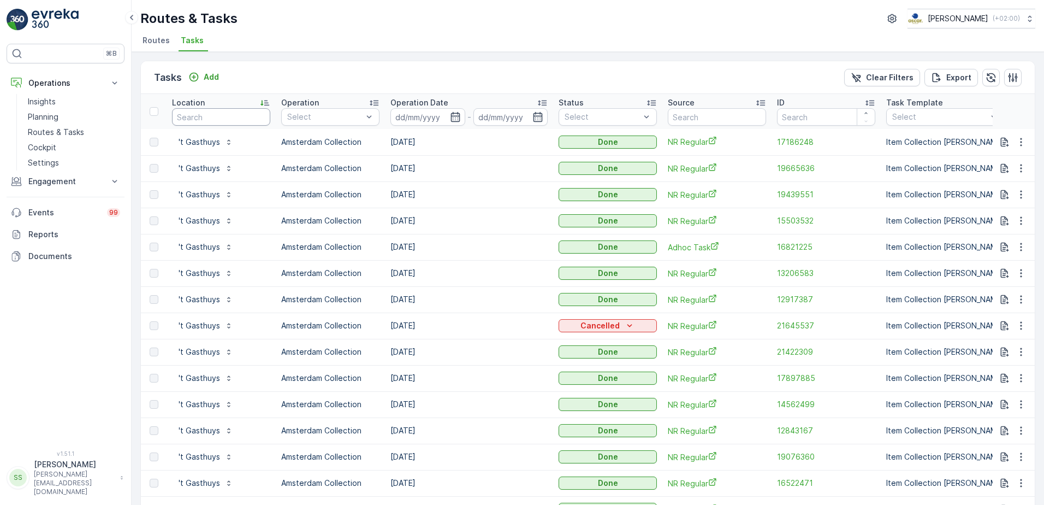
click at [203, 116] on input "text" at bounding box center [221, 116] width 98 height 17
type input "oud"
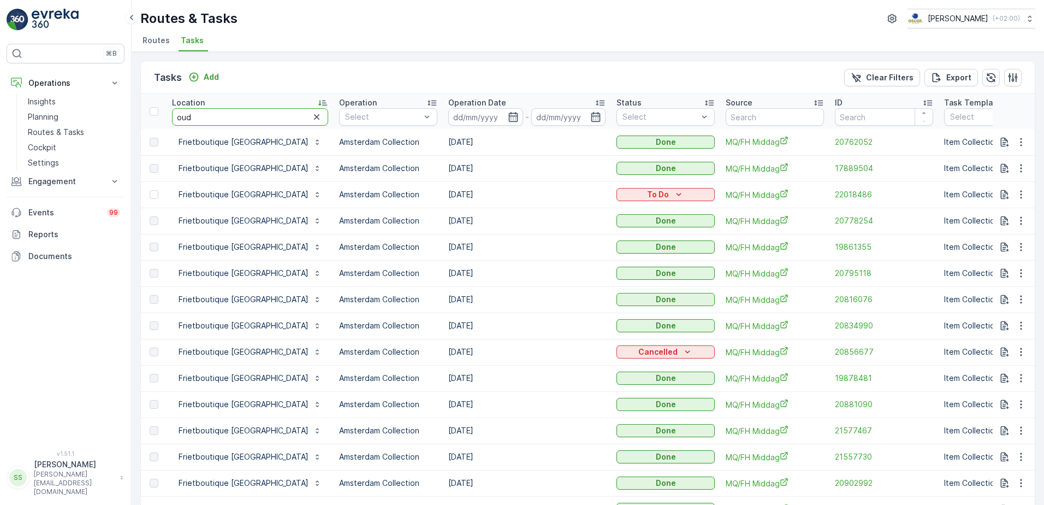
click at [217, 115] on input "oud" at bounding box center [250, 116] width 156 height 17
type input "oudaen"
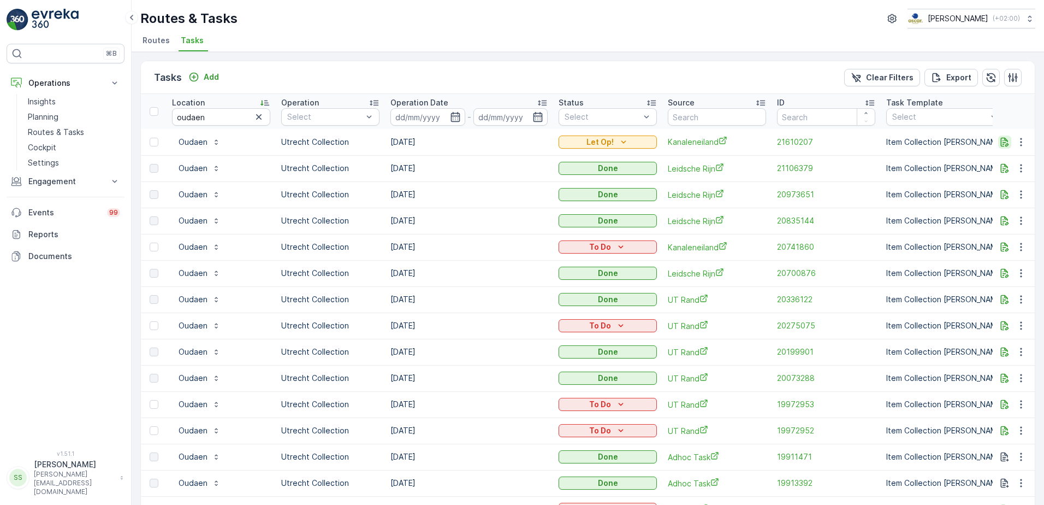
click at [1001, 139] on icon "button" at bounding box center [1005, 141] width 8 height 9
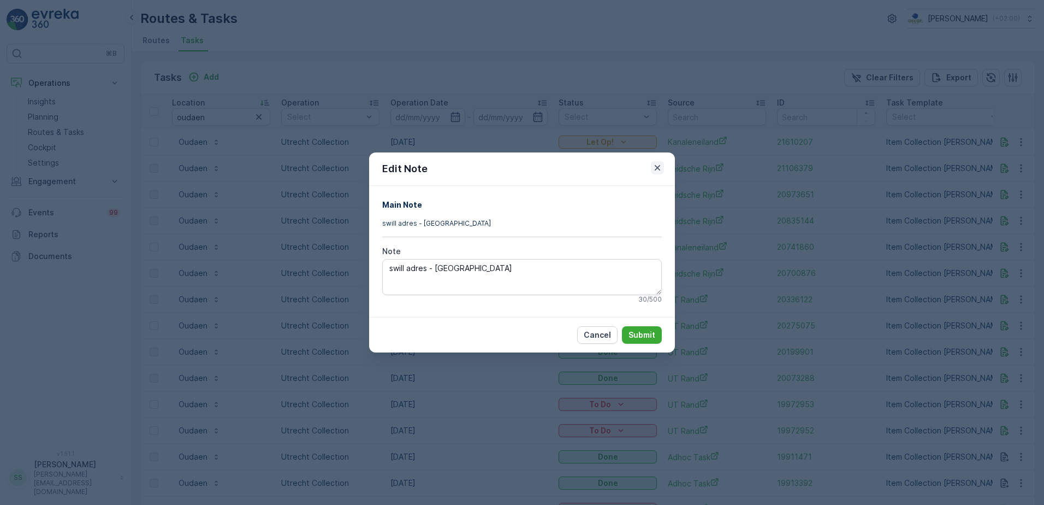
click at [656, 165] on icon "button" at bounding box center [657, 167] width 11 height 11
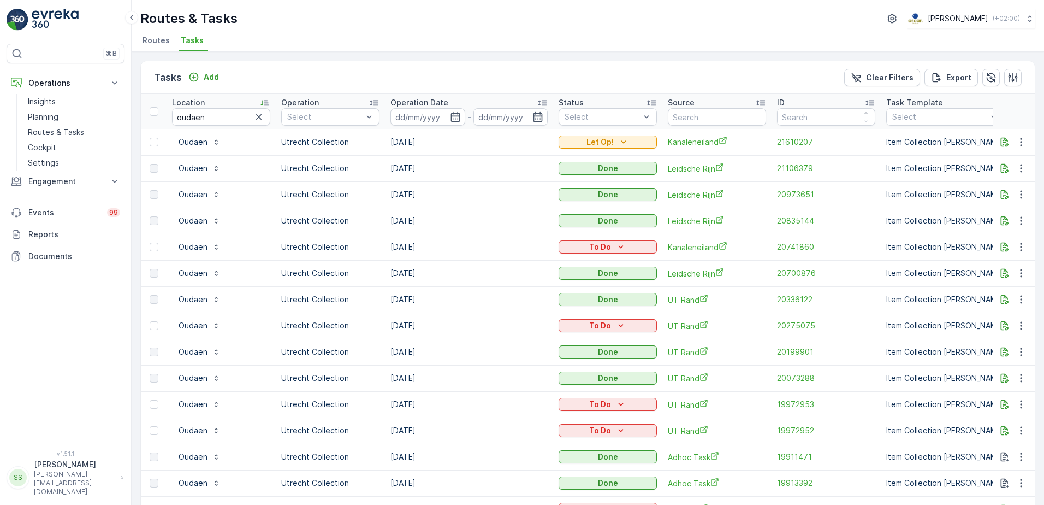
click at [542, 103] on icon at bounding box center [542, 102] width 9 height 5
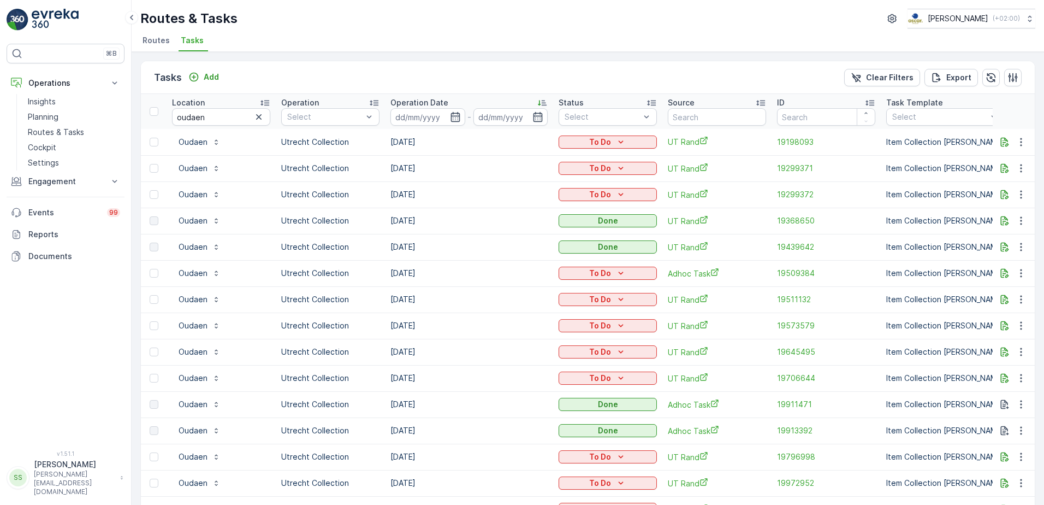
click at [542, 103] on icon at bounding box center [542, 102] width 9 height 5
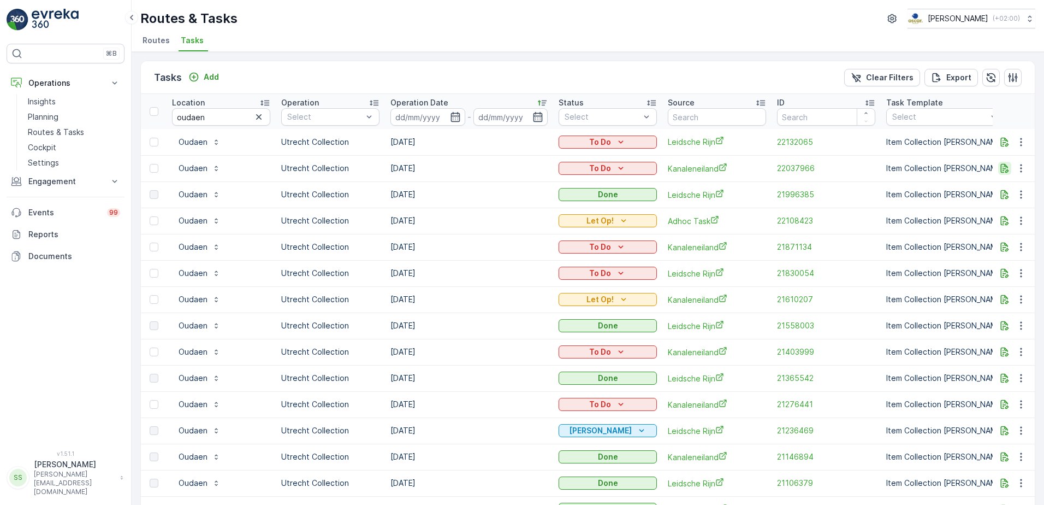
click at [1007, 167] on icon "button" at bounding box center [1004, 168] width 11 height 11
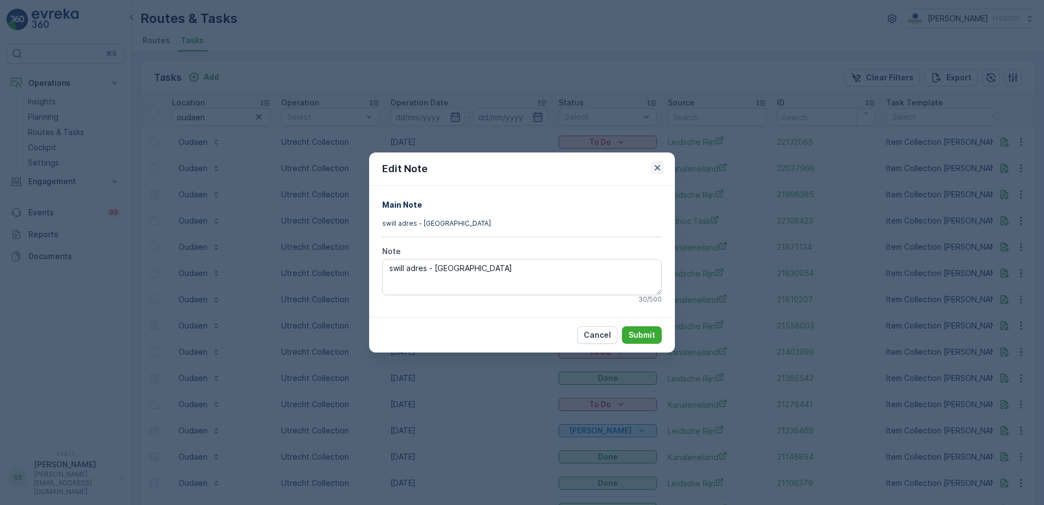
click at [654, 169] on icon "button" at bounding box center [657, 167] width 11 height 11
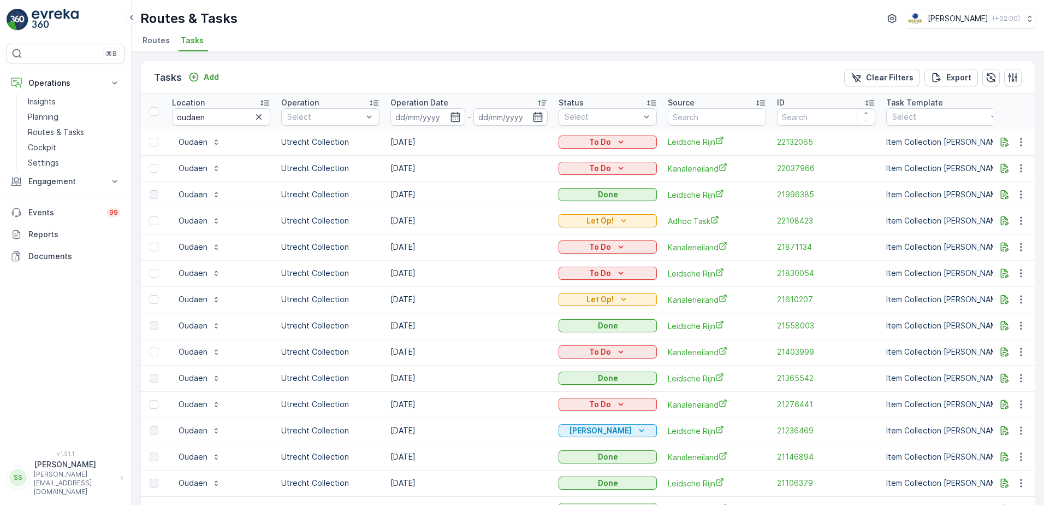
click at [519, 29] on div "Routes & Tasks [PERSON_NAME] ( +02:00 ) Routes Tasks" at bounding box center [588, 26] width 913 height 52
click at [331, 33] on ul "Routes Tasks" at bounding box center [583, 42] width 886 height 19
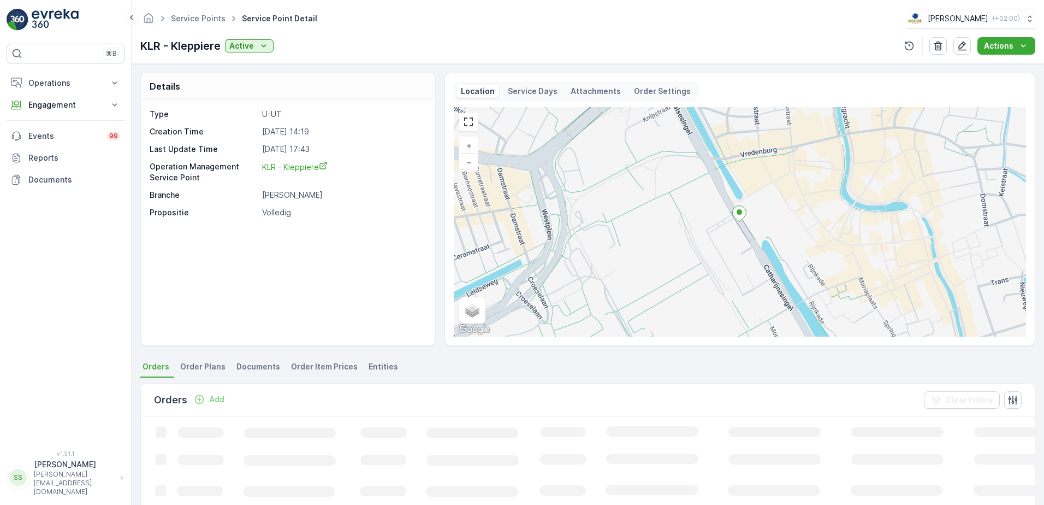
click at [530, 92] on p "Service Days" at bounding box center [533, 91] width 50 height 11
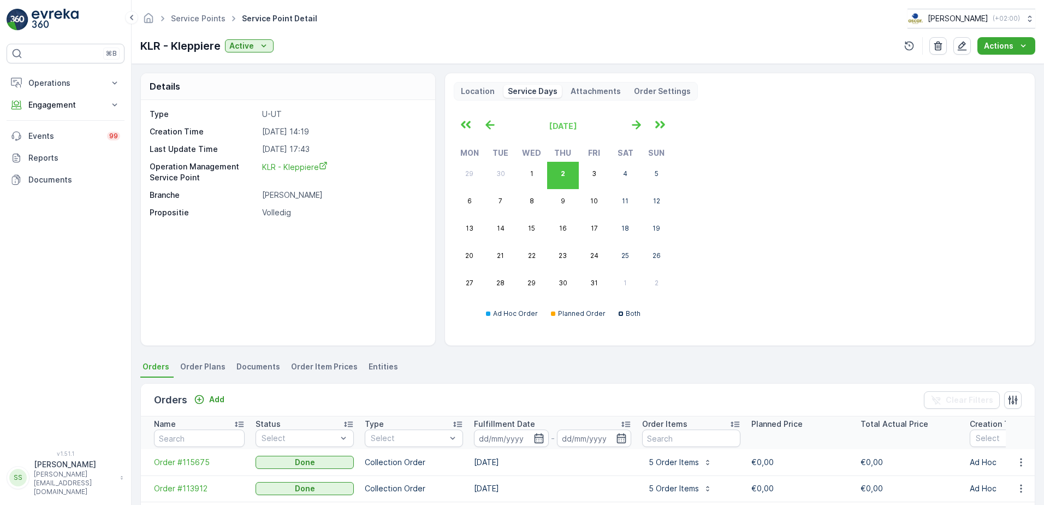
click at [599, 86] on p "Attachments" at bounding box center [596, 91] width 50 height 11
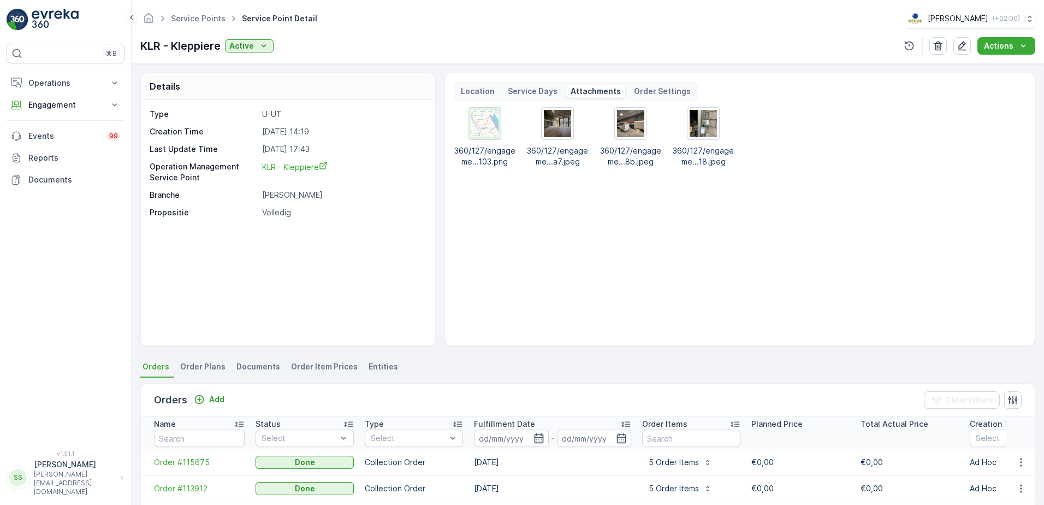
click at [482, 124] on img at bounding box center [484, 123] width 27 height 27
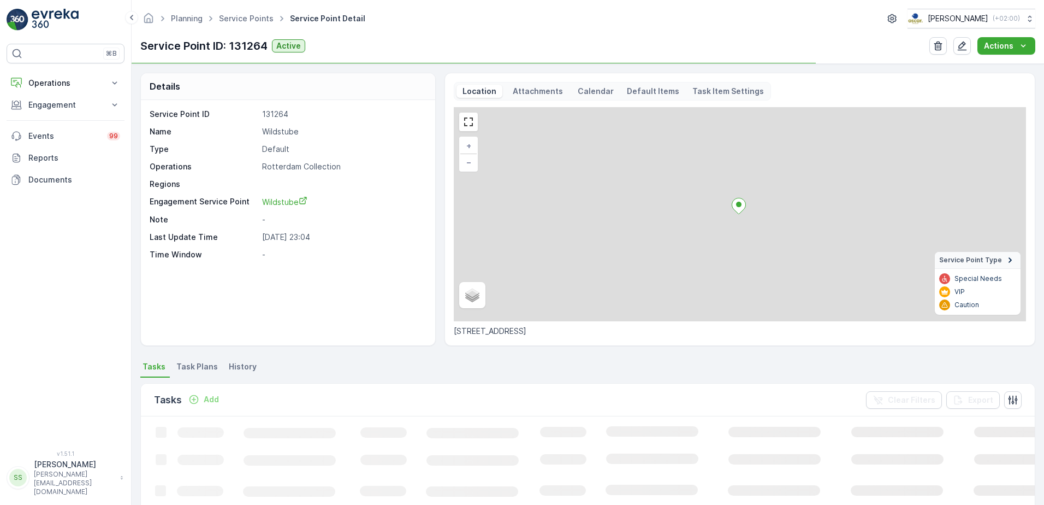
click at [608, 42] on div "Service Point ID: 131264 Active Actions" at bounding box center [587, 45] width 895 height 17
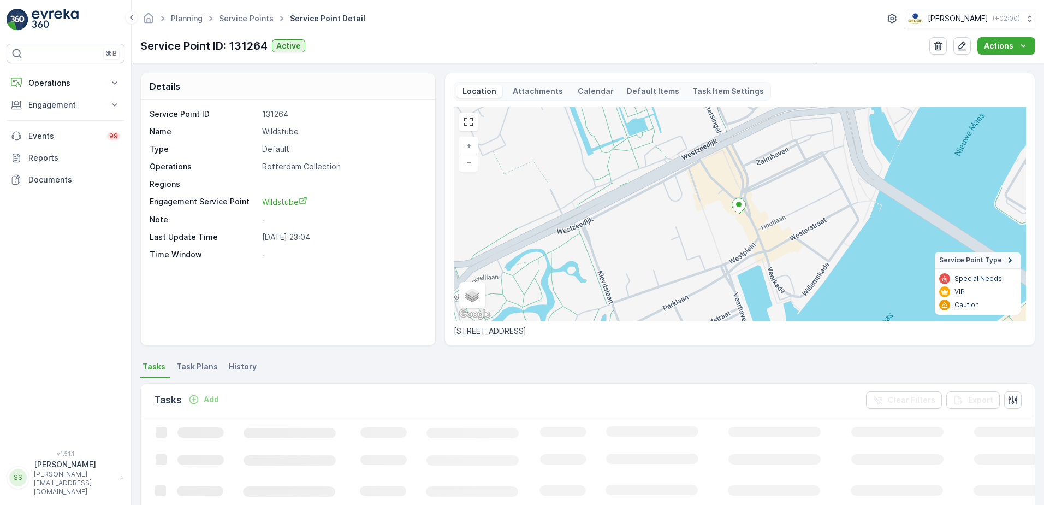
click at [537, 90] on p "Attachments" at bounding box center [538, 91] width 54 height 11
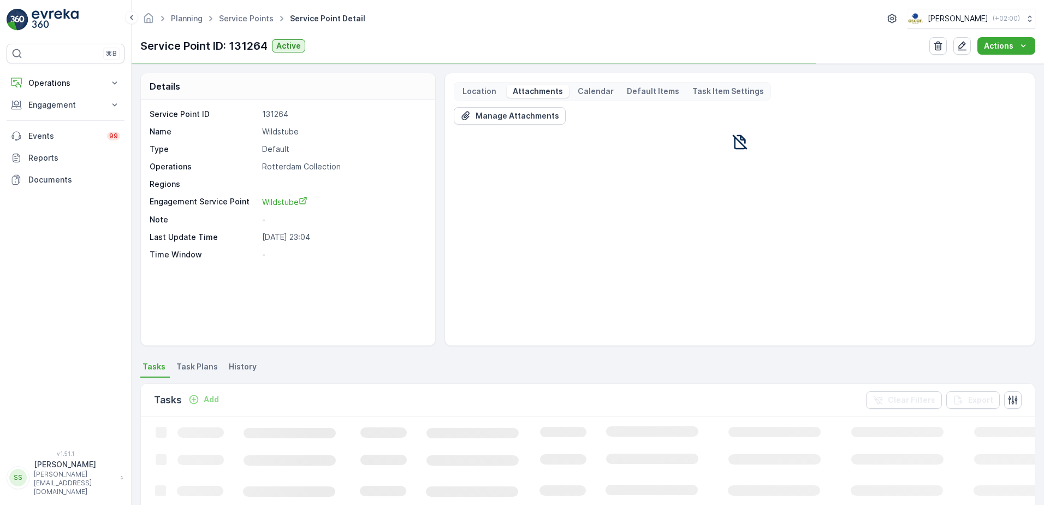
click at [597, 89] on p "Calendar" at bounding box center [596, 91] width 36 height 11
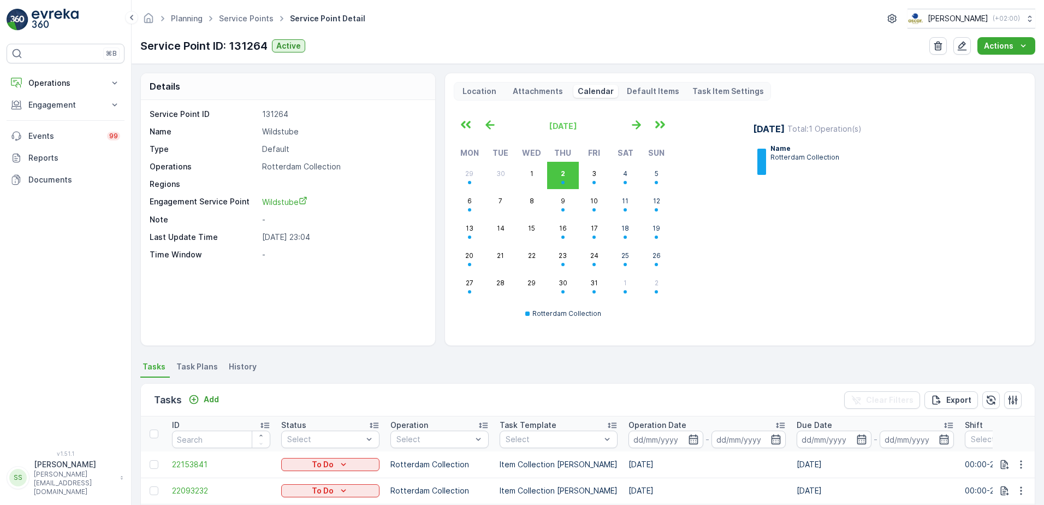
click at [776, 233] on div "[DATE] Total : 1 Operation(s) Name Rotterdam Collection" at bounding box center [883, 221] width 286 height 215
click at [274, 151] on p "Default" at bounding box center [343, 149] width 162 height 11
drag, startPoint x: 274, startPoint y: 151, endPoint x: 271, endPoint y: 131, distance: 20.3
click at [271, 131] on p "Wildstube" at bounding box center [343, 131] width 162 height 11
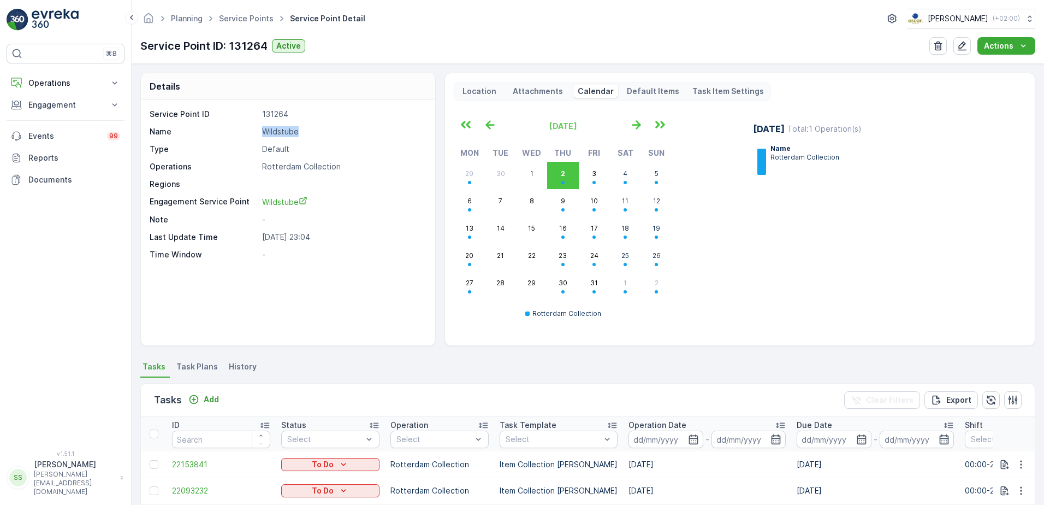
click at [271, 131] on p "Wildstube" at bounding box center [343, 131] width 162 height 11
drag, startPoint x: 271, startPoint y: 131, endPoint x: 358, endPoint y: 140, distance: 86.8
click at [358, 140] on div "Service Point ID 131264 Name Wildstube Type Default Operations Rotterdam Collec…" at bounding box center [287, 184] width 274 height 151
click at [308, 162] on p "Rotterdam Collection" at bounding box center [343, 166] width 162 height 11
click at [306, 162] on p "Rotterdam Collection" at bounding box center [343, 166] width 162 height 11
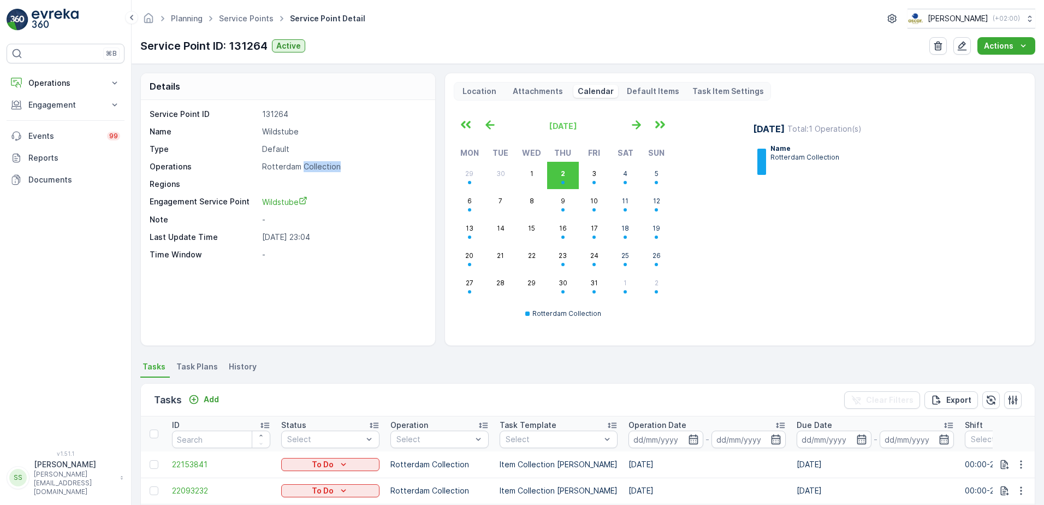
click at [306, 163] on p "Rotterdam Collection" at bounding box center [343, 166] width 162 height 11
drag, startPoint x: 306, startPoint y: 163, endPoint x: 300, endPoint y: 168, distance: 7.8
click at [300, 168] on p "Rotterdam Collection" at bounding box center [343, 166] width 162 height 11
click at [280, 203] on span "Wildstube" at bounding box center [284, 201] width 45 height 9
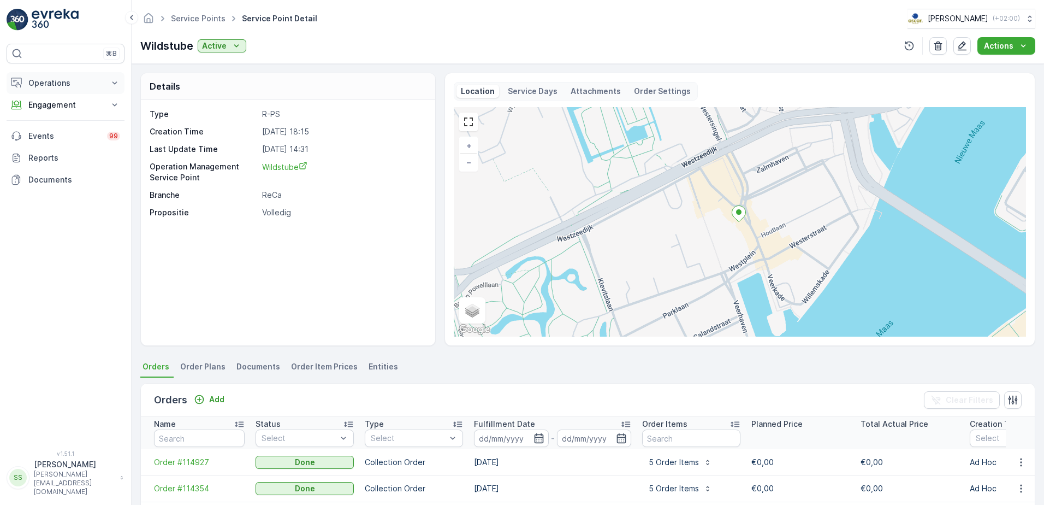
click at [59, 86] on p "Operations" at bounding box center [65, 83] width 74 height 11
click at [46, 112] on p "Planning" at bounding box center [43, 116] width 31 height 11
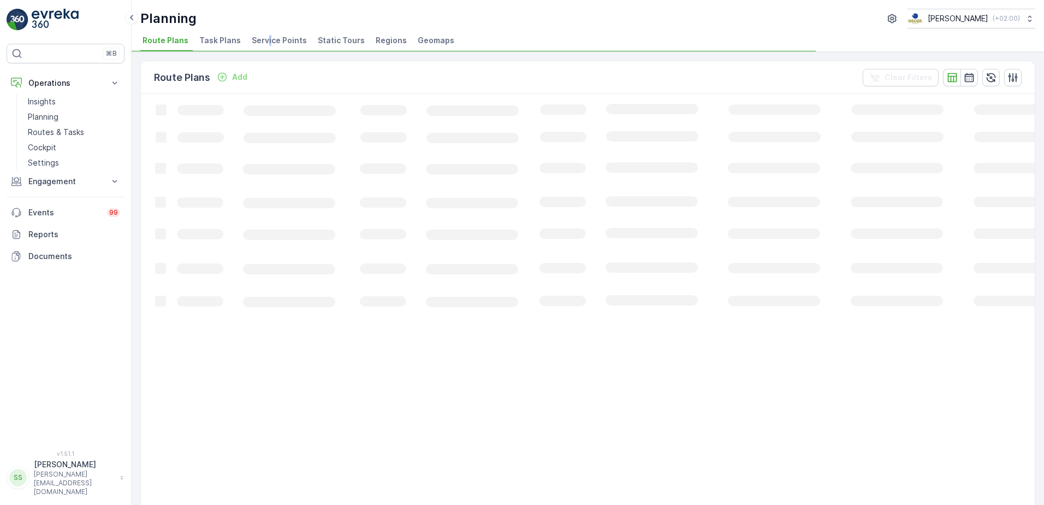
click at [266, 38] on span "Service Points" at bounding box center [279, 40] width 55 height 11
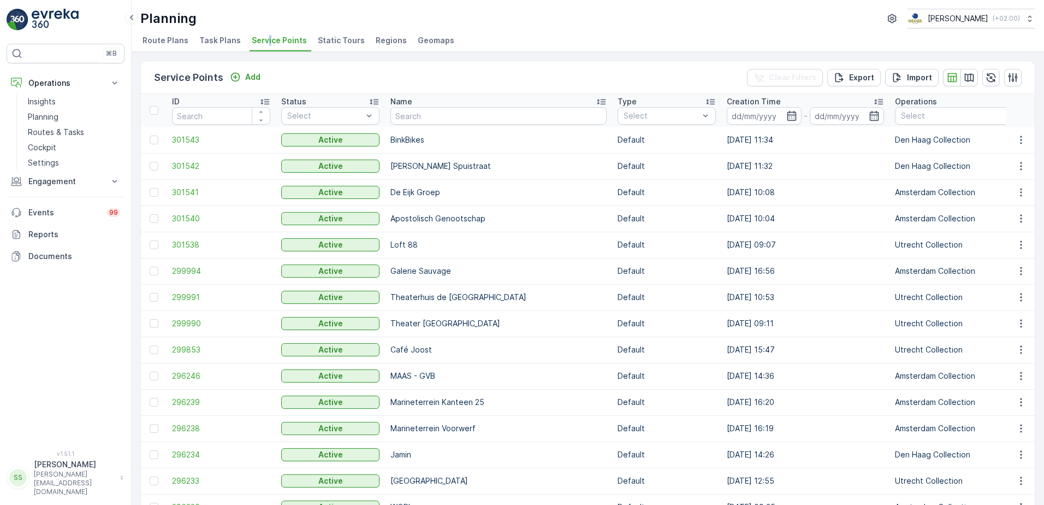
drag, startPoint x: 266, startPoint y: 38, endPoint x: 214, endPoint y: 40, distance: 51.9
click at [218, 39] on span "Task Plans" at bounding box center [220, 40] width 42 height 11
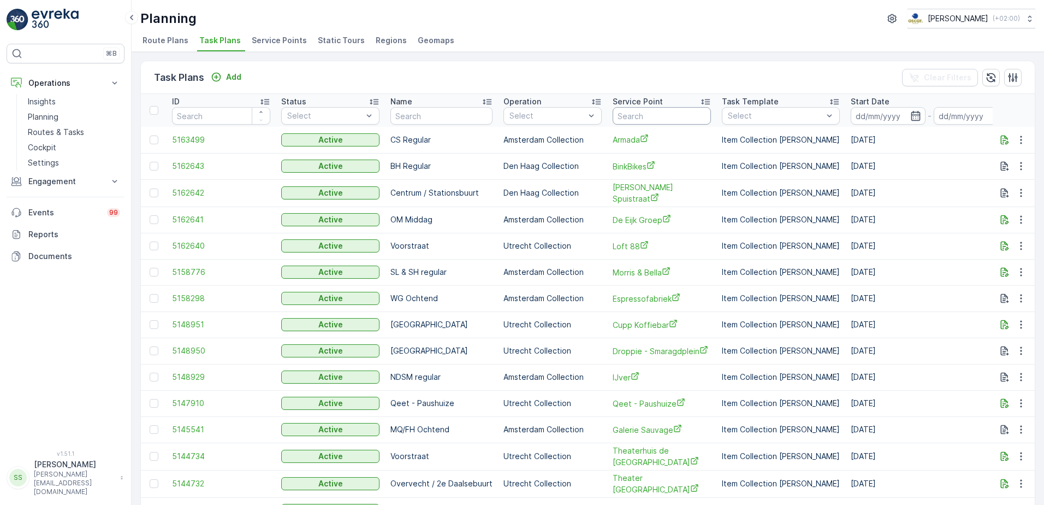
click at [657, 110] on input "text" at bounding box center [662, 115] width 98 height 17
type input "wilds"
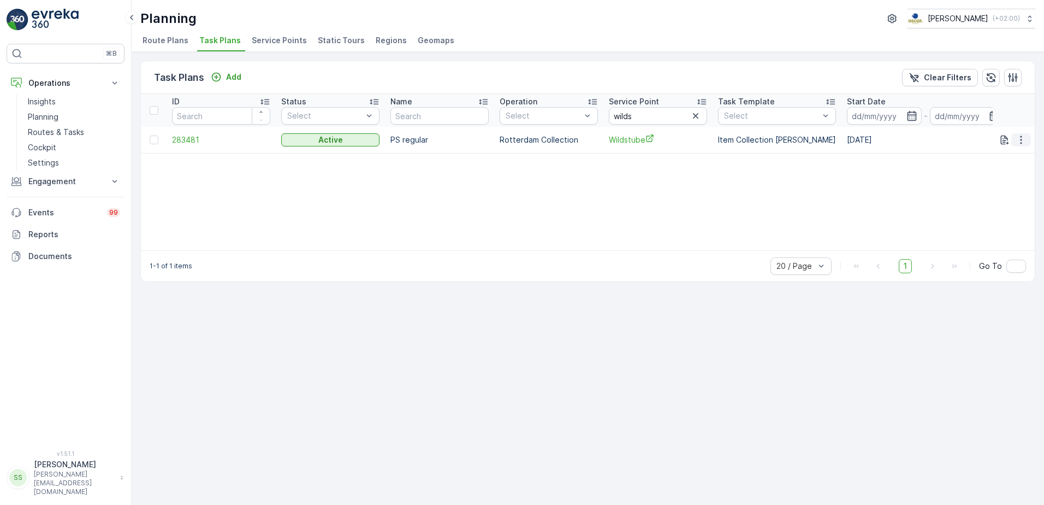
click at [1020, 138] on icon "button" at bounding box center [1021, 139] width 11 height 11
click at [998, 171] on span "Edit Task Plan" at bounding box center [1001, 171] width 51 height 11
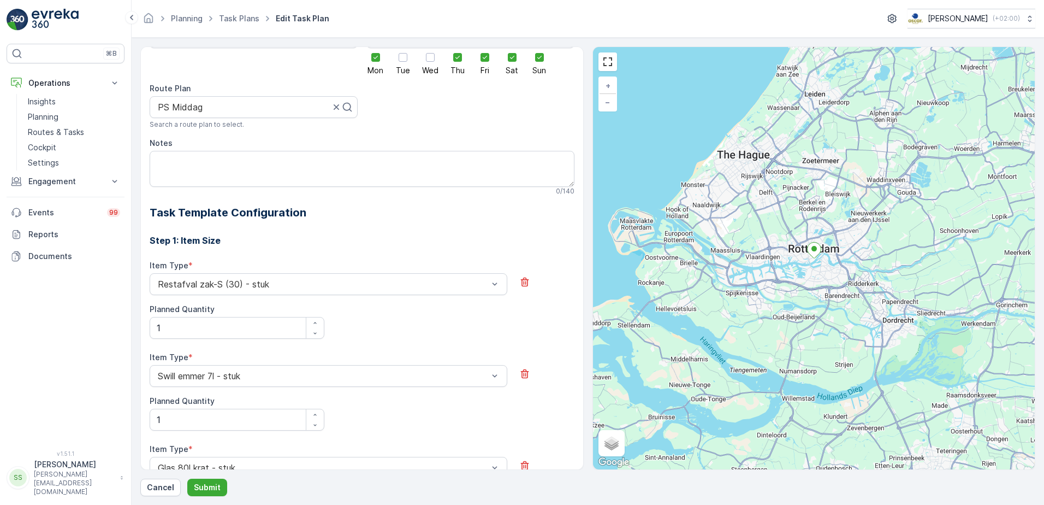
scroll to position [111, 0]
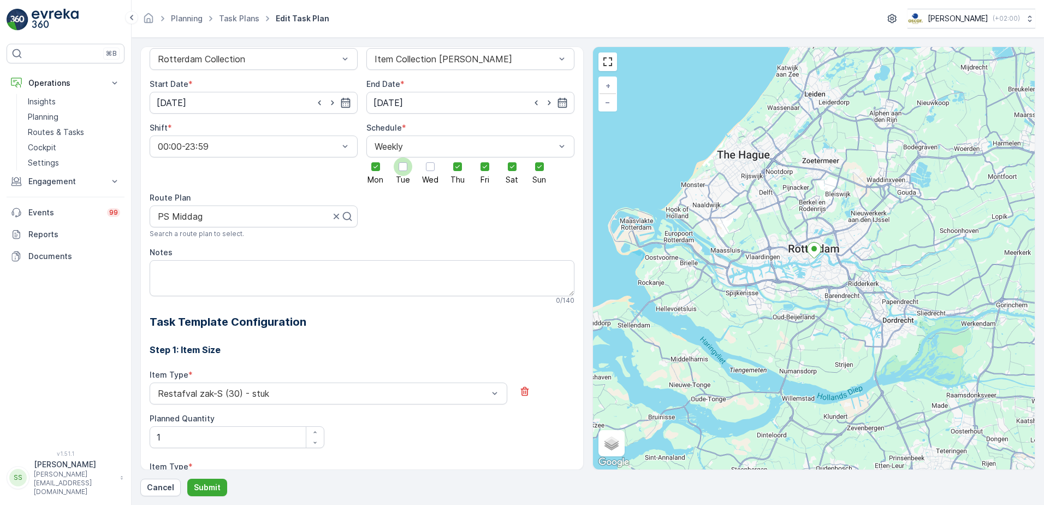
click at [396, 164] on div at bounding box center [403, 166] width 19 height 19
click at [403, 157] on input "Tue" at bounding box center [403, 157] width 0 height 0
click at [426, 167] on div at bounding box center [430, 166] width 9 height 9
click at [430, 157] on input "Wed" at bounding box center [430, 157] width 0 height 0
click at [202, 489] on p "Submit" at bounding box center [207, 487] width 27 height 11
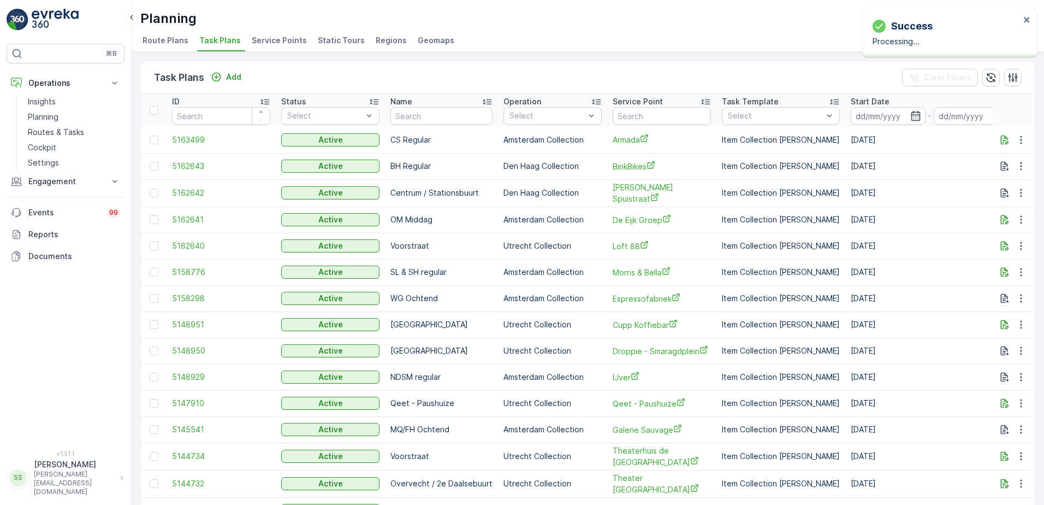
click at [380, 5] on div "Planning [PERSON_NAME] ( +02:00 ) Route Plans Task Plans Service Points Static …" at bounding box center [588, 26] width 913 height 52
click at [49, 126] on link "Routes & Tasks" at bounding box center [73, 132] width 101 height 15
